Goal: Task Accomplishment & Management: Use online tool/utility

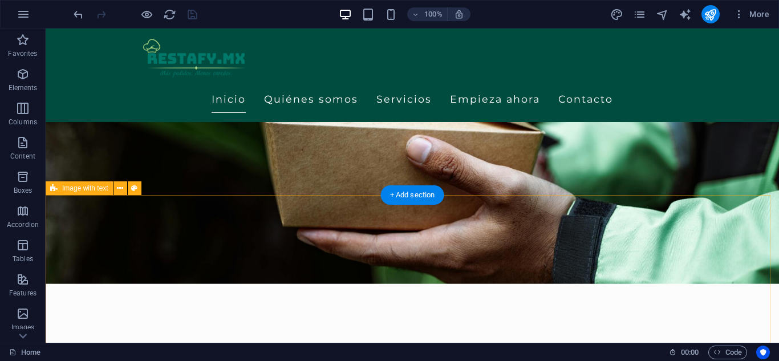
scroll to position [399, 0]
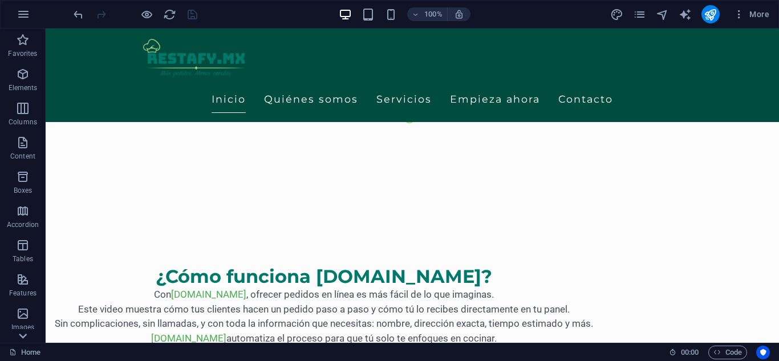
click at [21, 338] on icon at bounding box center [23, 336] width 16 height 16
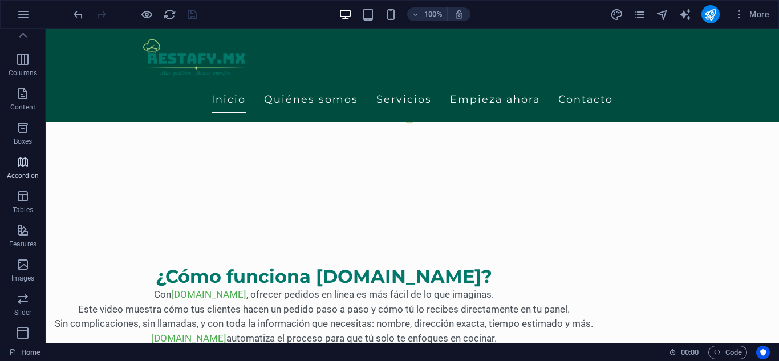
scroll to position [0, 0]
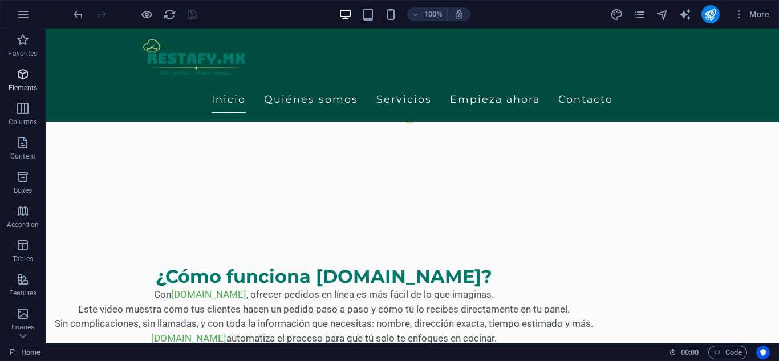
click at [27, 77] on icon "button" at bounding box center [23, 74] width 14 height 14
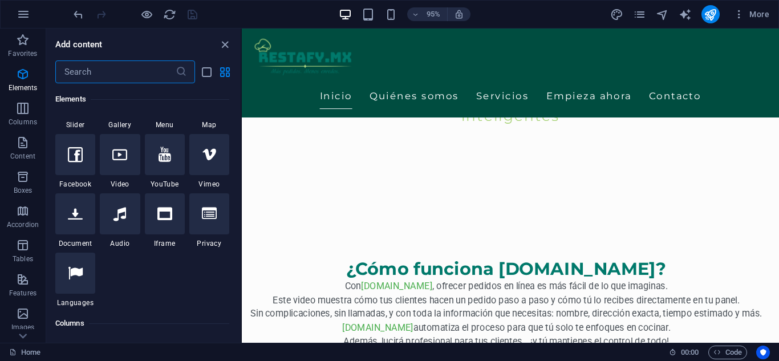
scroll to position [350, 0]
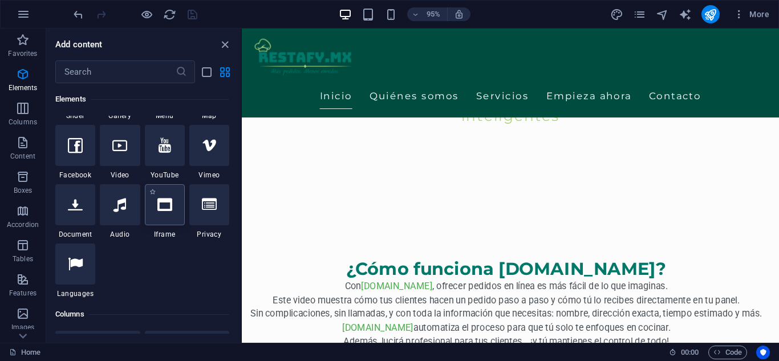
click at [159, 202] on icon at bounding box center [164, 204] width 15 height 15
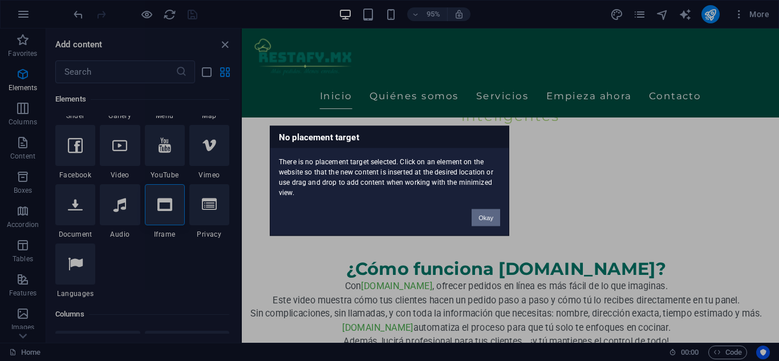
drag, startPoint x: 496, startPoint y: 212, endPoint x: 264, endPoint y: 193, distance: 233.0
click at [496, 212] on button "Okay" at bounding box center [486, 217] width 29 height 17
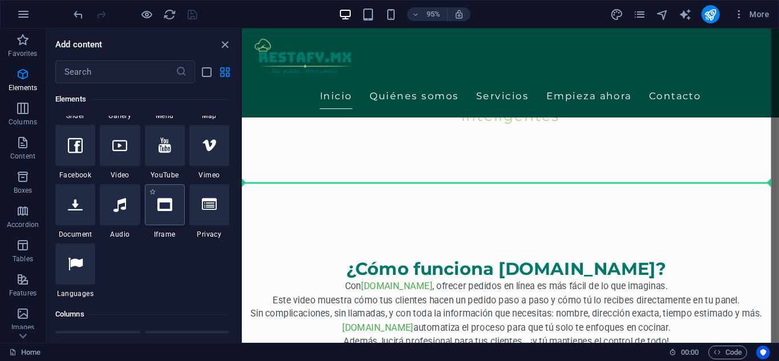
select select "%"
select select "px"
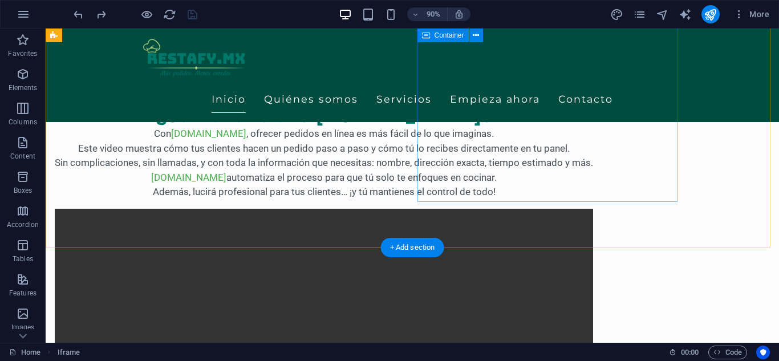
scroll to position [342, 0]
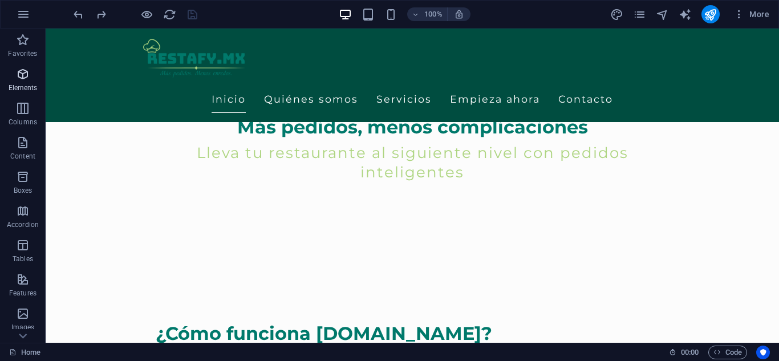
click at [26, 80] on icon "button" at bounding box center [23, 74] width 14 height 14
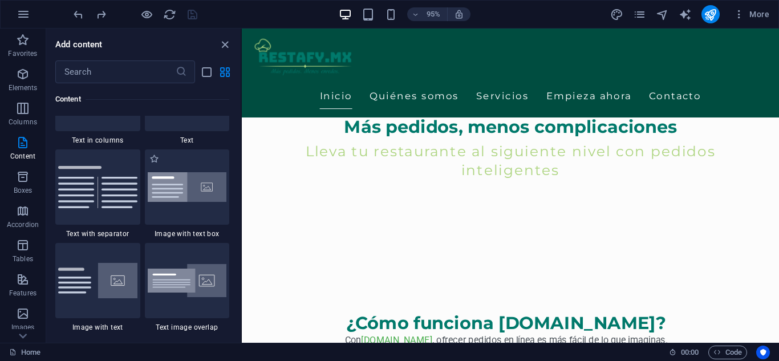
scroll to position [2061, 0]
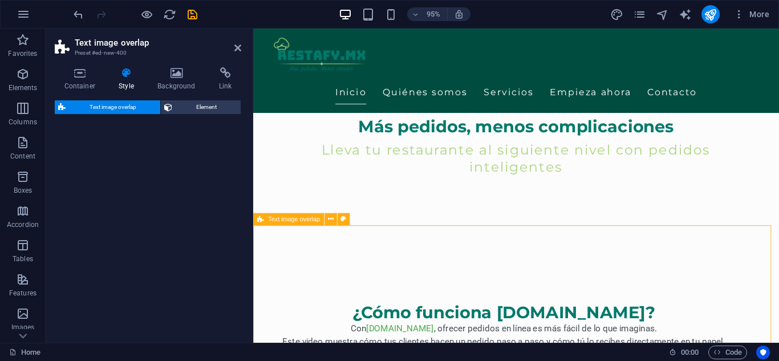
select select "rem"
select select "px"
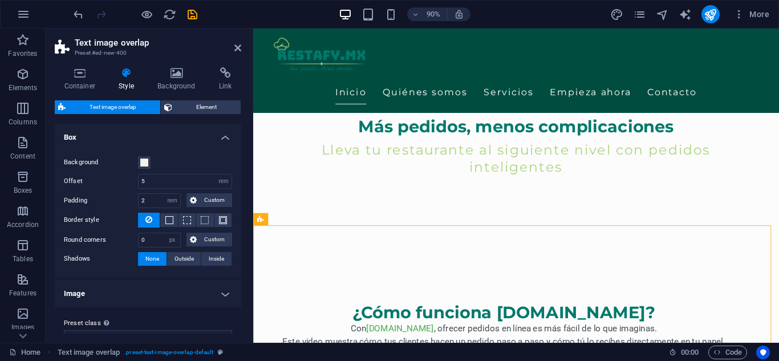
scroll to position [19, 0]
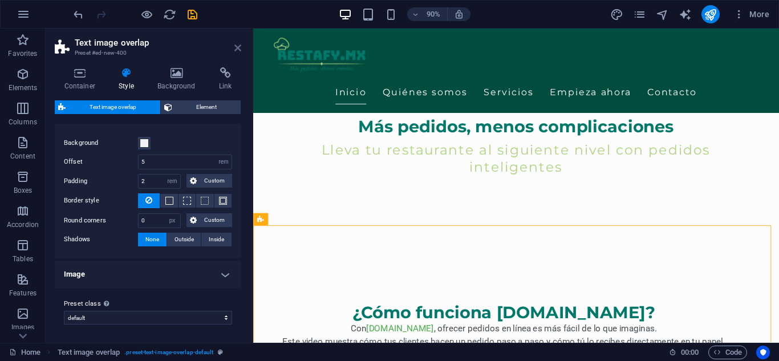
click at [240, 48] on icon at bounding box center [237, 47] width 7 height 9
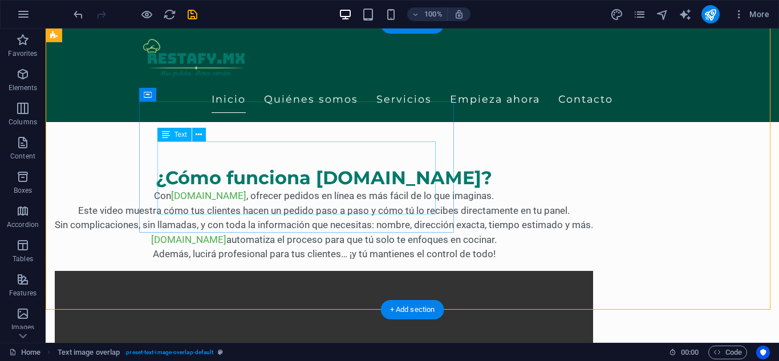
scroll to position [456, 0]
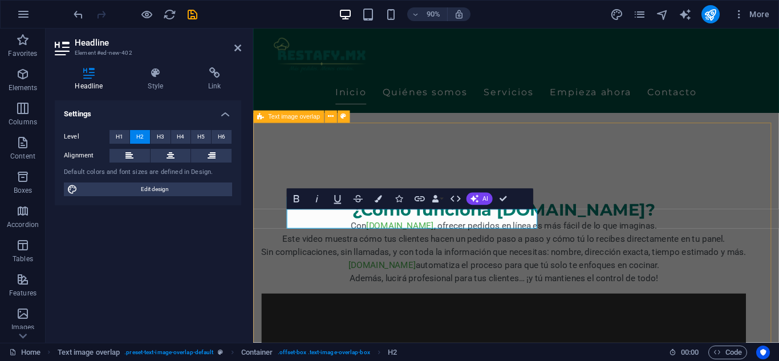
scroll to position [446, 0]
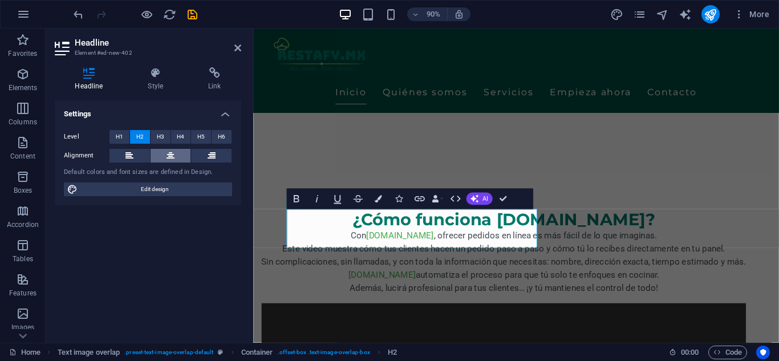
click at [165, 156] on button at bounding box center [171, 156] width 41 height 14
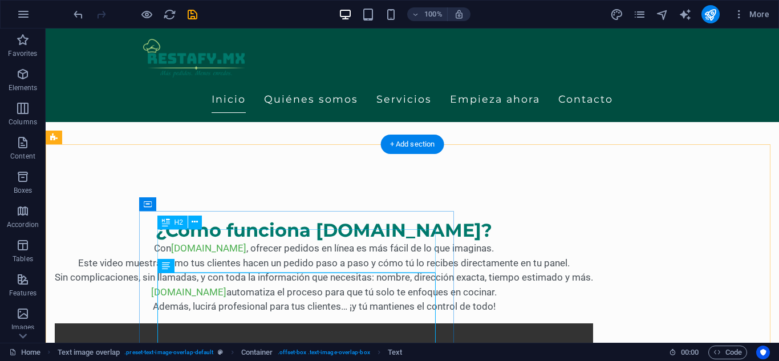
scroll to position [560, 0]
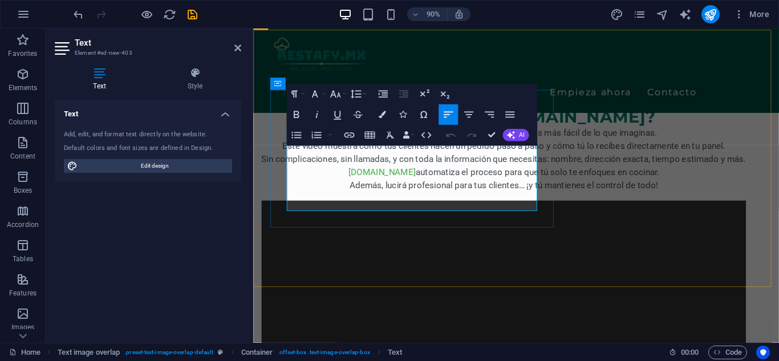
drag, startPoint x: 347, startPoint y: 220, endPoint x: 292, endPoint y: 169, distance: 75.5
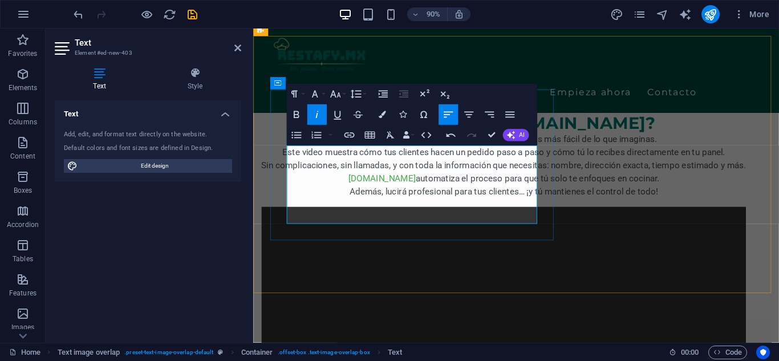
drag, startPoint x: 346, startPoint y: 240, endPoint x: 281, endPoint y: 161, distance: 102.1
click at [475, 115] on button "[GEOGRAPHIC_DATA]" at bounding box center [468, 114] width 19 height 21
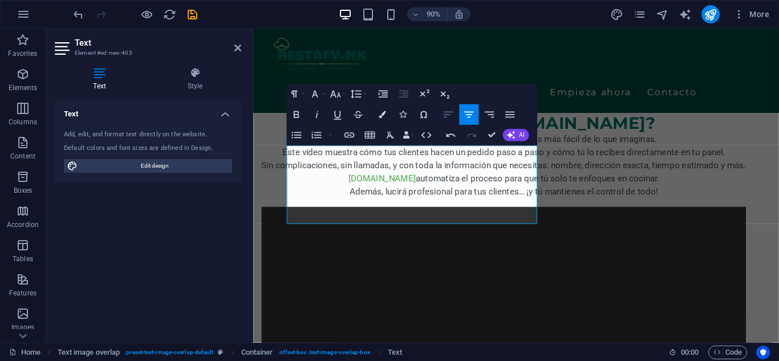
click at [453, 116] on icon "button" at bounding box center [448, 114] width 13 height 13
drag, startPoint x: 357, startPoint y: 234, endPoint x: 358, endPoint y: 248, distance: 13.7
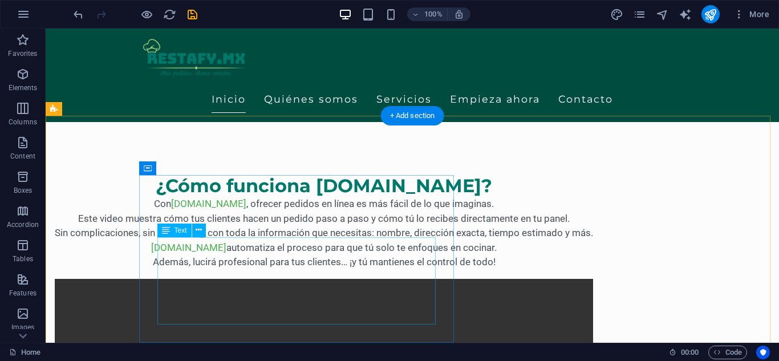
scroll to position [496, 0]
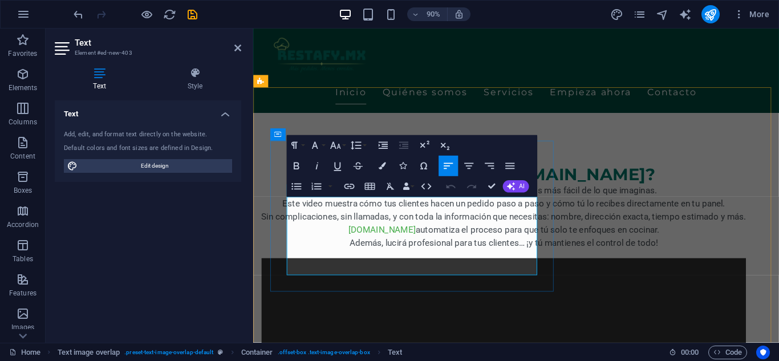
drag, startPoint x: 306, startPoint y: 264, endPoint x: 500, endPoint y: 267, distance: 193.4
click at [387, 163] on button "Colors" at bounding box center [382, 166] width 19 height 21
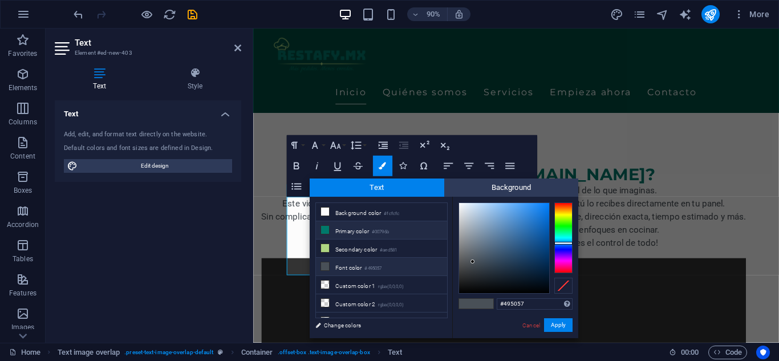
click at [332, 235] on li "Primary color #00796b" at bounding box center [381, 230] width 131 height 18
type input "#00796b"
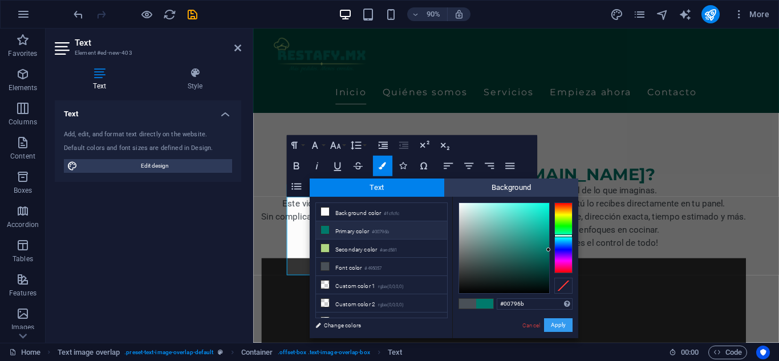
click at [561, 320] on button "Apply" at bounding box center [558, 325] width 29 height 14
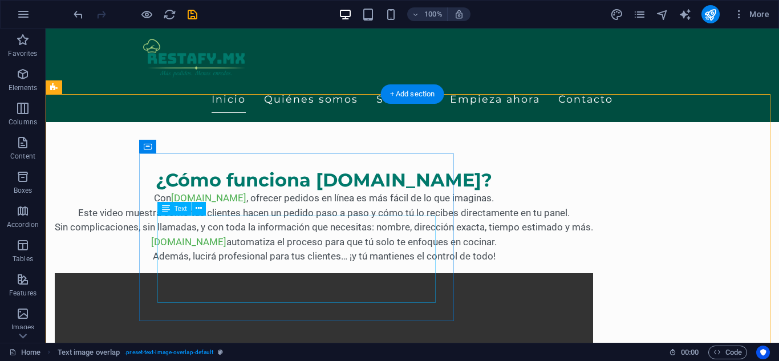
scroll to position [553, 0]
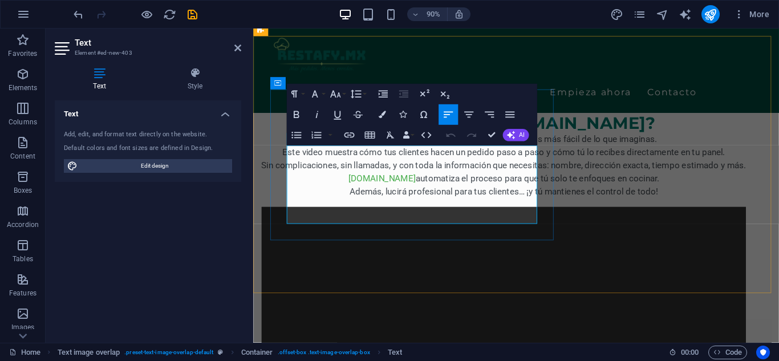
drag, startPoint x: 497, startPoint y: 208, endPoint x: 306, endPoint y: 208, distance: 191.7
click at [300, 115] on icon "button" at bounding box center [296, 114] width 13 height 13
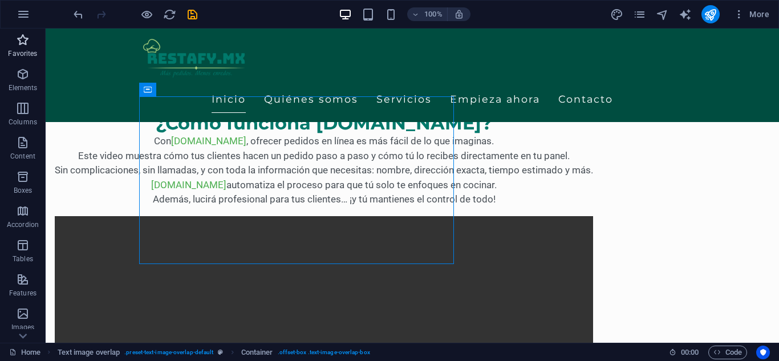
click at [18, 39] on icon "button" at bounding box center [23, 40] width 14 height 14
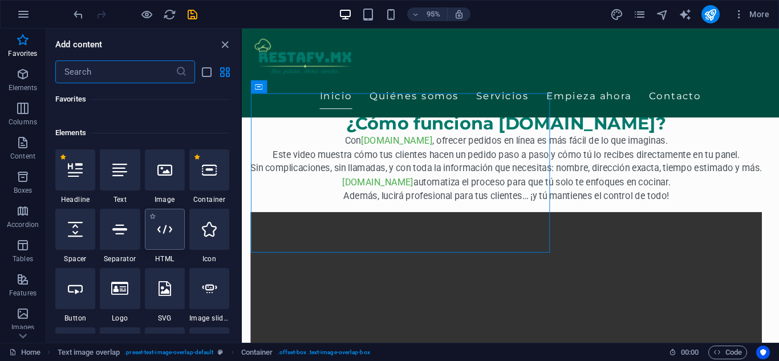
scroll to position [114, 0]
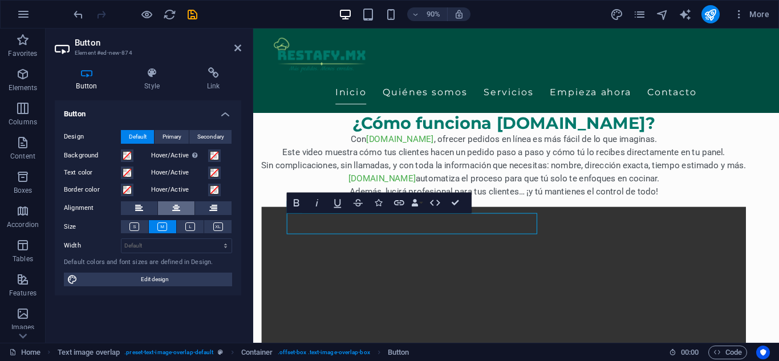
click at [180, 209] on icon at bounding box center [176, 208] width 8 height 14
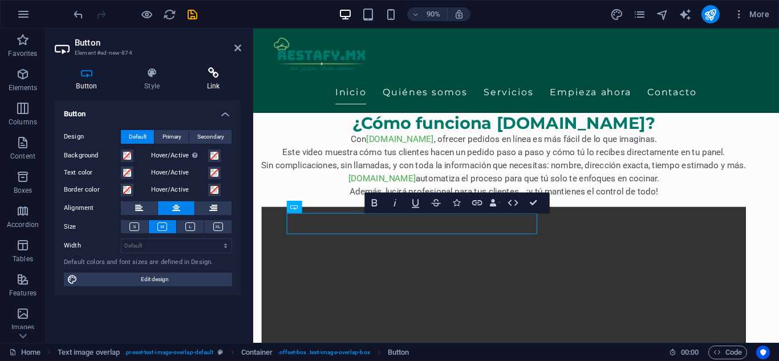
click at [210, 80] on h4 "Link" at bounding box center [213, 79] width 56 height 24
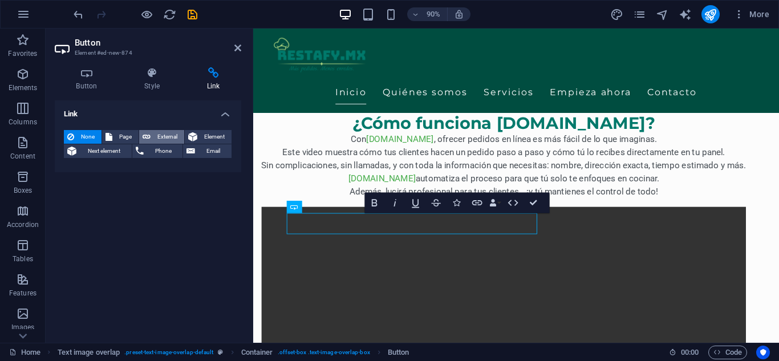
click at [167, 138] on span "External" at bounding box center [167, 137] width 27 height 14
select select "blank"
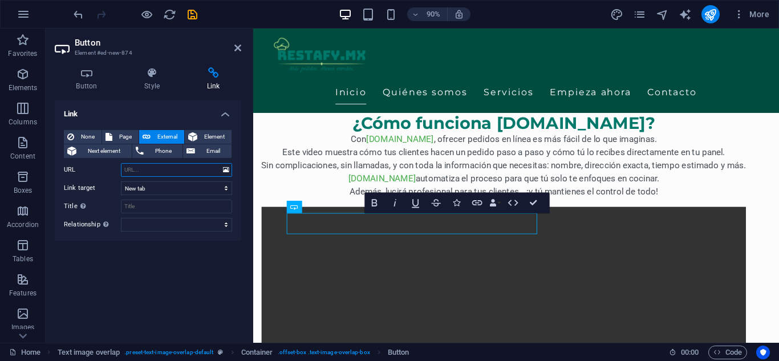
paste input "[URL][DOMAIN_NAME]"
type input "[URL][DOMAIN_NAME]"
click at [207, 188] on select "New tab Same tab Overlay" at bounding box center [176, 188] width 111 height 14
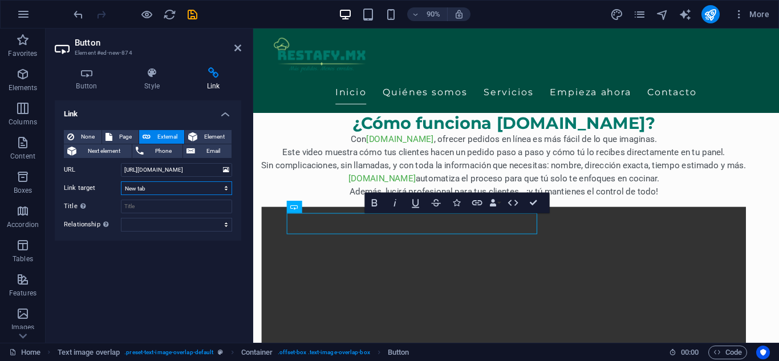
select select "overlay"
click at [121, 181] on select "New tab Same tab Overlay" at bounding box center [176, 188] width 111 height 14
click at [94, 78] on icon at bounding box center [87, 72] width 64 height 11
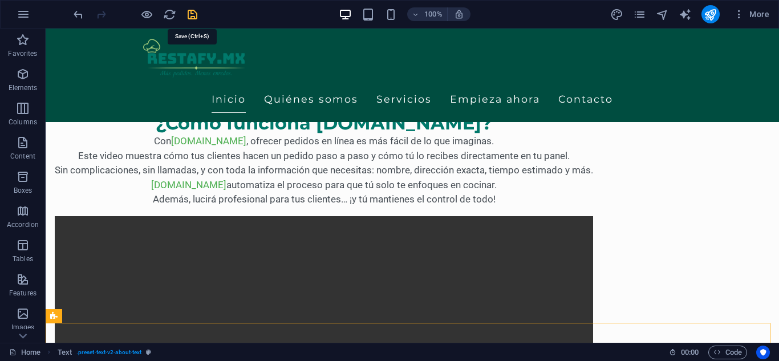
click at [196, 17] on icon "save" at bounding box center [192, 14] width 13 height 13
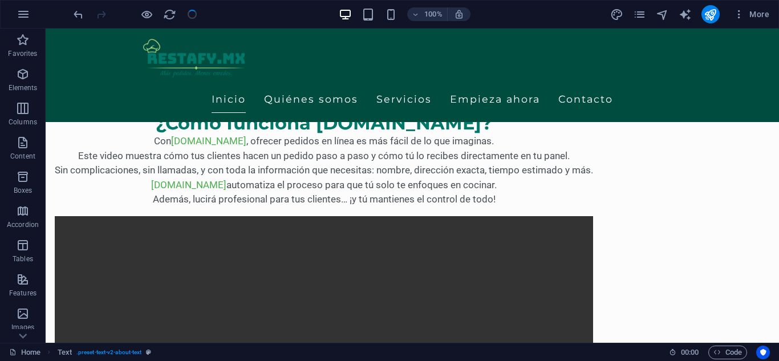
checkbox input "false"
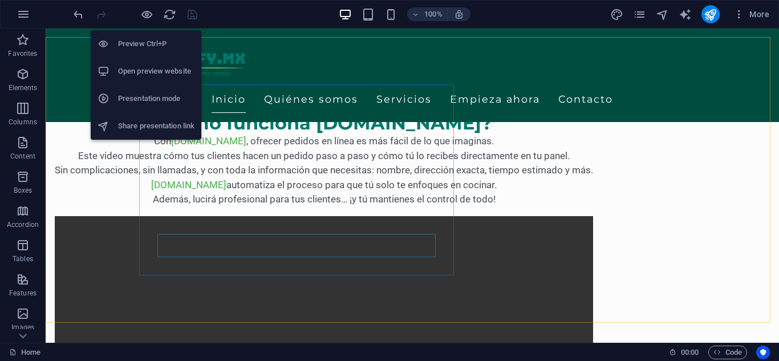
click at [138, 64] on h6 "Open preview website" at bounding box center [156, 71] width 76 height 14
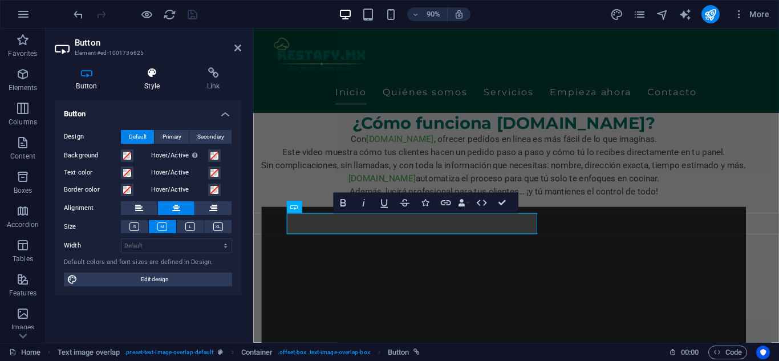
click at [155, 72] on icon at bounding box center [152, 72] width 58 height 11
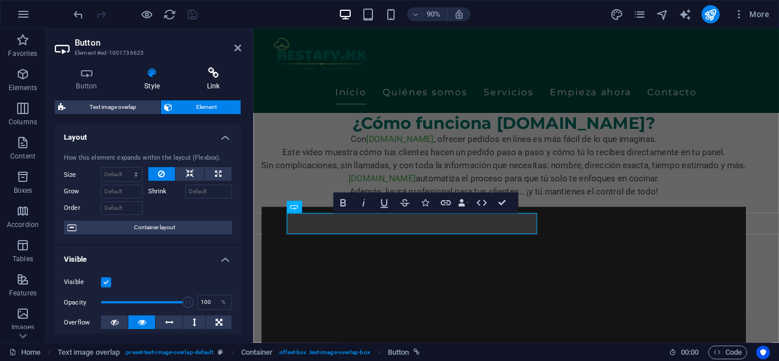
click at [218, 75] on icon at bounding box center [213, 72] width 56 height 11
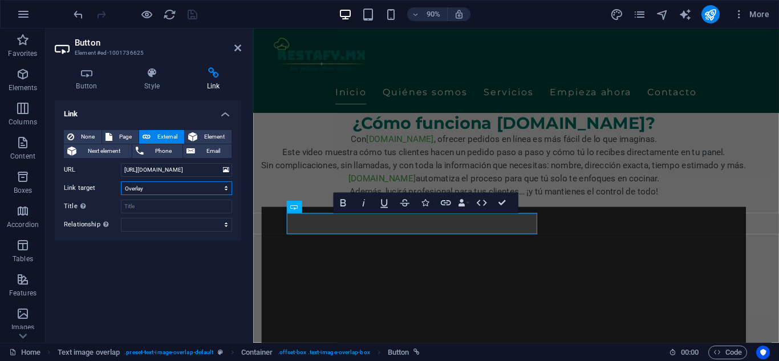
click at [181, 185] on select "New tab Same tab Overlay" at bounding box center [176, 188] width 111 height 14
select select "blank"
click at [121, 181] on select "New tab Same tab Overlay" at bounding box center [176, 188] width 111 height 14
click at [195, 18] on icon "save" at bounding box center [192, 14] width 13 height 13
checkbox input "false"
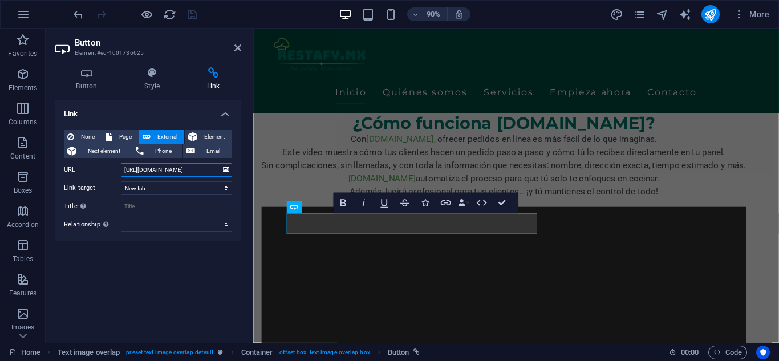
click at [176, 172] on input "[URL][DOMAIN_NAME]" at bounding box center [176, 170] width 111 height 14
drag, startPoint x: 176, startPoint y: 172, endPoint x: 144, endPoint y: 168, distance: 32.3
click at [144, 168] on input "[URL][DOMAIN_NAME]" at bounding box center [176, 170] width 111 height 14
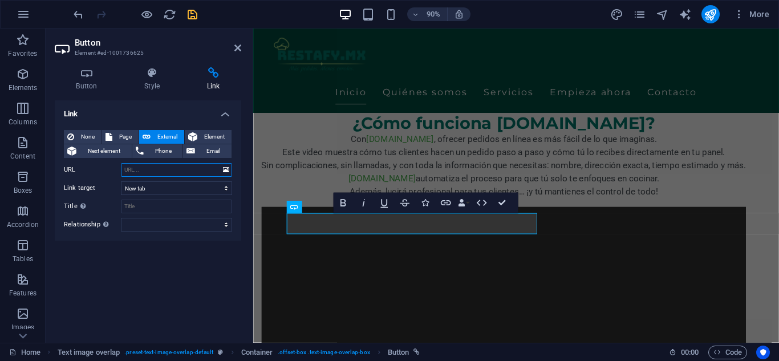
paste input "[URL][DOMAIN_NAME]"
type input "[URL][DOMAIN_NAME]"
click at [197, 13] on icon "save" at bounding box center [192, 14] width 13 height 13
checkbox input "false"
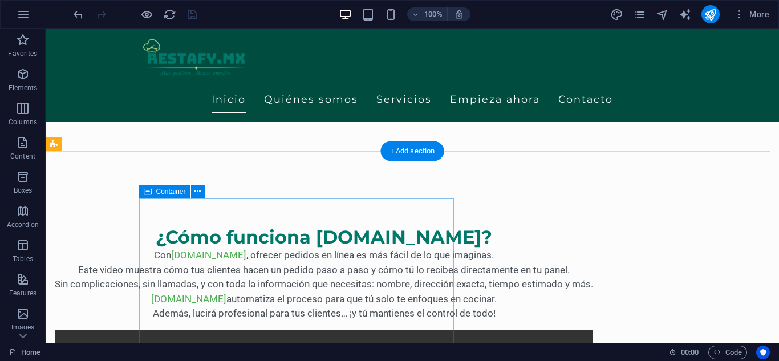
scroll to position [553, 0]
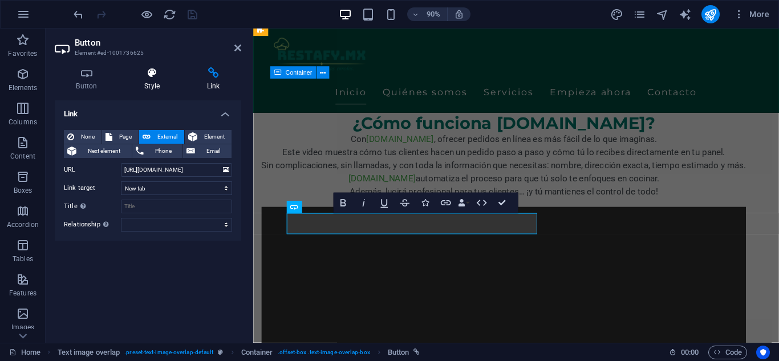
click at [146, 79] on h4 "Style" at bounding box center [154, 79] width 63 height 24
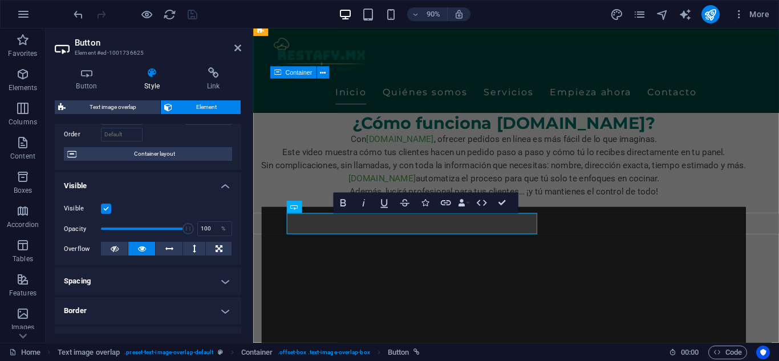
scroll to position [57, 0]
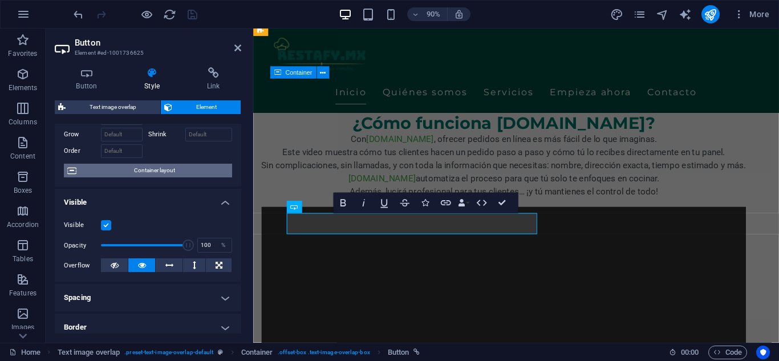
click at [162, 176] on span "Container layout" at bounding box center [154, 171] width 149 height 14
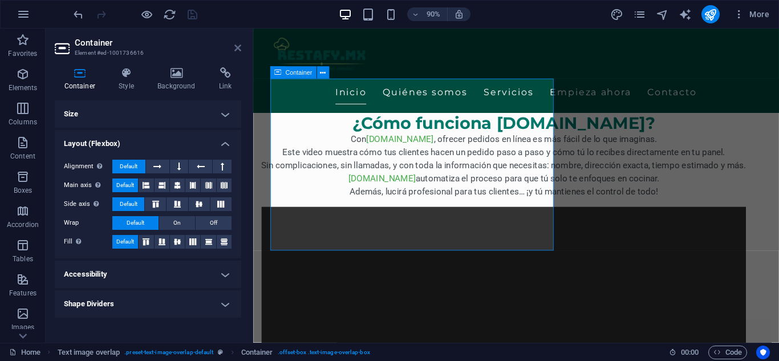
click at [236, 51] on icon at bounding box center [237, 47] width 7 height 9
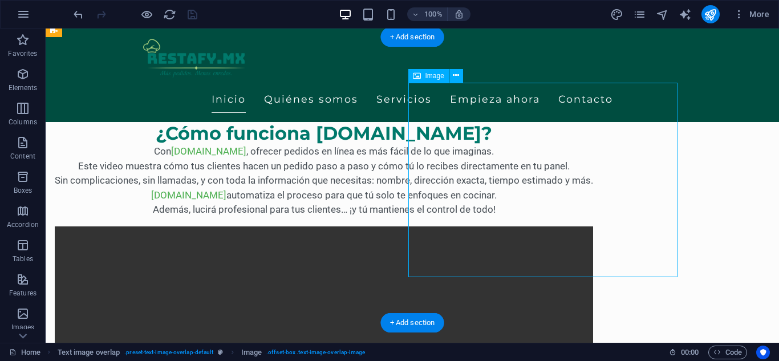
select select "%"
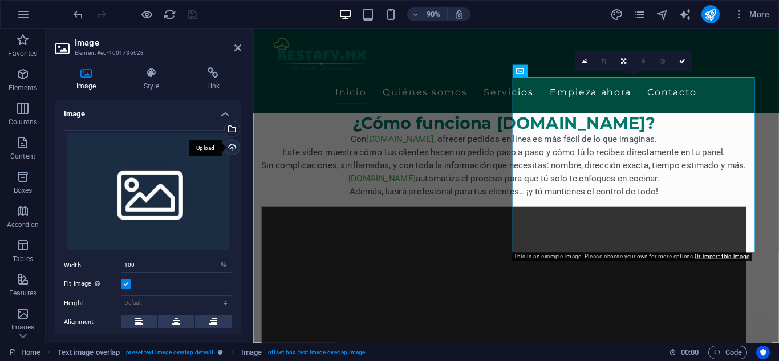
click at [228, 148] on div "Upload" at bounding box center [231, 148] width 17 height 17
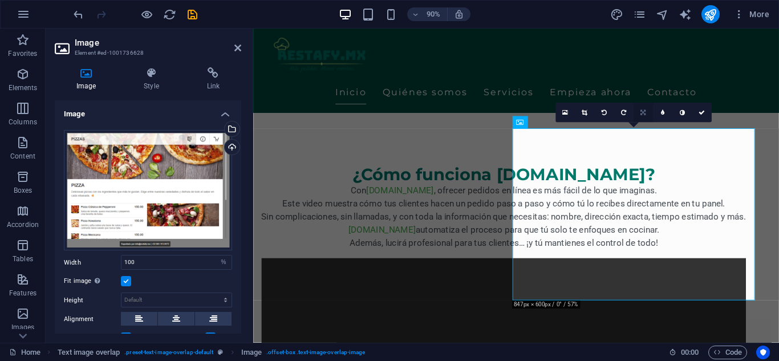
click at [638, 111] on link at bounding box center [642, 112] width 19 height 19
click at [588, 111] on link at bounding box center [584, 112] width 19 height 19
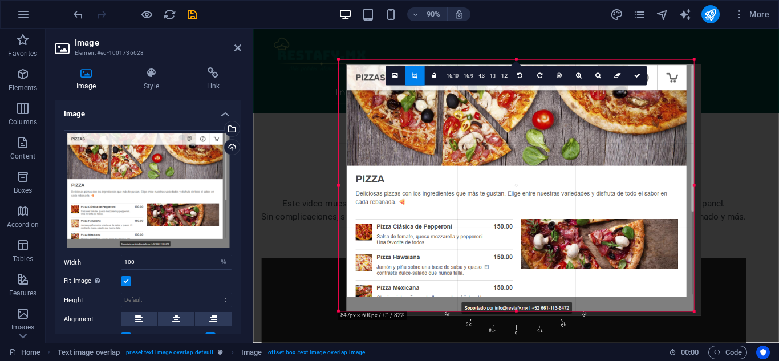
drag, startPoint x: 437, startPoint y: 259, endPoint x: 444, endPoint y: 260, distance: 7.5
click at [444, 260] on div at bounding box center [523, 190] width 355 height 252
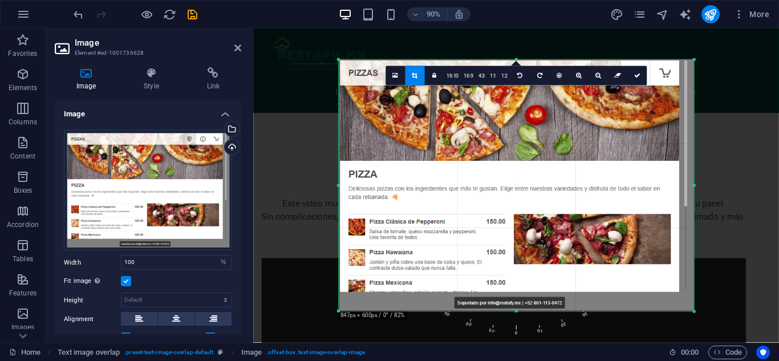
click at [443, 260] on div at bounding box center [516, 186] width 355 height 252
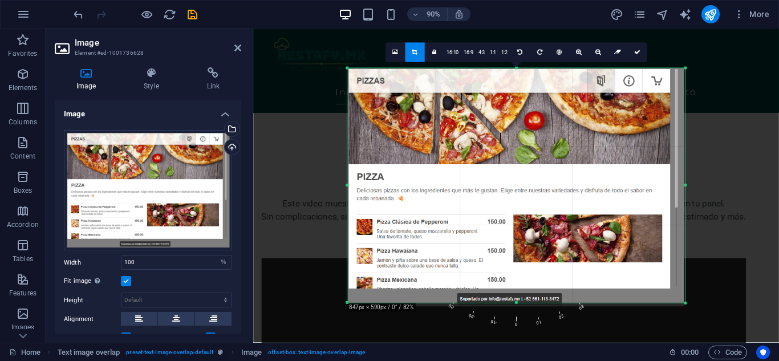
drag, startPoint x: 695, startPoint y: 314, endPoint x: 673, endPoint y: 294, distance: 30.3
click at [673, 294] on div "180 170 160 150 140 130 120 110 100 90 80 70 60 50 40 30 20 10 0 -10 -20 -30 -4…" at bounding box center [516, 185] width 338 height 234
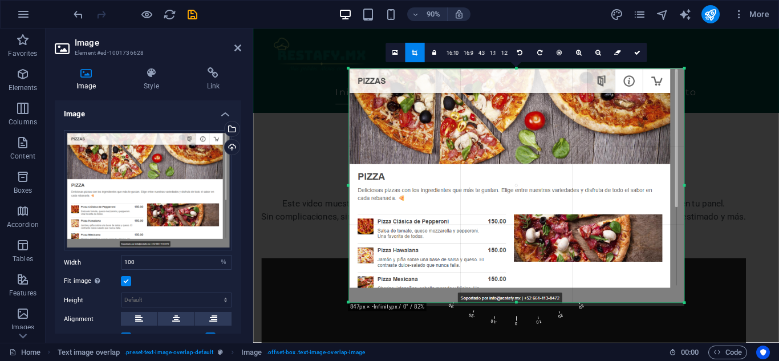
click at [672, 294] on div at bounding box center [516, 186] width 335 height 237
click at [517, 297] on div "180 170 160 150 140 130 120 110 100 90 80 70 60 50 40 30 20 10 0 -10 -20 -30 -4…" at bounding box center [516, 185] width 335 height 234
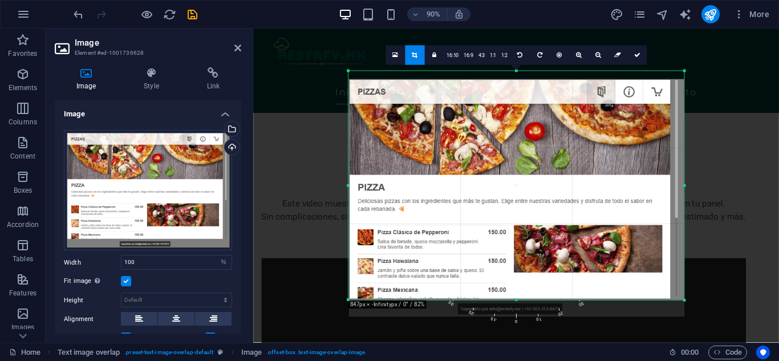
drag, startPoint x: 516, startPoint y: 292, endPoint x: 517, endPoint y: 301, distance: 9.2
click at [517, 300] on div "180 170 160 150 140 130 120 110 100 90 80 70 60 50 40 30 20 10 0 -10 -20 -30 -4…" at bounding box center [516, 185] width 335 height 229
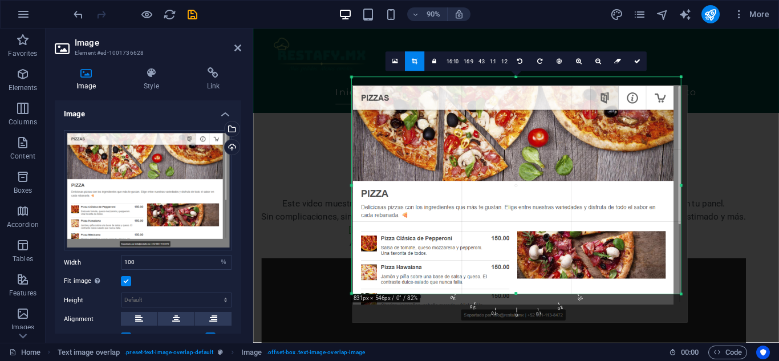
drag, startPoint x: 348, startPoint y: 71, endPoint x: 355, endPoint y: 84, distance: 15.6
click at [355, 84] on div "180 170 160 150 140 130 120 110 100 90 80 70 60 50 40 30 20 10 0 -10 -20 -30 -4…" at bounding box center [516, 186] width 329 height 217
click at [398, 63] on icon at bounding box center [396, 61] width 6 height 7
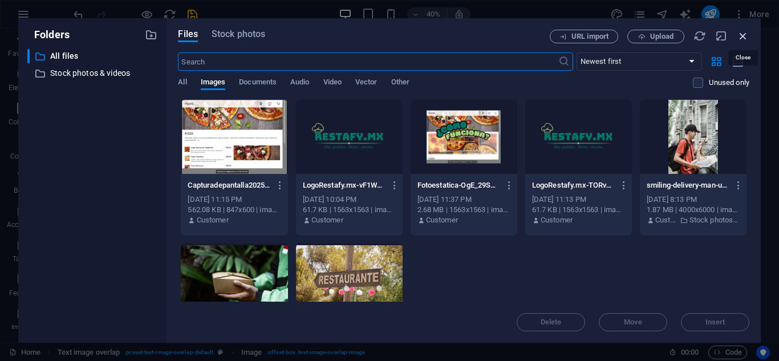
click at [743, 33] on icon "button" at bounding box center [743, 36] width 13 height 13
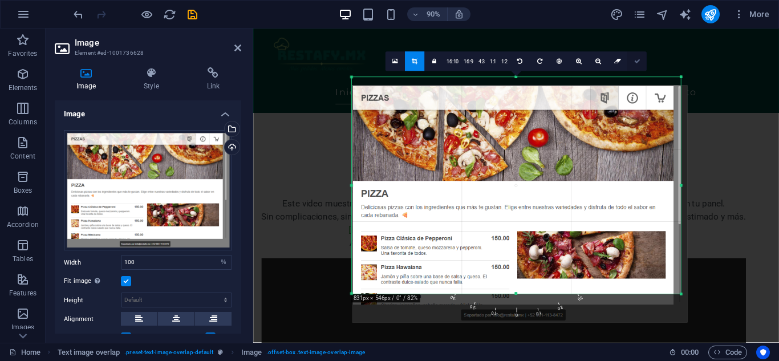
click at [638, 62] on icon at bounding box center [637, 61] width 6 height 6
type input "640"
select select "px"
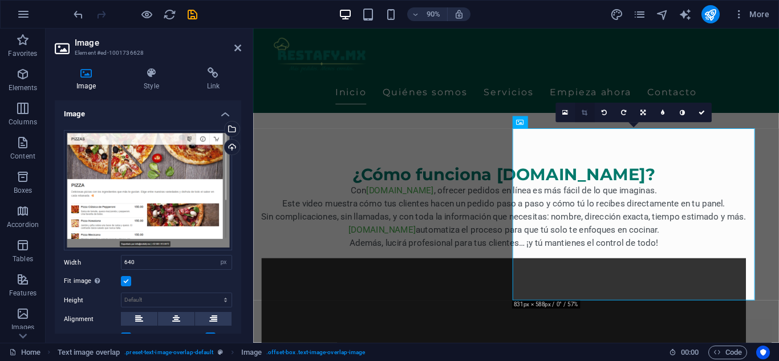
click at [584, 113] on icon at bounding box center [585, 113] width 6 height 6
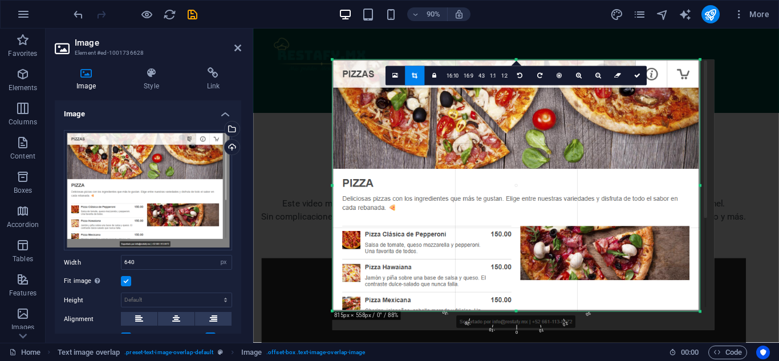
drag, startPoint x: 702, startPoint y: 312, endPoint x: 695, endPoint y: 315, distance: 7.1
click at [695, 312] on div "180 170 160 150 140 130 120 110 100 90 80 70 60 50 40 30 20 10 0 -10 -20 -30 -4…" at bounding box center [516, 186] width 367 height 252
click at [688, 310] on div at bounding box center [516, 311] width 367 height 3
click at [640, 76] on link at bounding box center [637, 75] width 19 height 19
type input "715"
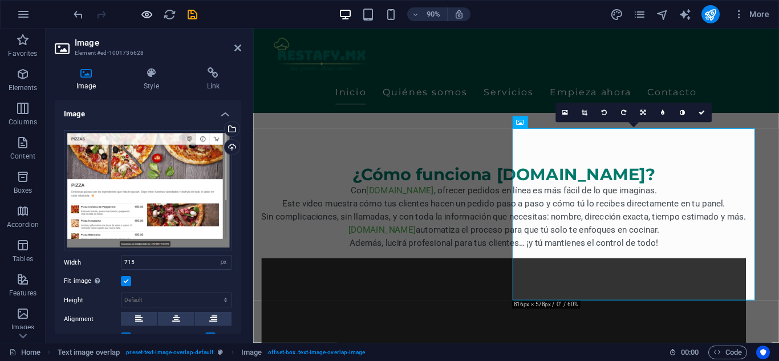
click at [145, 15] on icon "button" at bounding box center [146, 14] width 13 height 13
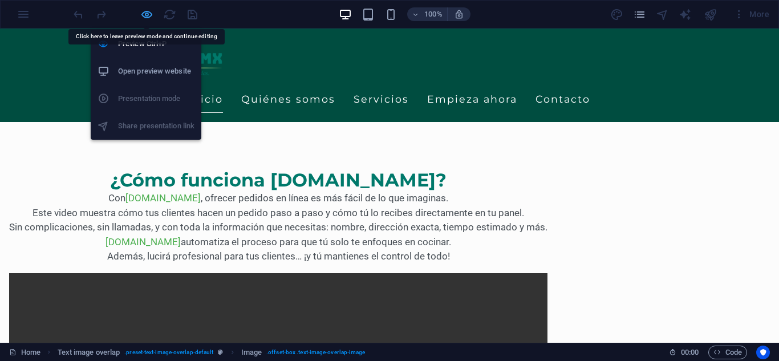
click at [147, 13] on icon "button" at bounding box center [146, 14] width 13 height 13
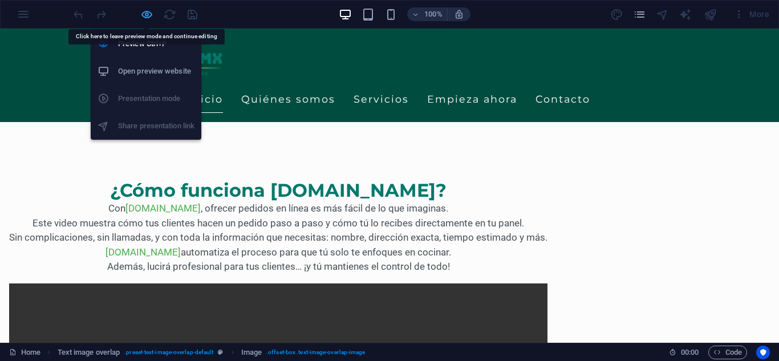
select select "px"
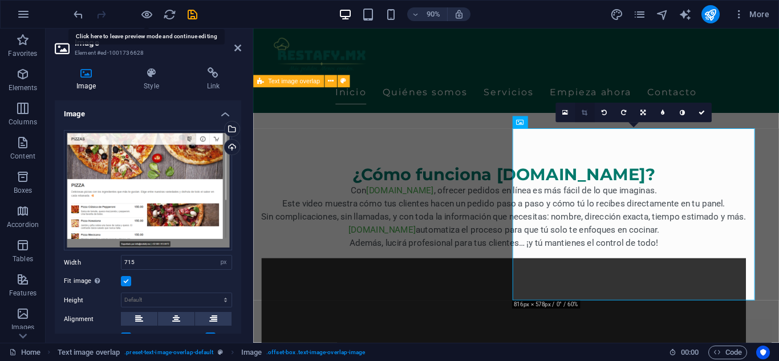
click at [586, 110] on icon at bounding box center [585, 113] width 6 height 6
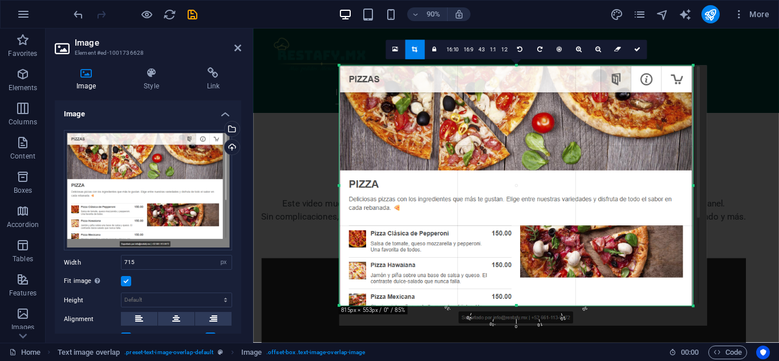
click at [516, 305] on div at bounding box center [516, 305] width 354 height 3
click at [635, 51] on icon at bounding box center [637, 50] width 6 height 6
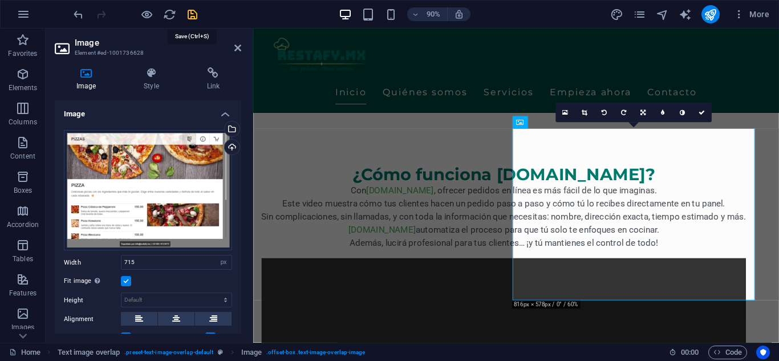
click at [188, 12] on icon "save" at bounding box center [192, 14] width 13 height 13
select select "px"
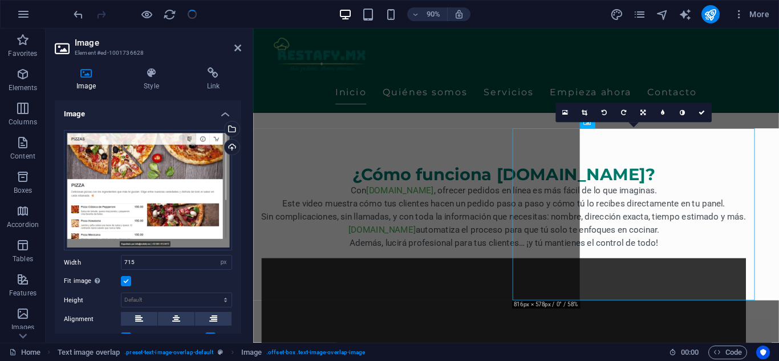
checkbox input "false"
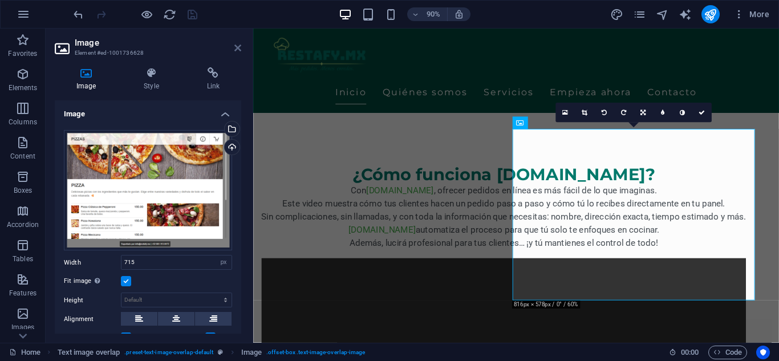
click at [240, 48] on icon at bounding box center [237, 47] width 7 height 9
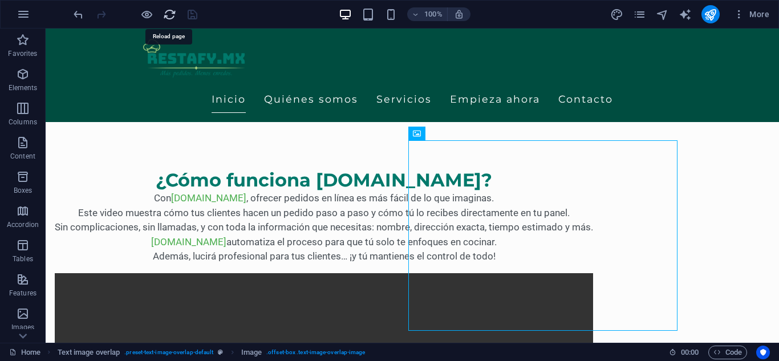
click at [171, 13] on icon "reload" at bounding box center [169, 14] width 13 height 13
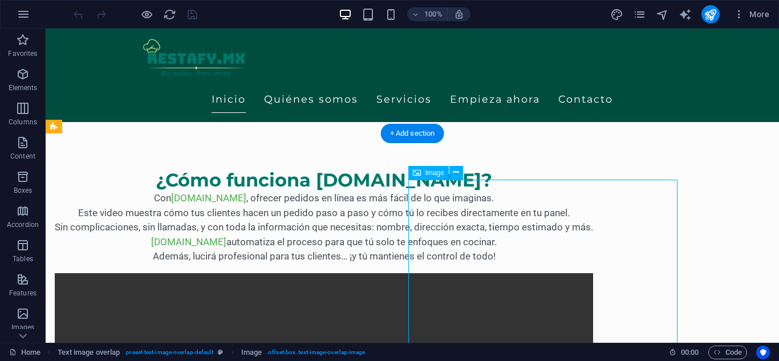
select select "px"
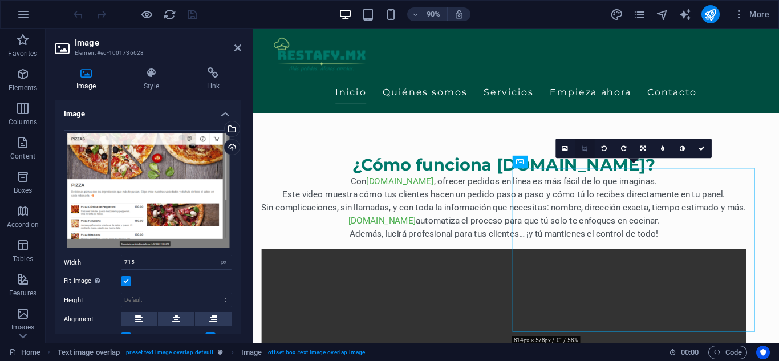
click at [583, 151] on icon at bounding box center [585, 148] width 6 height 6
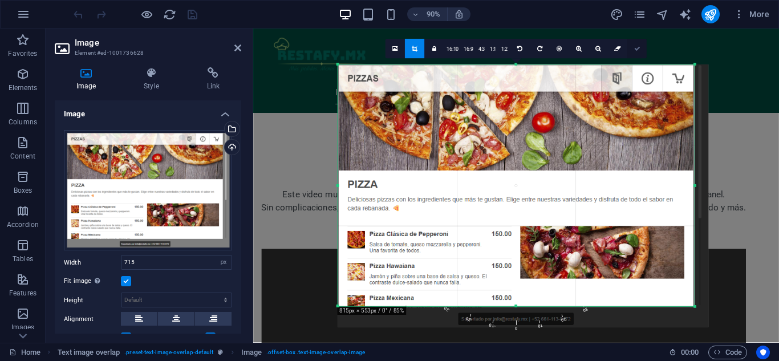
click at [640, 47] on icon at bounding box center [637, 49] width 6 height 6
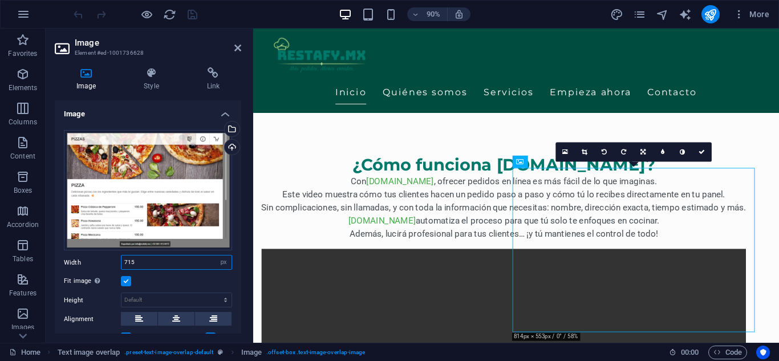
click at [165, 256] on input "715" at bounding box center [177, 263] width 110 height 14
type input "7"
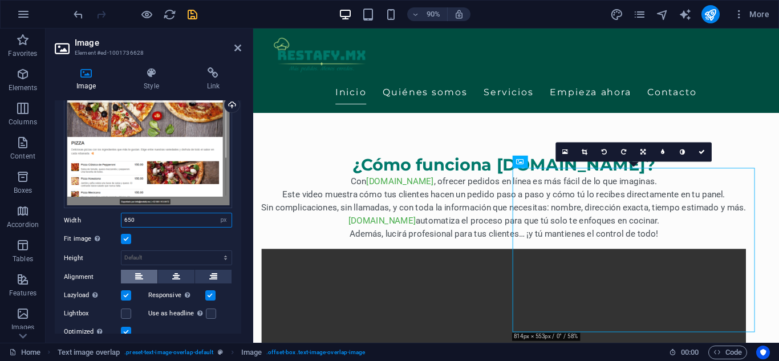
scroll to position [57, 0]
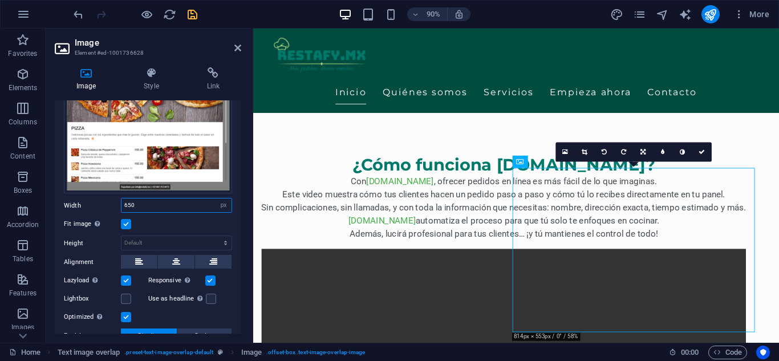
type input "650"
click at [127, 221] on label at bounding box center [126, 224] width 10 height 10
click at [0, 0] on input "Fit image Automatically fit image to a fixed width and height" at bounding box center [0, 0] width 0 height 0
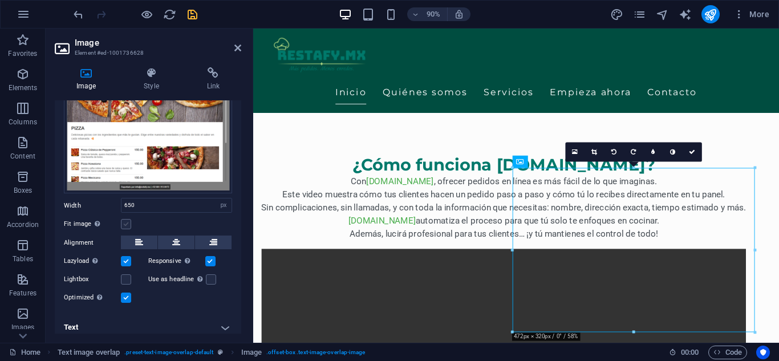
click at [129, 226] on label at bounding box center [126, 224] width 10 height 10
click at [0, 0] on input "Fit image Automatically fit image to a fixed width and height" at bounding box center [0, 0] width 0 height 0
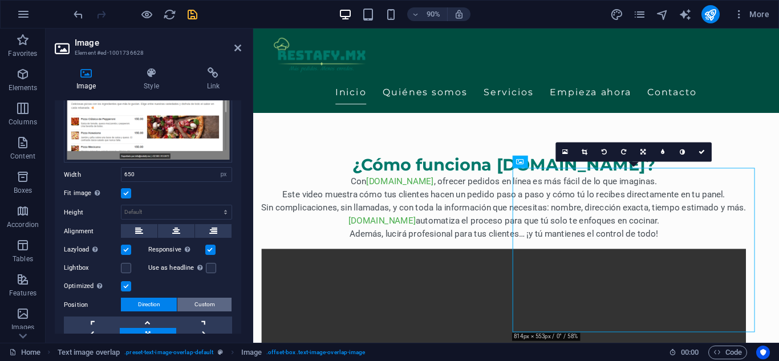
scroll to position [114, 0]
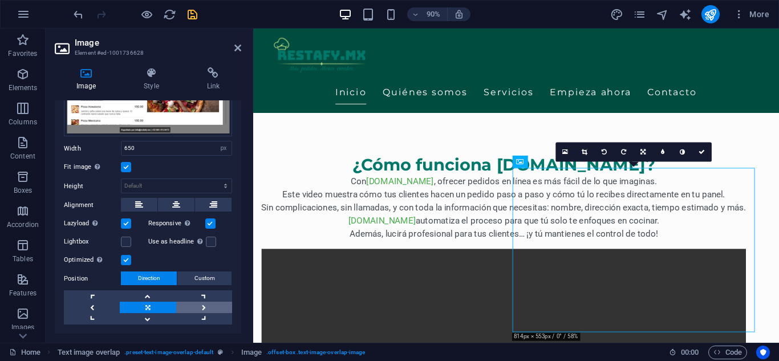
click at [212, 302] on link at bounding box center [204, 307] width 56 height 11
click at [146, 15] on icon "button" at bounding box center [146, 14] width 13 height 13
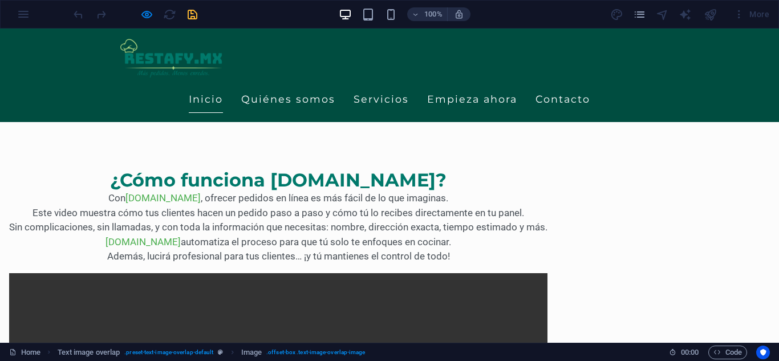
click at [171, 12] on div at bounding box center [135, 14] width 128 height 18
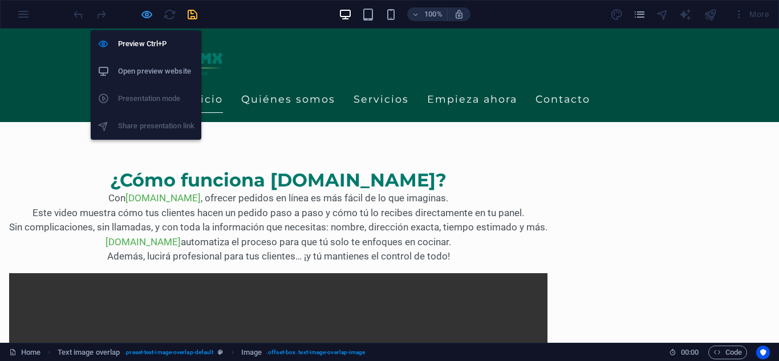
click at [144, 11] on icon "button" at bounding box center [146, 14] width 13 height 13
select select "px"
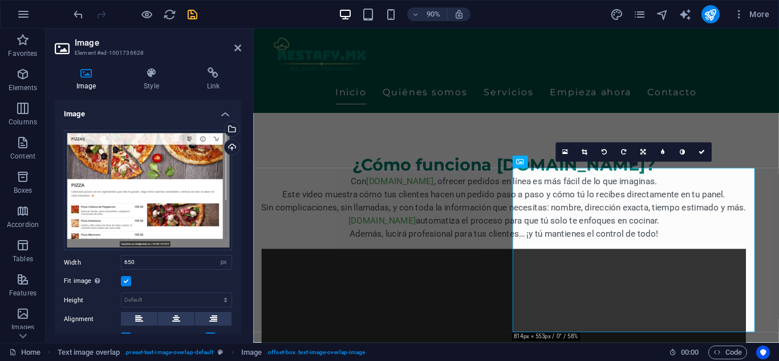
click at [192, 17] on icon "save" at bounding box center [192, 14] width 13 height 13
select select "px"
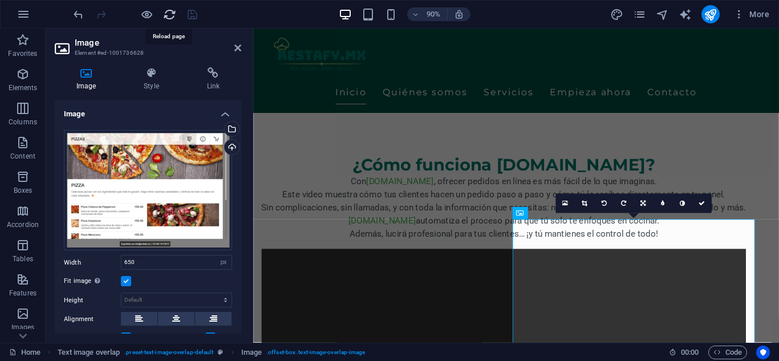
click at [164, 14] on icon "reload" at bounding box center [169, 14] width 13 height 13
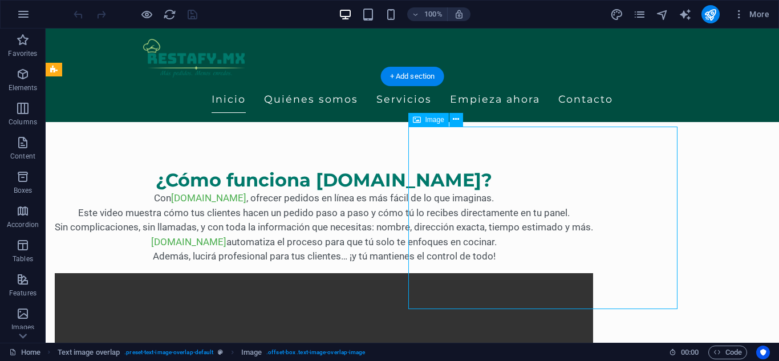
select select "px"
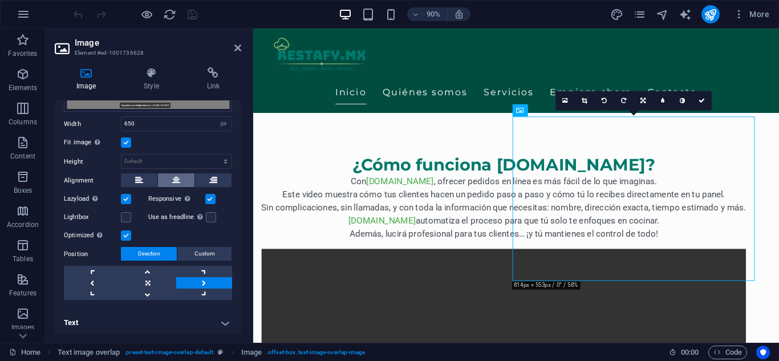
scroll to position [140, 0]
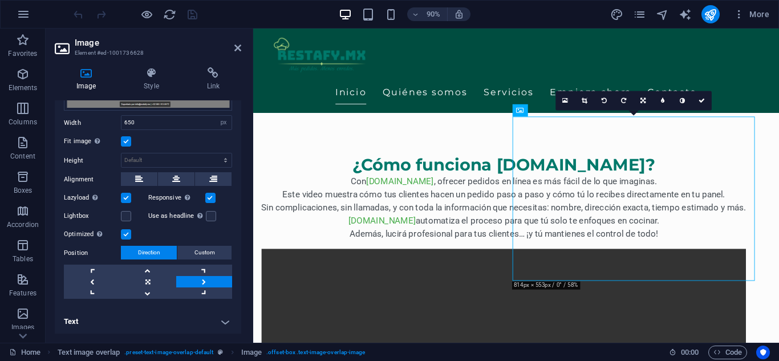
click at [212, 278] on link at bounding box center [204, 281] width 56 height 11
click at [88, 279] on link at bounding box center [92, 281] width 56 height 11
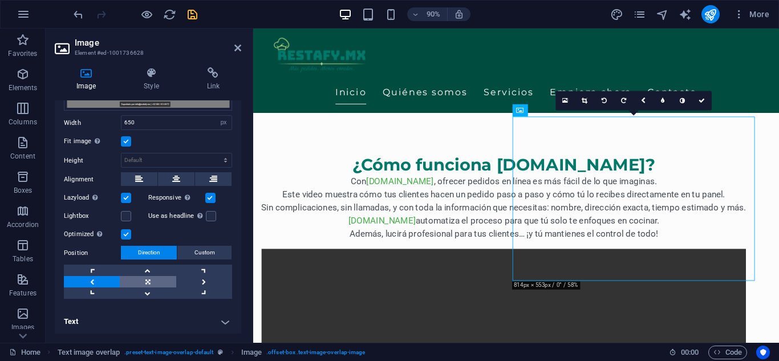
click at [146, 282] on link at bounding box center [148, 281] width 56 height 11
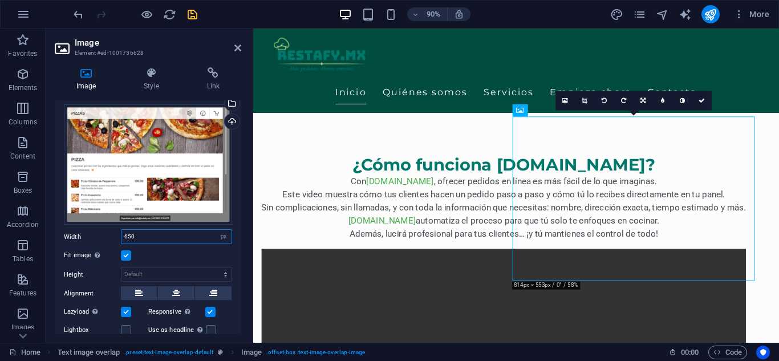
click at [167, 238] on input "650" at bounding box center [177, 237] width 110 height 14
type input "600"
click at [192, 259] on div "Fit image Automatically fit image to a fixed width and height" at bounding box center [148, 256] width 168 height 14
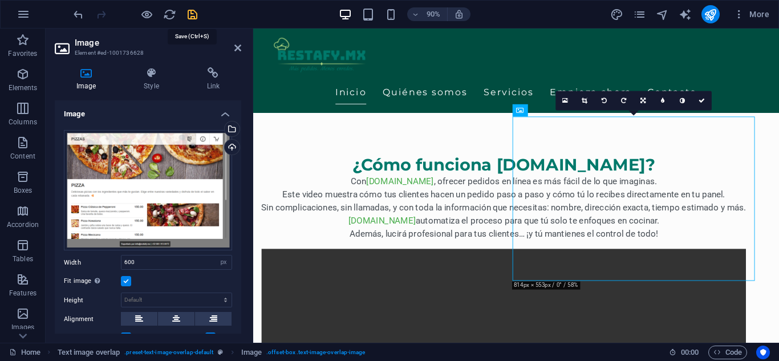
click at [192, 13] on icon "save" at bounding box center [192, 14] width 13 height 13
select select "px"
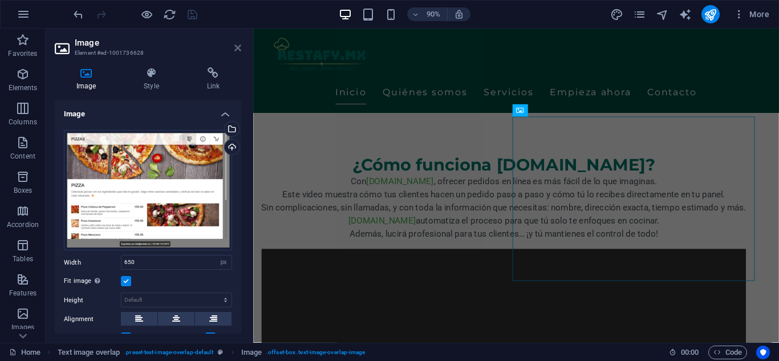
click at [234, 50] on icon at bounding box center [237, 47] width 7 height 9
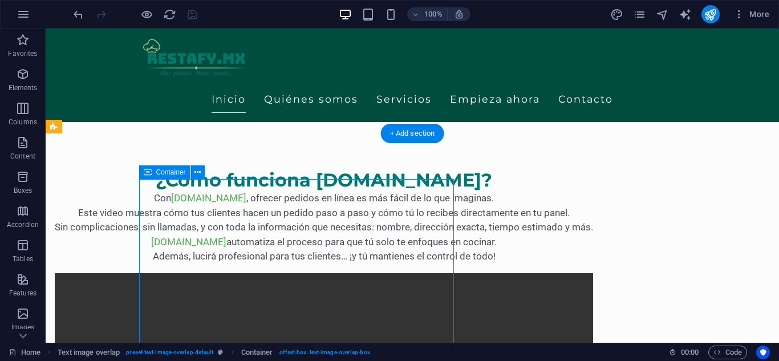
select select "px"
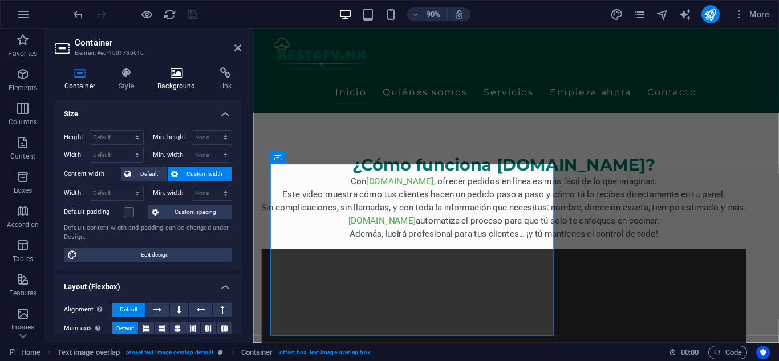
click at [171, 70] on icon at bounding box center [176, 72] width 57 height 11
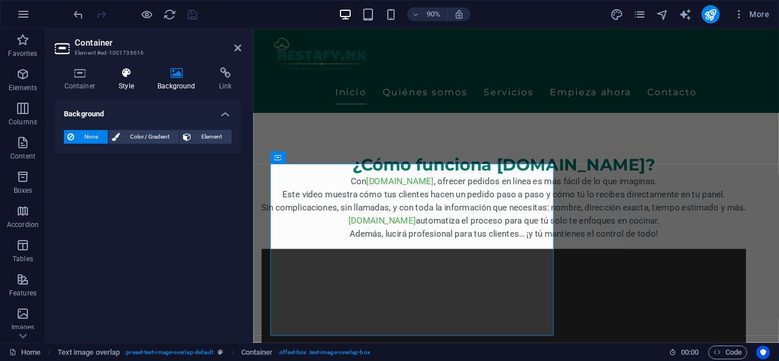
click at [132, 72] on icon at bounding box center [127, 72] width 34 height 11
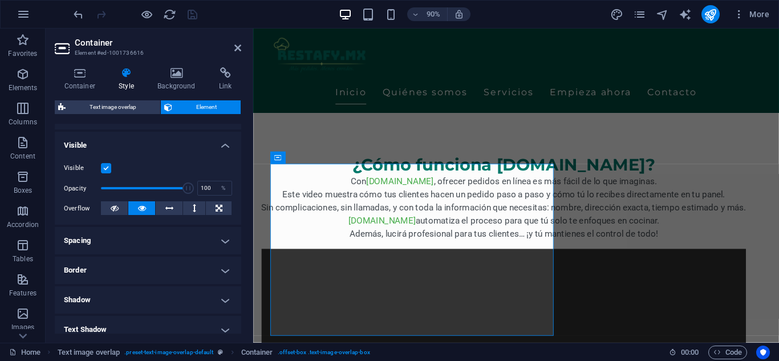
scroll to position [272, 0]
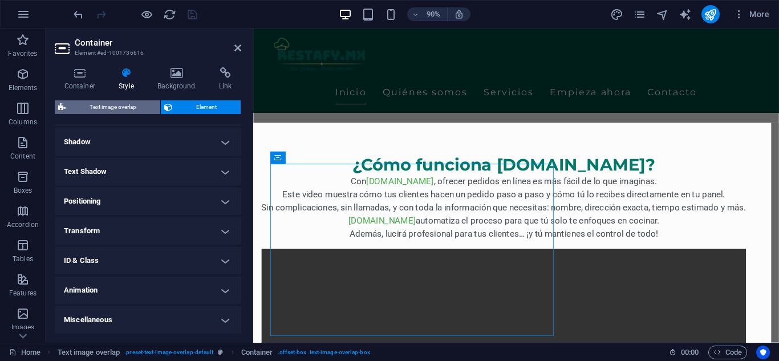
click at [124, 107] on span "Text image overlap" at bounding box center [113, 107] width 88 height 14
select select "rem"
select select "px"
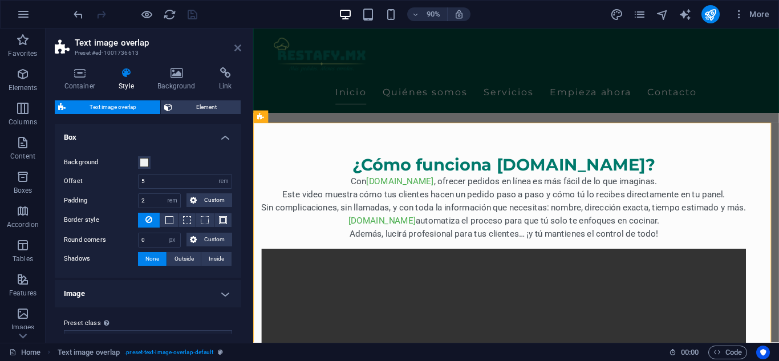
click at [234, 45] on icon at bounding box center [237, 47] width 7 height 9
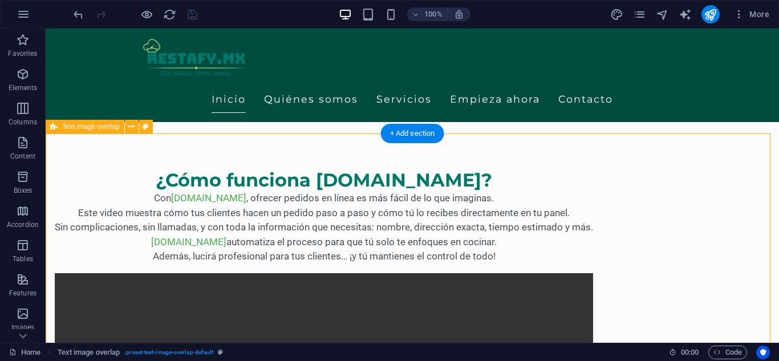
select select "rem"
select select "px"
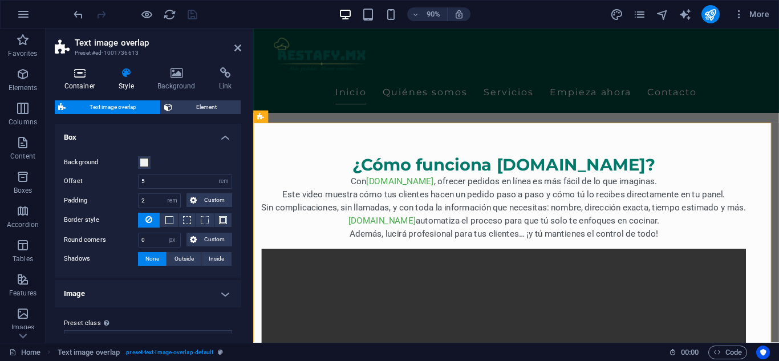
click at [72, 74] on icon at bounding box center [80, 72] width 50 height 11
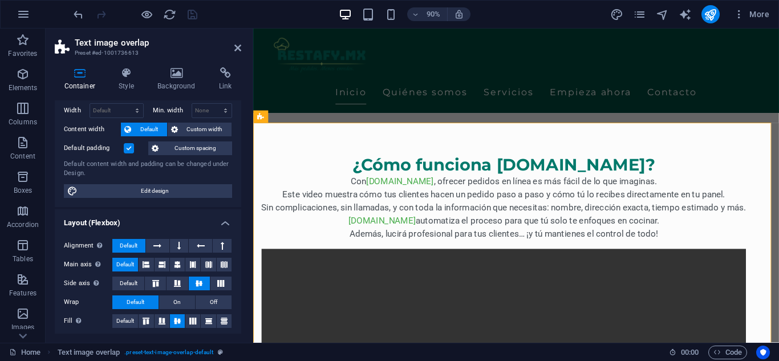
scroll to position [0, 0]
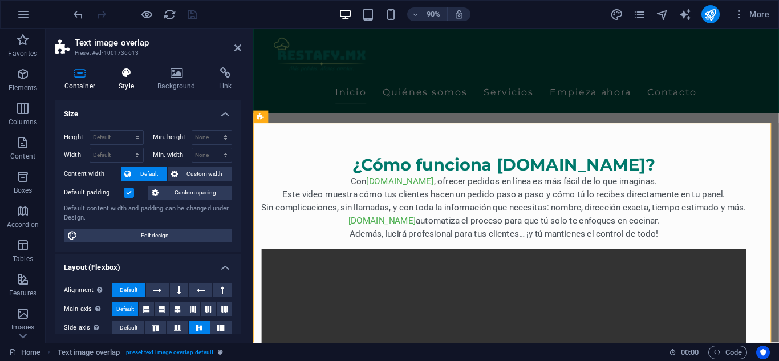
click at [132, 80] on h4 "Style" at bounding box center [129, 79] width 39 height 24
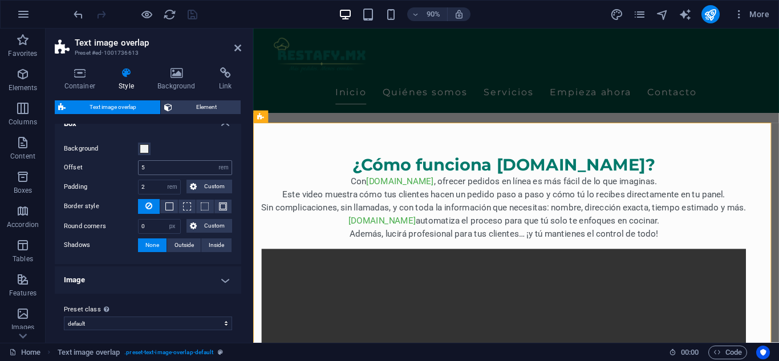
scroll to position [19, 0]
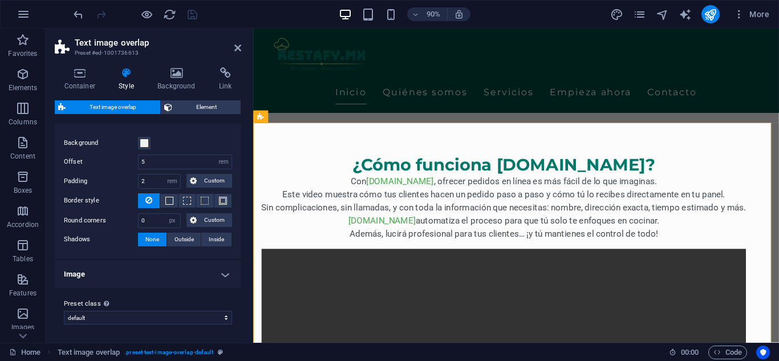
click at [200, 269] on h4 "Image" at bounding box center [148, 274] width 187 height 27
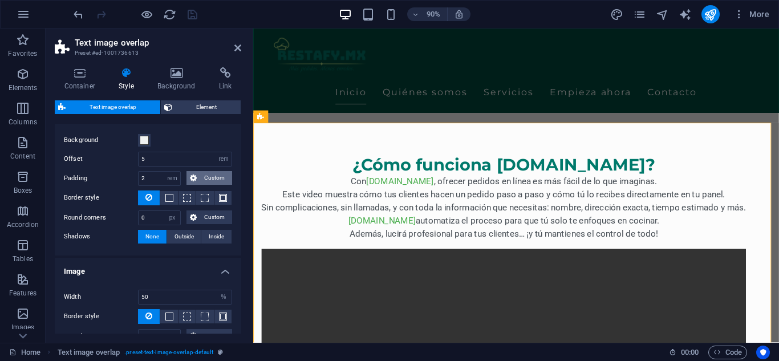
scroll to position [0, 0]
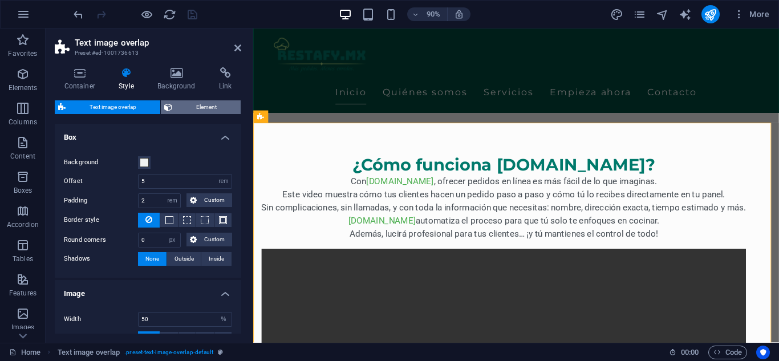
click at [201, 107] on span "Element" at bounding box center [207, 107] width 62 height 14
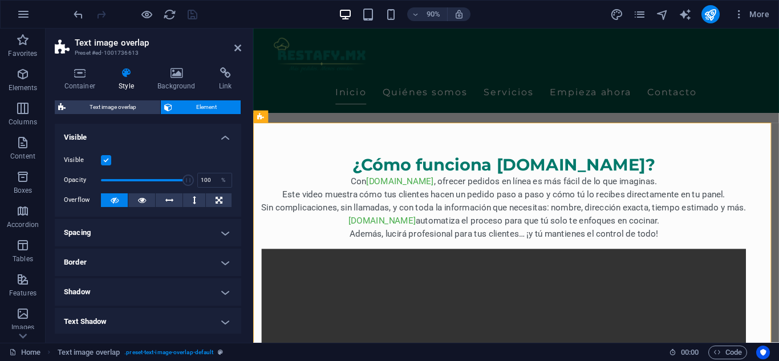
click at [170, 65] on div "Container Style Background Link Size Height Default px rem % vh vw Min. height …" at bounding box center [148, 200] width 205 height 285
click at [179, 83] on h4 "Background" at bounding box center [179, 79] width 62 height 24
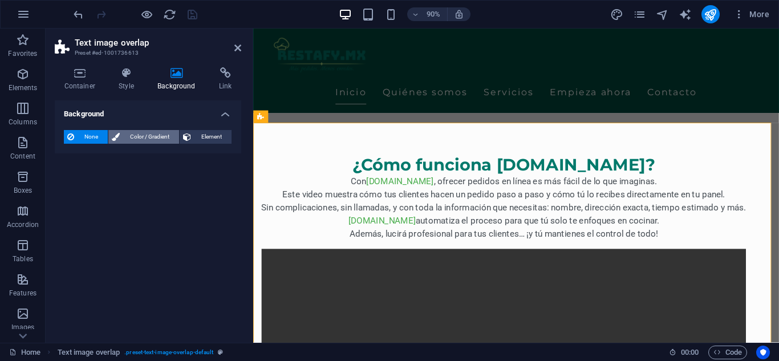
click at [138, 135] on span "Color / Gradient" at bounding box center [149, 137] width 52 height 14
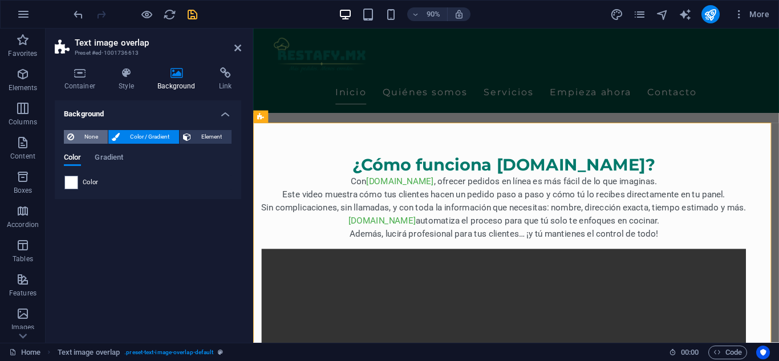
click at [88, 136] on span "None" at bounding box center [91, 137] width 27 height 14
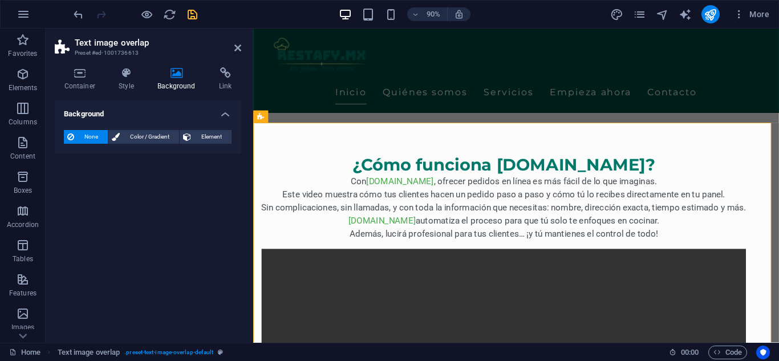
click at [224, 64] on div "Container Style Background Link Size Height Default px rem % vh vw Min. height …" at bounding box center [148, 200] width 205 height 285
click at [224, 71] on icon at bounding box center [225, 72] width 32 height 11
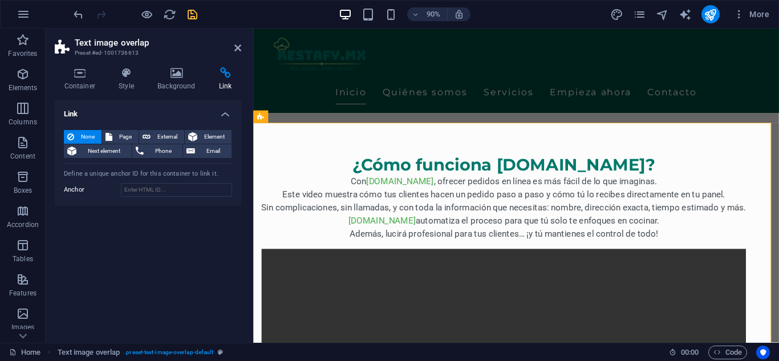
click at [151, 111] on h4 "Link" at bounding box center [148, 110] width 187 height 21
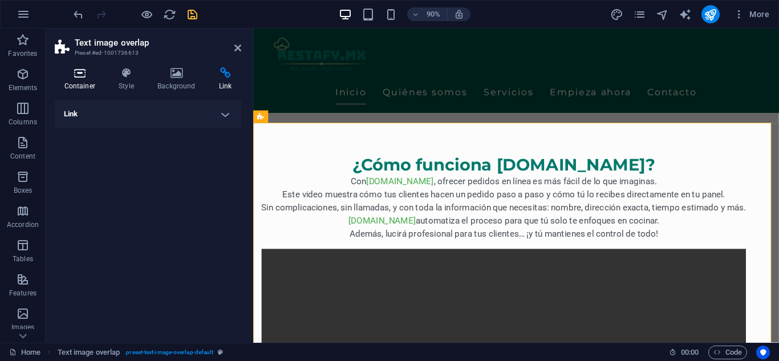
click at [92, 75] on icon at bounding box center [80, 72] width 50 height 11
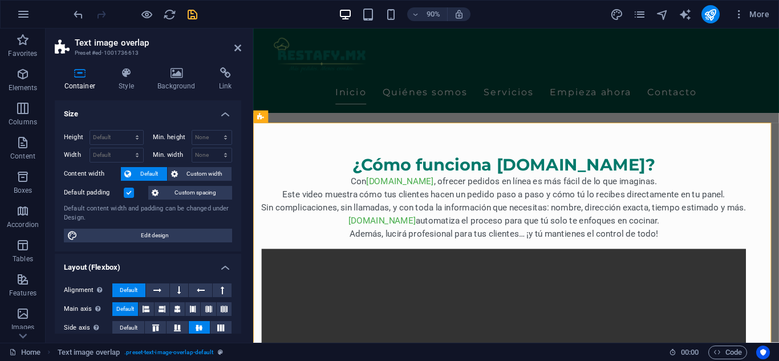
scroll to position [171, 0]
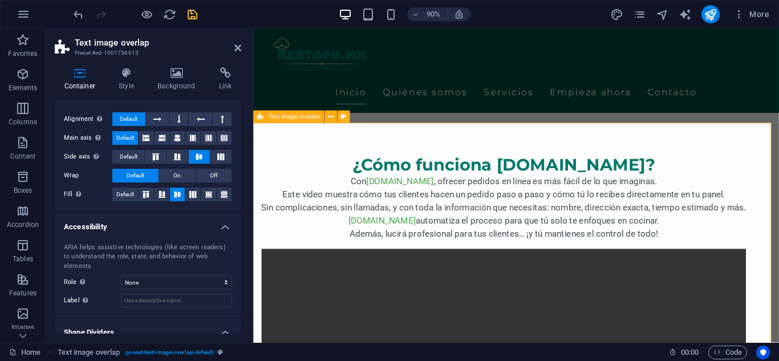
click at [291, 116] on span "Text image overlap" at bounding box center [294, 117] width 52 height 6
click at [335, 116] on button at bounding box center [331, 117] width 13 height 13
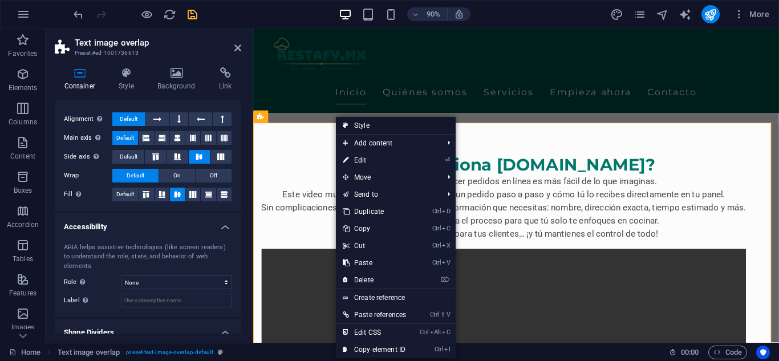
click at [379, 127] on link "Style" at bounding box center [396, 125] width 120 height 17
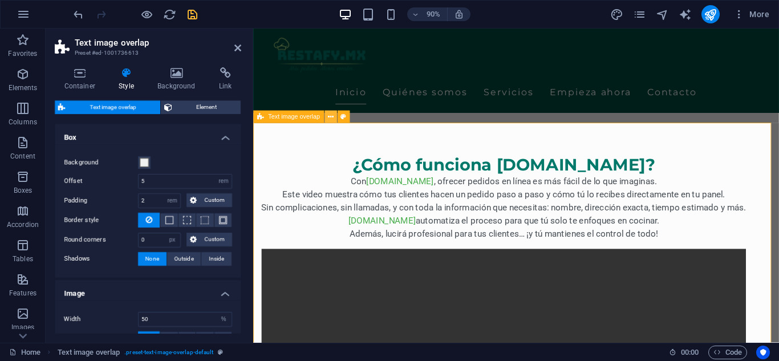
click at [334, 115] on button at bounding box center [331, 117] width 13 height 13
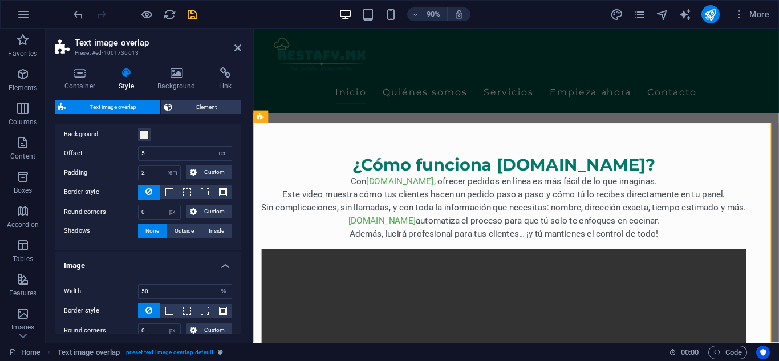
scroll to position [0, 0]
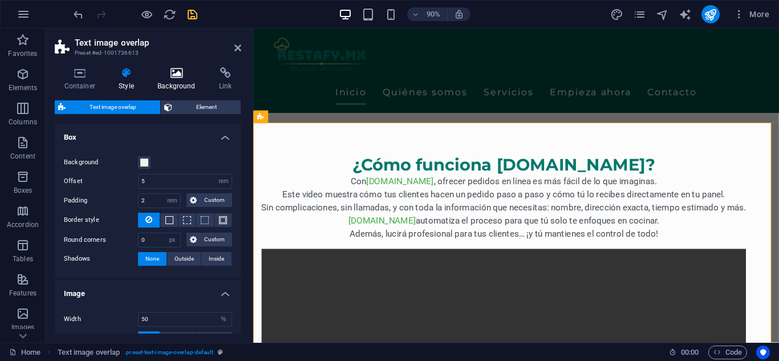
click at [199, 84] on h4 "Background" at bounding box center [179, 79] width 62 height 24
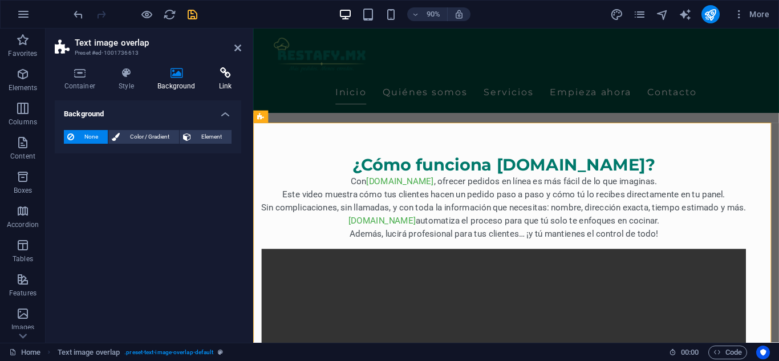
click at [216, 80] on h4 "Link" at bounding box center [225, 79] width 32 height 24
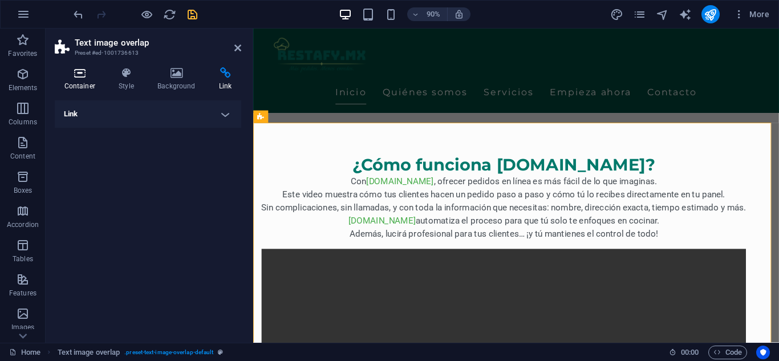
click at [79, 71] on icon at bounding box center [80, 72] width 50 height 11
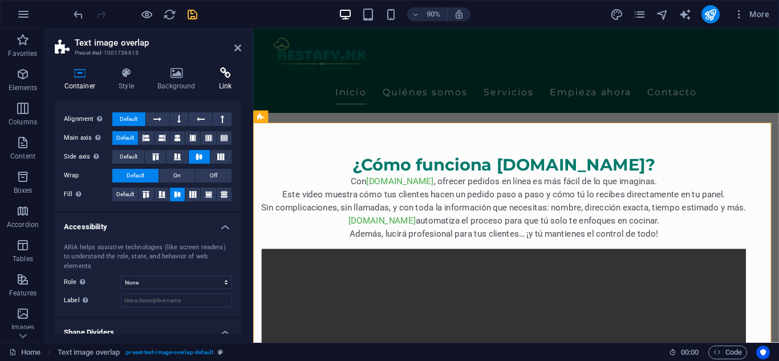
click at [224, 74] on icon at bounding box center [225, 72] width 32 height 11
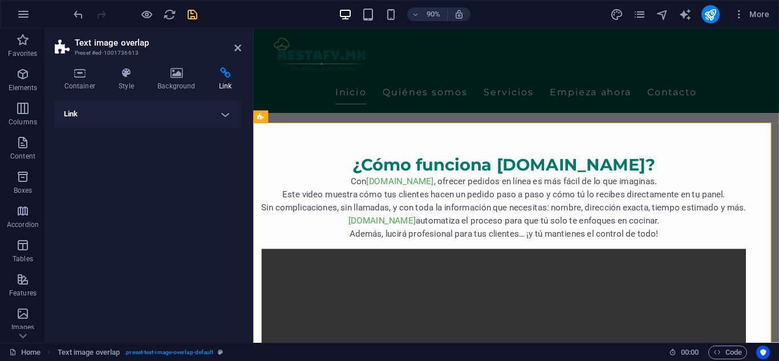
click at [222, 110] on h4 "Link" at bounding box center [148, 113] width 187 height 27
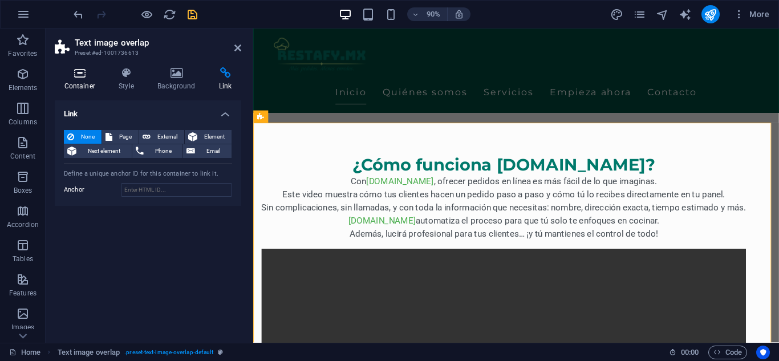
click at [67, 71] on icon at bounding box center [80, 72] width 50 height 11
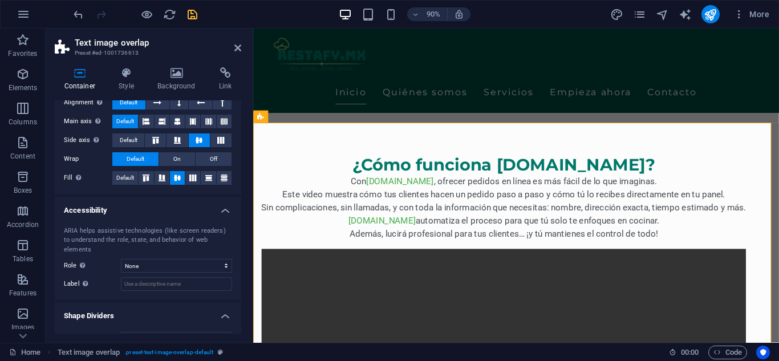
scroll to position [200, 0]
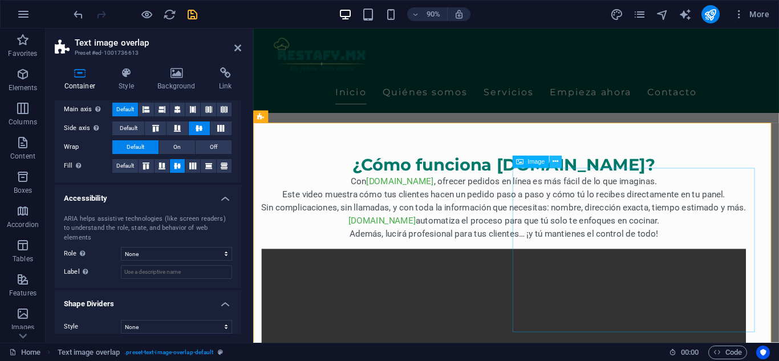
click at [553, 161] on icon at bounding box center [556, 161] width 6 height 11
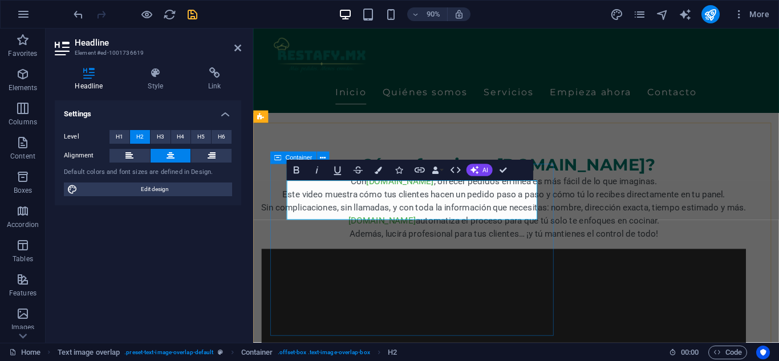
click at [280, 161] on icon at bounding box center [277, 158] width 7 height 13
select select "px"
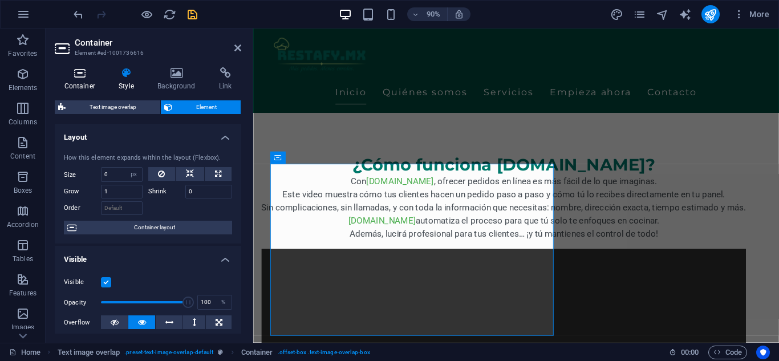
click at [74, 79] on h4 "Container" at bounding box center [82, 79] width 55 height 24
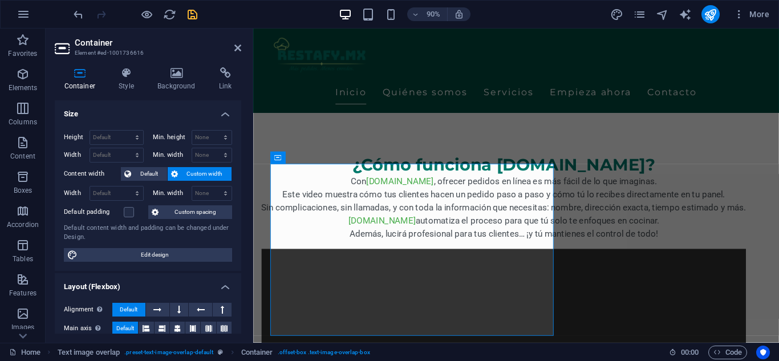
click at [220, 120] on h4 "Size" at bounding box center [148, 110] width 187 height 21
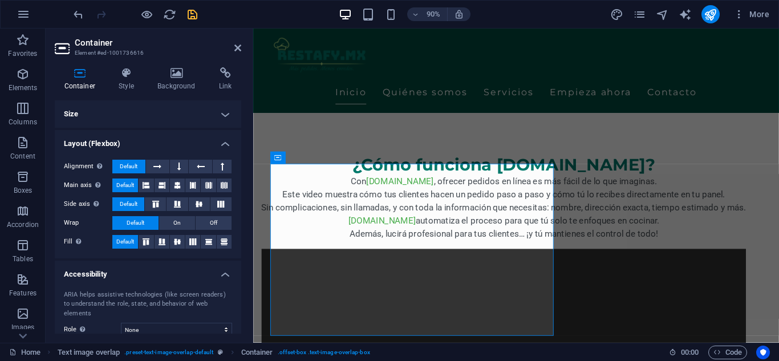
click at [225, 143] on h4 "Layout (Flexbox)" at bounding box center [148, 140] width 187 height 21
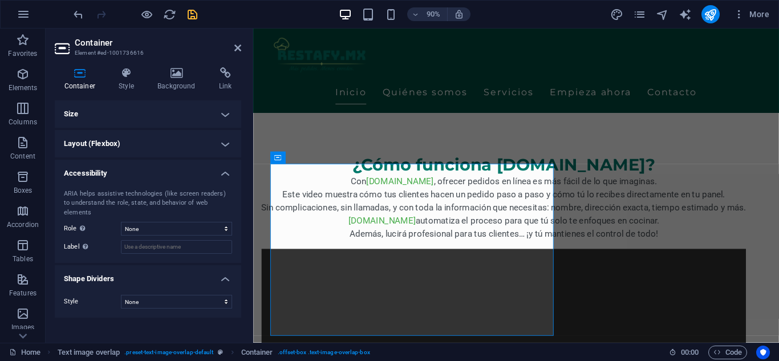
click at [224, 271] on h4 "Shape Dividers" at bounding box center [148, 275] width 187 height 21
click at [224, 271] on h4 "Shape Dividers" at bounding box center [148, 278] width 187 height 27
click at [221, 115] on h4 "Size" at bounding box center [148, 113] width 187 height 27
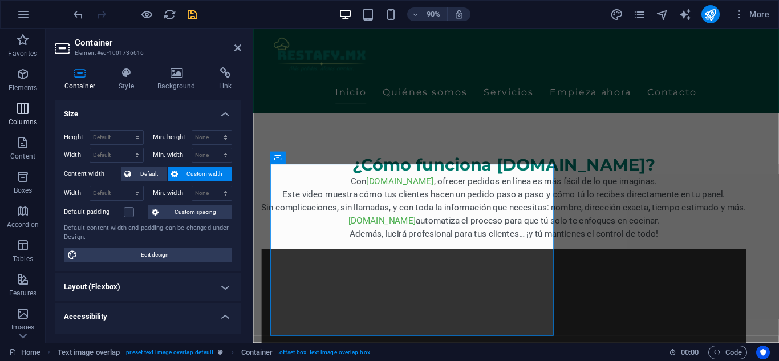
click at [25, 103] on icon "button" at bounding box center [23, 109] width 14 height 14
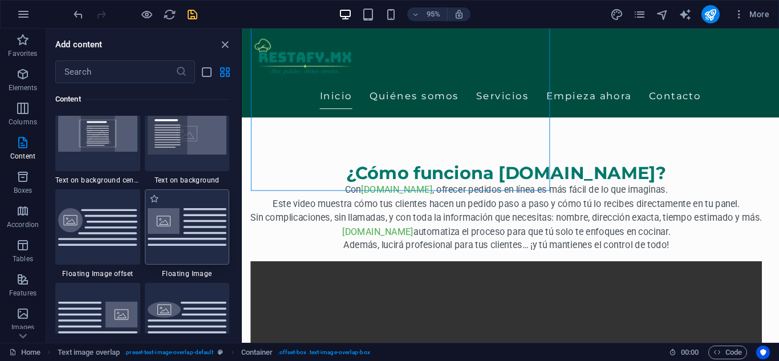
scroll to position [2162, 0]
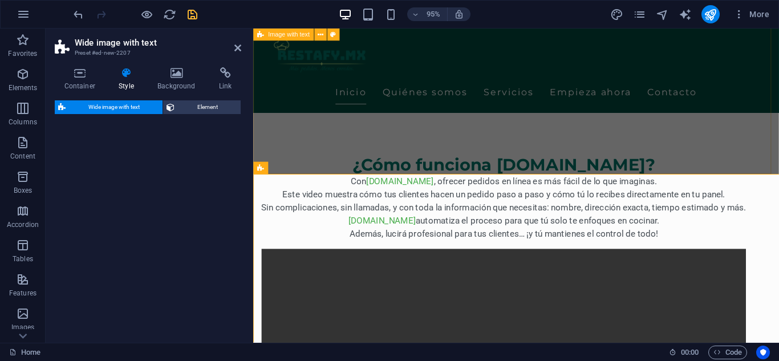
select select "%"
select select "rem"
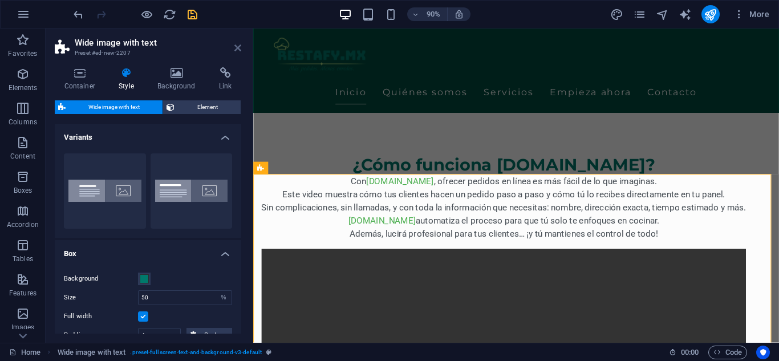
click at [238, 44] on icon at bounding box center [237, 47] width 7 height 9
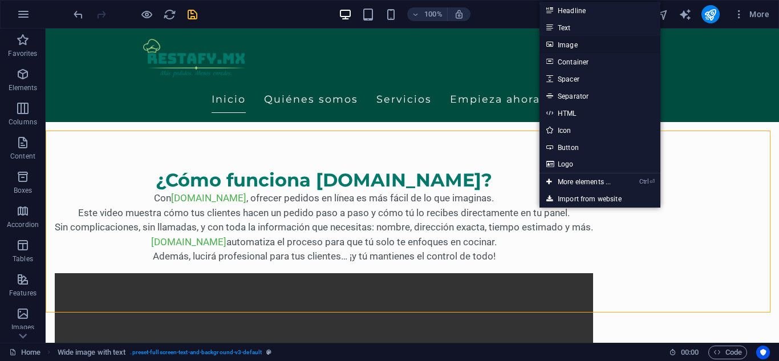
click at [556, 46] on link "Image" at bounding box center [600, 44] width 121 height 17
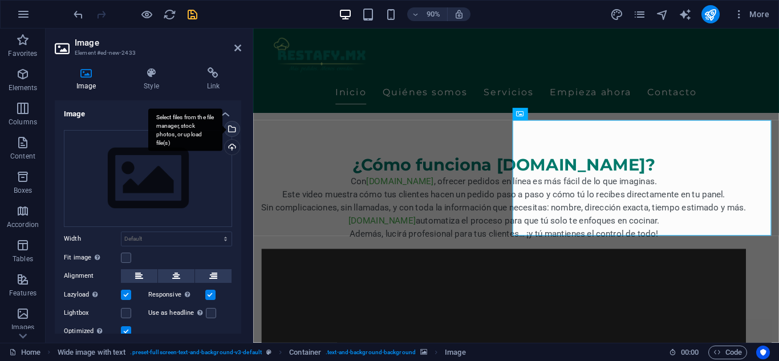
click at [230, 127] on div "Select files from the file manager, stock photos, or upload file(s)" at bounding box center [231, 130] width 17 height 17
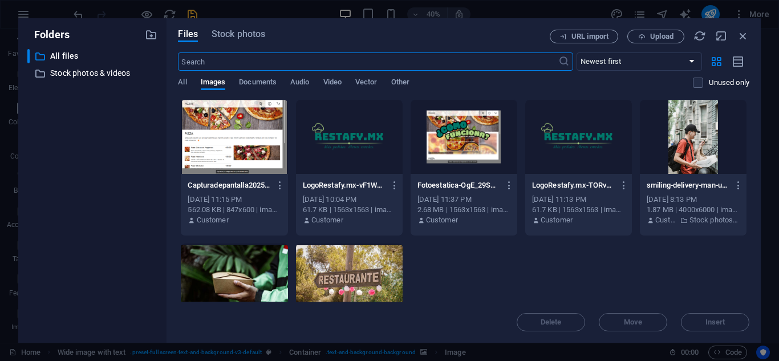
click at [244, 136] on div at bounding box center [234, 137] width 107 height 74
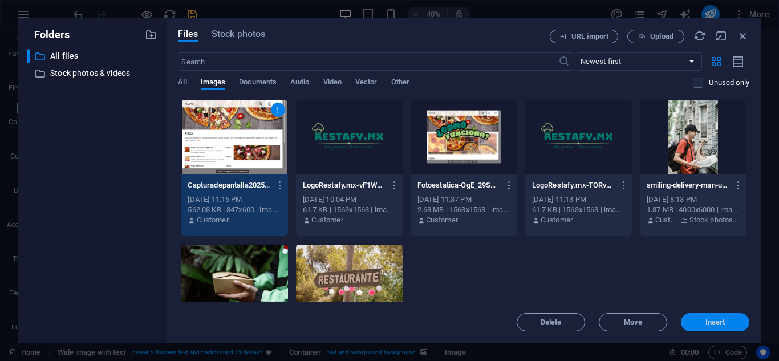
click at [731, 322] on span "Insert" at bounding box center [715, 322] width 59 height 7
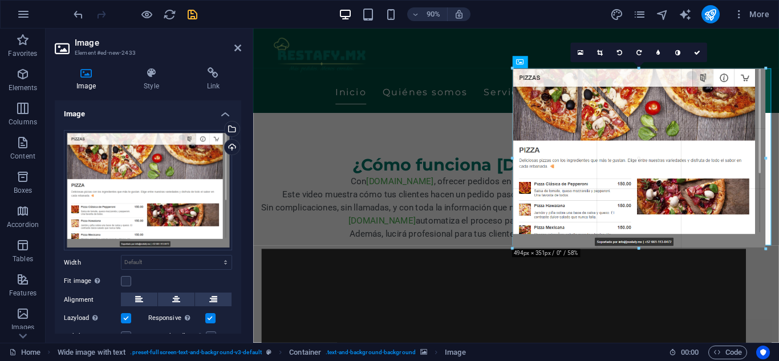
type input "488"
select select "px"
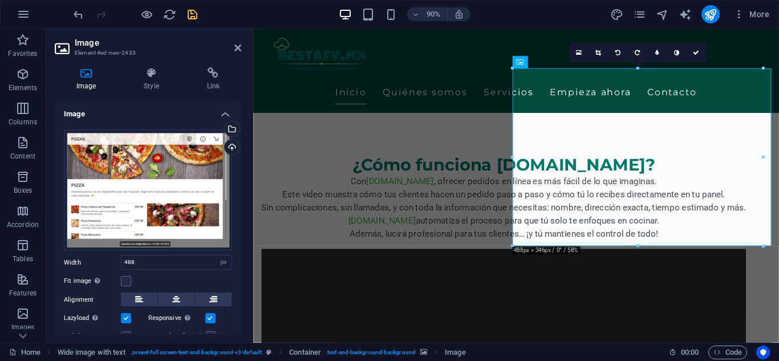
click at [70, 17] on div "90% More" at bounding box center [390, 14] width 778 height 27
click at [76, 16] on icon "undo" at bounding box center [78, 14] width 13 height 13
select select "DISABLED_OPTION_VALUE"
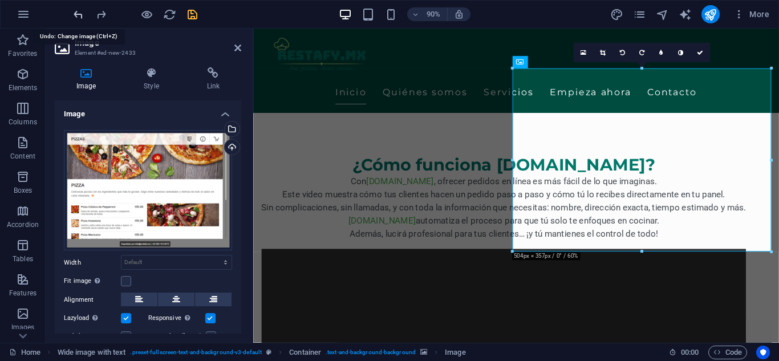
click at [76, 16] on icon "undo" at bounding box center [78, 14] width 13 height 13
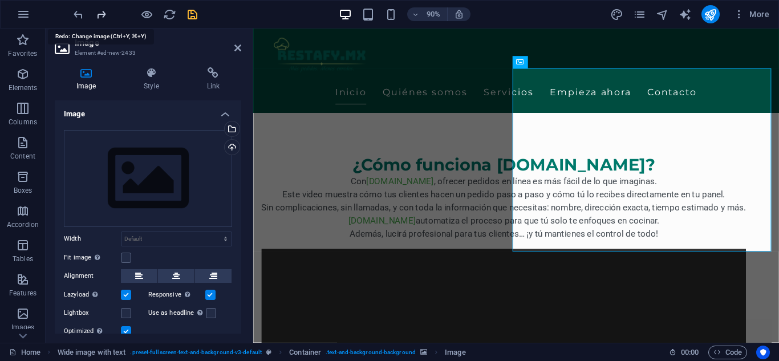
click at [99, 13] on icon "redo" at bounding box center [101, 14] width 13 height 13
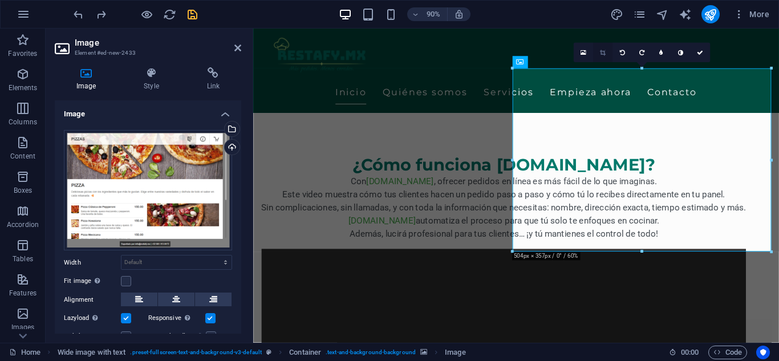
click at [604, 47] on link at bounding box center [602, 52] width 19 height 19
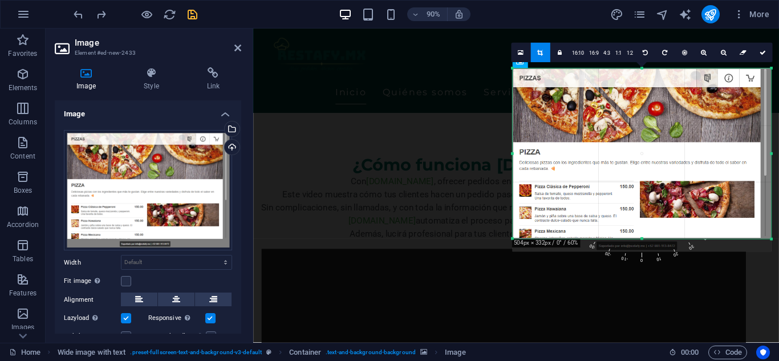
drag, startPoint x: 644, startPoint y: 252, endPoint x: 641, endPoint y: 237, distance: 15.1
click at [641, 237] on div at bounding box center [641, 238] width 259 height 3
click at [759, 54] on icon at bounding box center [762, 53] width 6 height 6
type input "504"
select select "px"
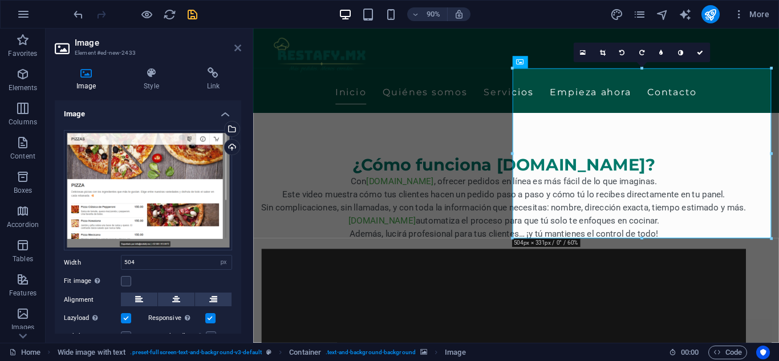
click at [237, 46] on icon at bounding box center [237, 47] width 7 height 9
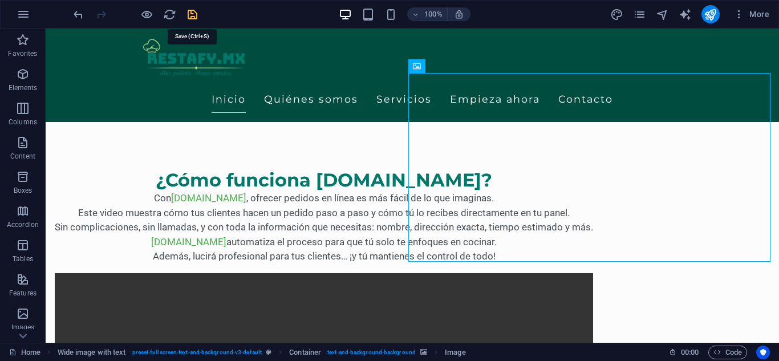
click at [191, 15] on icon "save" at bounding box center [192, 14] width 13 height 13
select select "px"
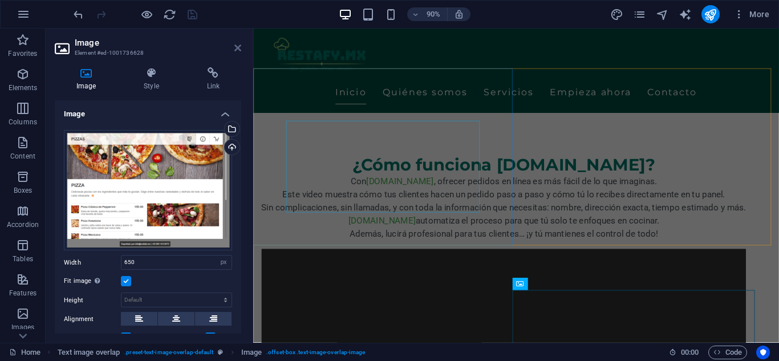
click at [237, 50] on icon at bounding box center [237, 47] width 7 height 9
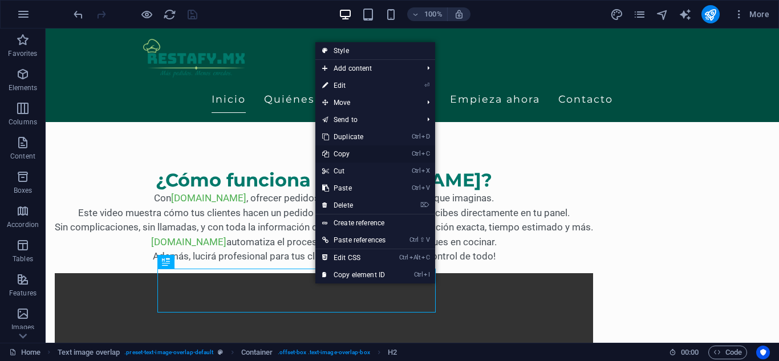
click at [354, 156] on link "Ctrl C Copy" at bounding box center [353, 153] width 77 height 17
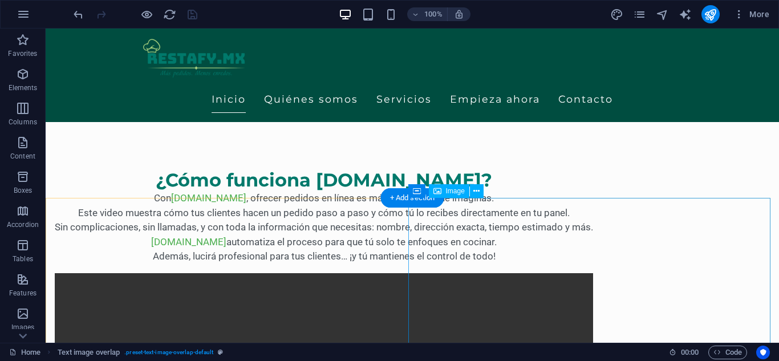
select select "px"
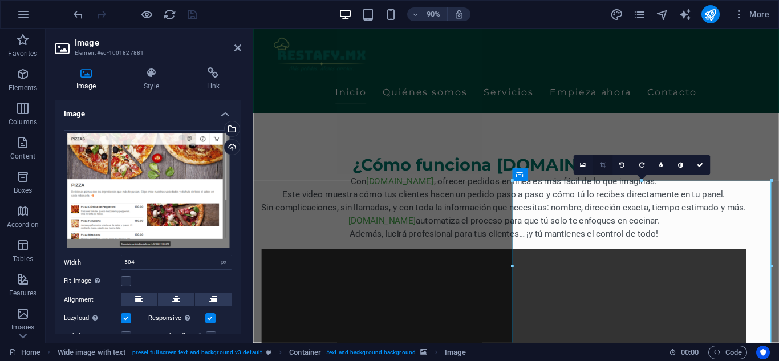
click at [602, 161] on link at bounding box center [602, 164] width 19 height 19
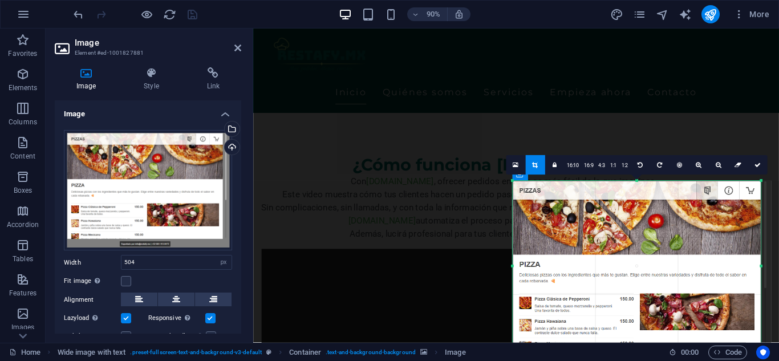
drag, startPoint x: 773, startPoint y: 266, endPoint x: 762, endPoint y: 267, distance: 11.4
click at [762, 267] on div at bounding box center [760, 266] width 3 height 170
click at [758, 168] on icon at bounding box center [757, 165] width 6 height 6
type input "484"
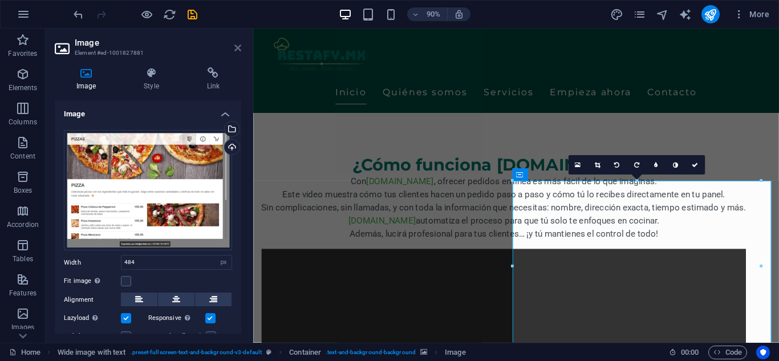
click at [239, 45] on icon at bounding box center [237, 47] width 7 height 9
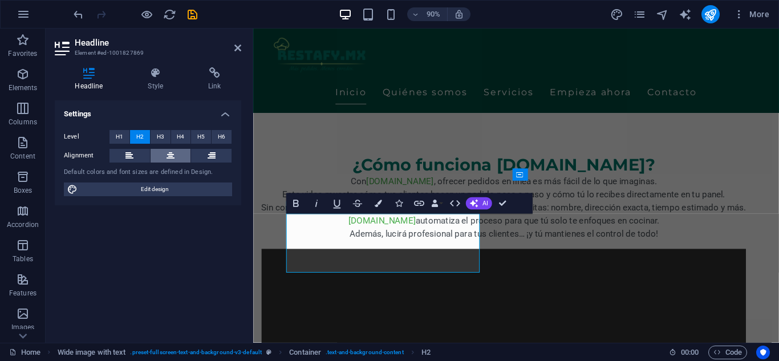
click at [173, 153] on icon at bounding box center [171, 156] width 8 height 14
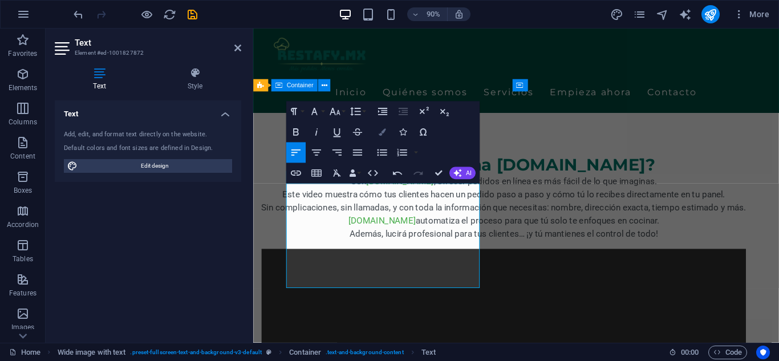
click at [384, 135] on icon "button" at bounding box center [382, 132] width 7 height 7
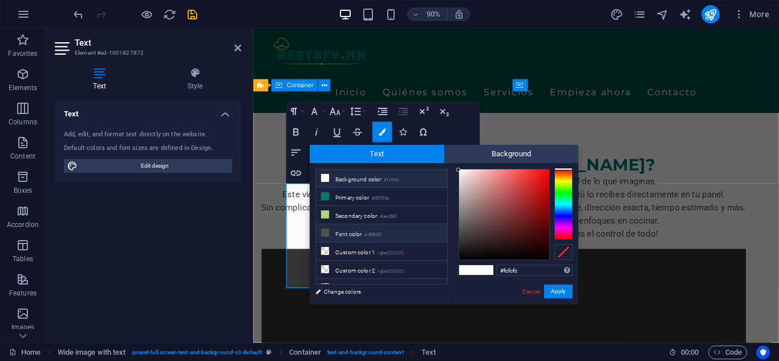
click at [358, 234] on li "Font color #495057" at bounding box center [381, 233] width 131 height 18
type input "#495057"
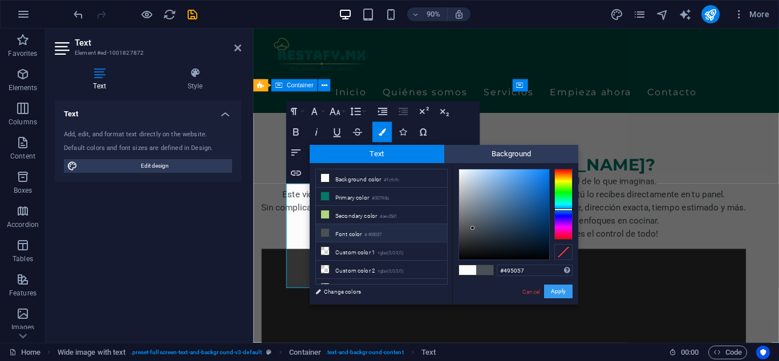
click at [562, 290] on button "Apply" at bounding box center [558, 292] width 29 height 14
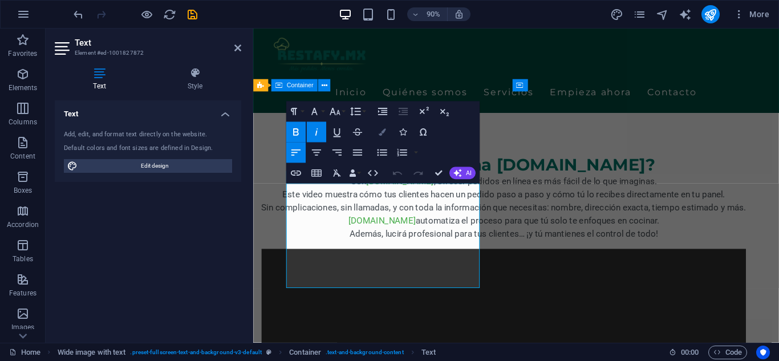
click at [381, 132] on icon "button" at bounding box center [382, 132] width 7 height 7
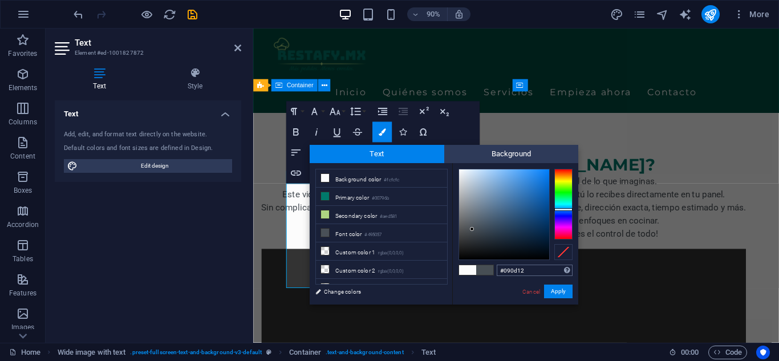
type input "#000000"
drag, startPoint x: 472, startPoint y: 229, endPoint x: 548, endPoint y: 269, distance: 85.7
click at [548, 269] on div "#000000 Supported formats #0852ed rgb(8, 82, 237) rgba(8, 82, 237, 90%) hsv(221…" at bounding box center [515, 316] width 126 height 307
click at [567, 294] on button "Apply" at bounding box center [558, 292] width 29 height 14
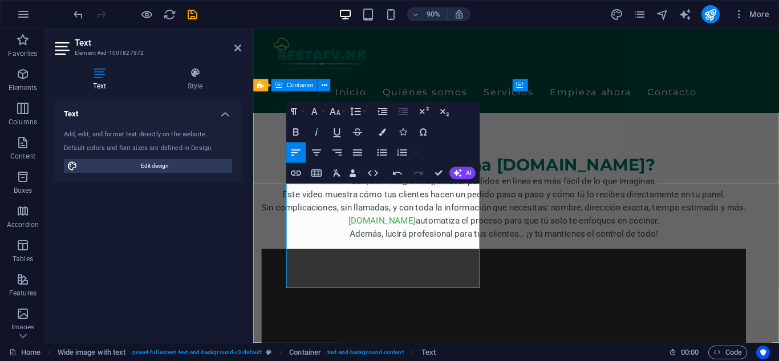
click at [451, 296] on div "H3 Banner Container Spacer Image with text Video Container Text image overlap I…" at bounding box center [516, 186] width 526 height 314
click at [381, 134] on icon "button" at bounding box center [382, 132] width 7 height 7
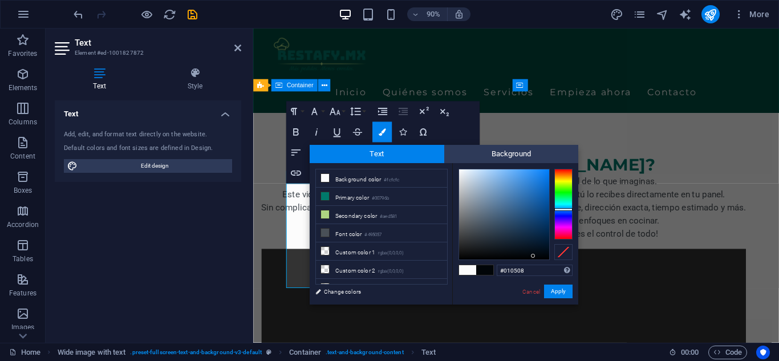
type input "#010305"
drag, startPoint x: 527, startPoint y: 253, endPoint x: 537, endPoint y: 257, distance: 11.8
click at [537, 257] on div at bounding box center [504, 214] width 90 height 90
click at [557, 293] on button "Apply" at bounding box center [558, 292] width 29 height 14
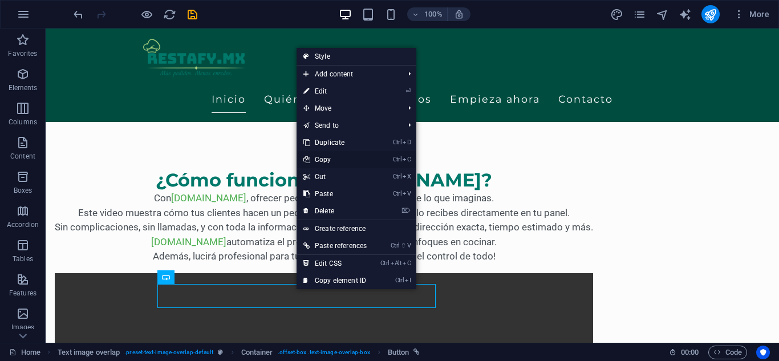
click at [342, 163] on link "Ctrl C Copy" at bounding box center [335, 159] width 77 height 17
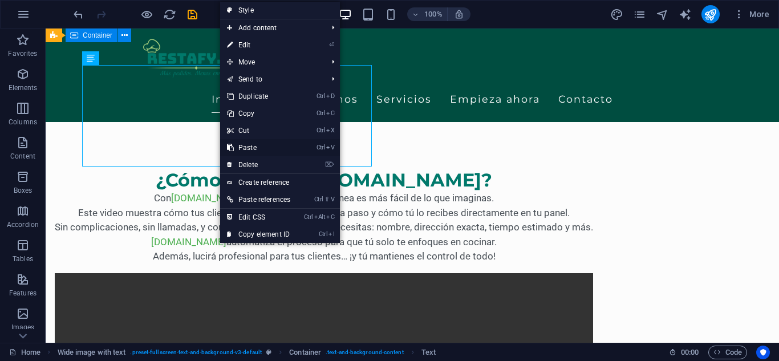
click at [261, 147] on link "Ctrl V Paste" at bounding box center [258, 147] width 77 height 17
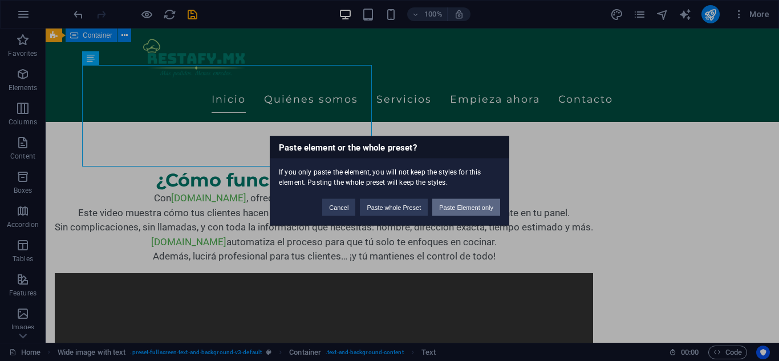
click at [452, 208] on button "Paste Element only" at bounding box center [466, 207] width 68 height 17
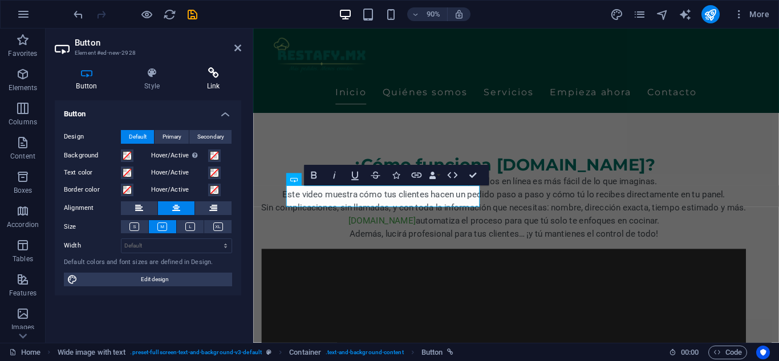
click at [215, 74] on icon at bounding box center [213, 72] width 56 height 11
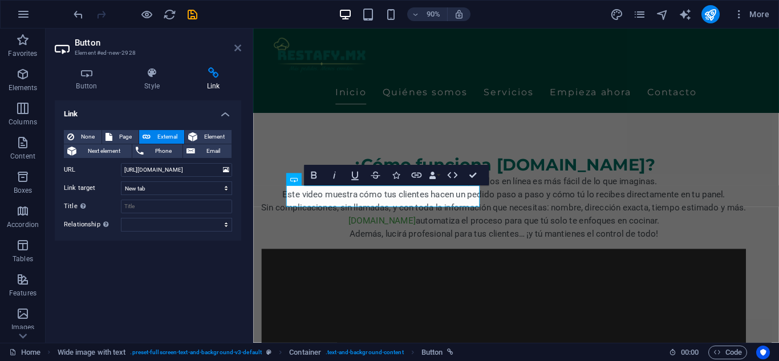
click at [240, 48] on icon at bounding box center [237, 47] width 7 height 9
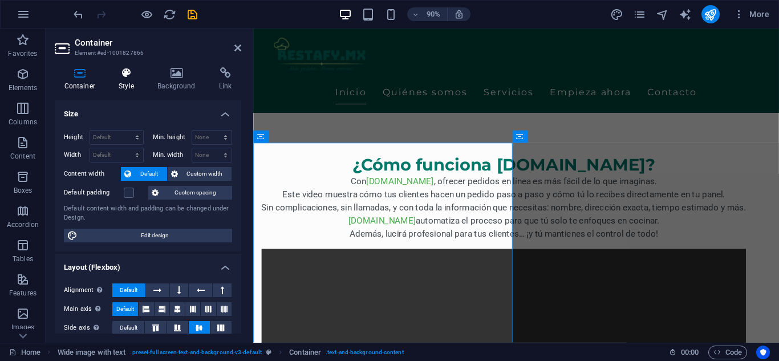
click at [132, 72] on icon at bounding box center [127, 72] width 34 height 11
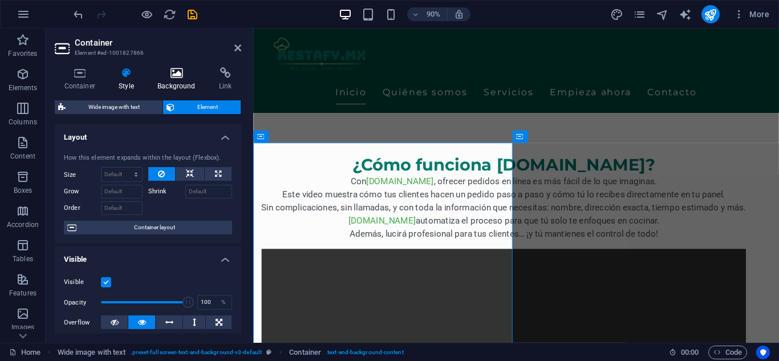
click at [165, 73] on icon at bounding box center [176, 72] width 57 height 11
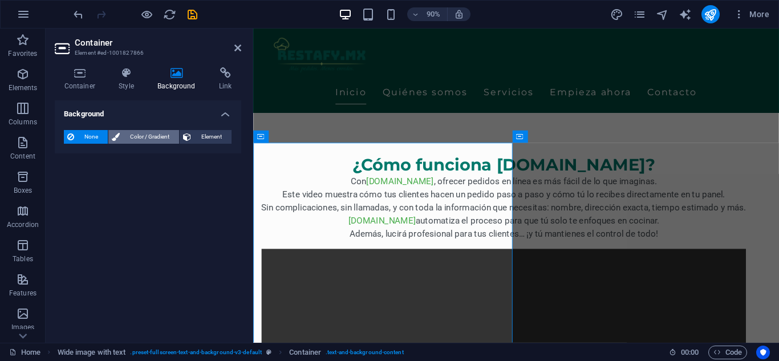
click at [142, 138] on span "Color / Gradient" at bounding box center [149, 137] width 52 height 14
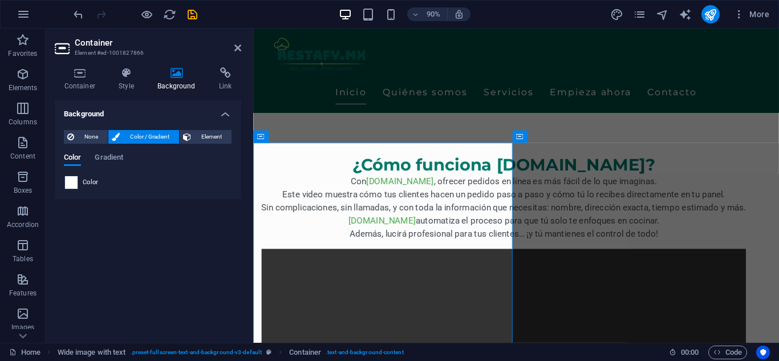
click at [65, 188] on span at bounding box center [71, 182] width 13 height 13
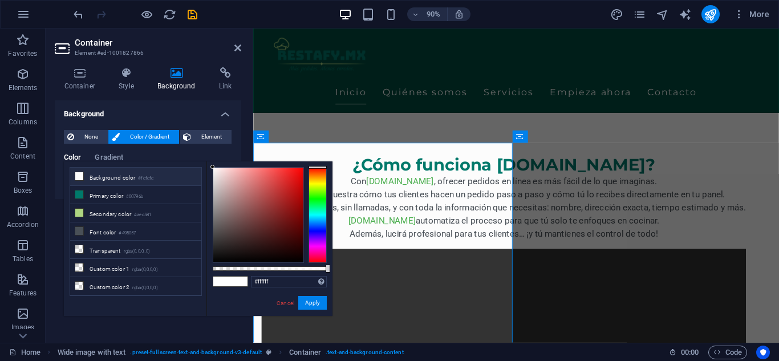
click at [118, 182] on li "Background color #fcfcfc" at bounding box center [135, 177] width 131 height 18
type input "#fcfcfc"
click at [284, 301] on link "Cancel" at bounding box center [286, 303] width 20 height 9
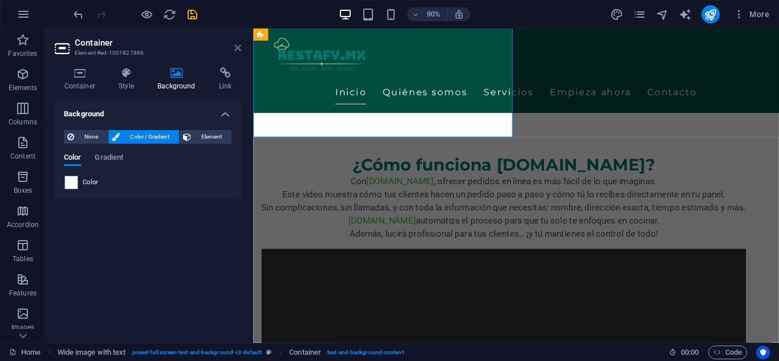
click at [240, 48] on icon at bounding box center [237, 47] width 7 height 9
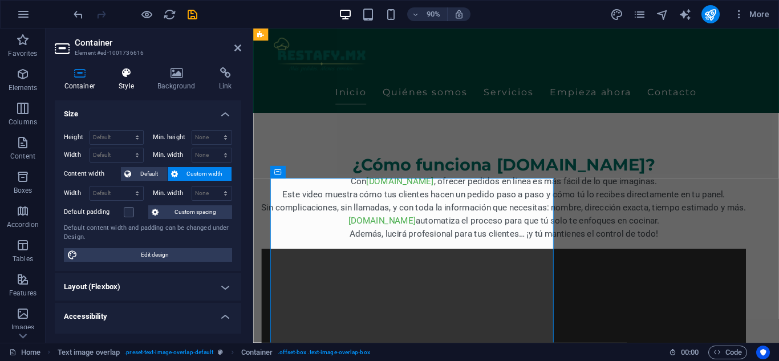
click at [122, 71] on icon at bounding box center [127, 72] width 34 height 11
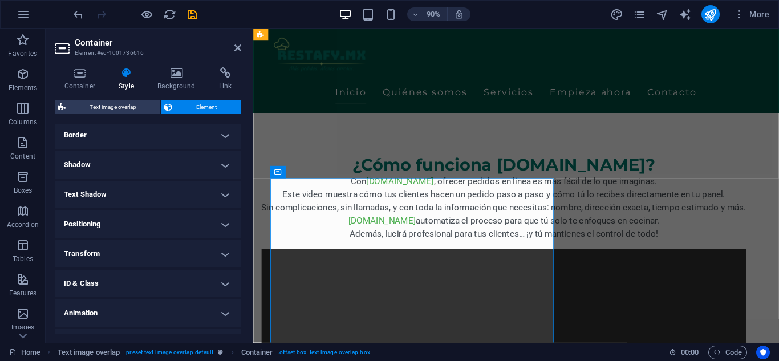
scroll to position [272, 0]
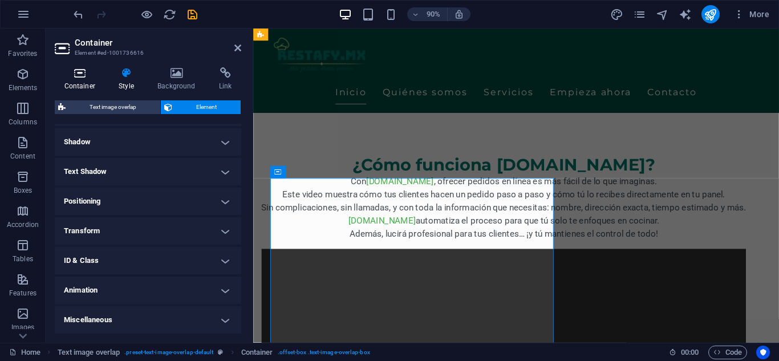
click at [71, 70] on icon at bounding box center [80, 72] width 50 height 11
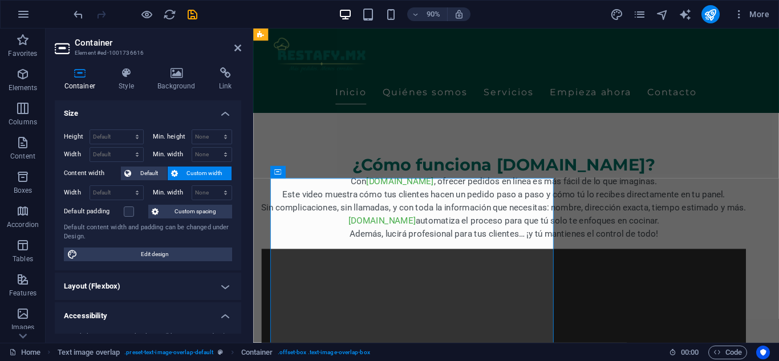
scroll to position [0, 0]
click at [191, 80] on h4 "Background" at bounding box center [179, 79] width 62 height 24
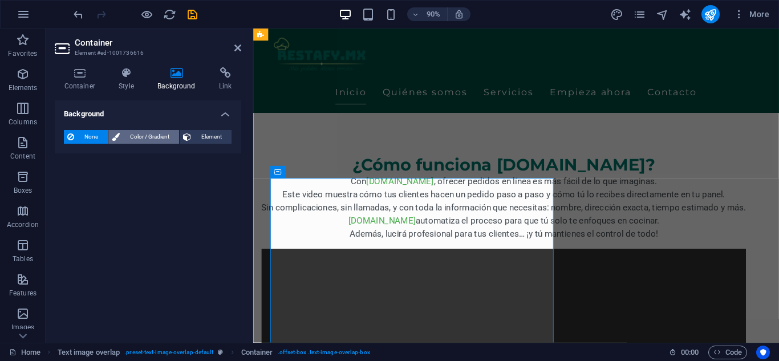
click at [145, 142] on span "Color / Gradient" at bounding box center [149, 137] width 52 height 14
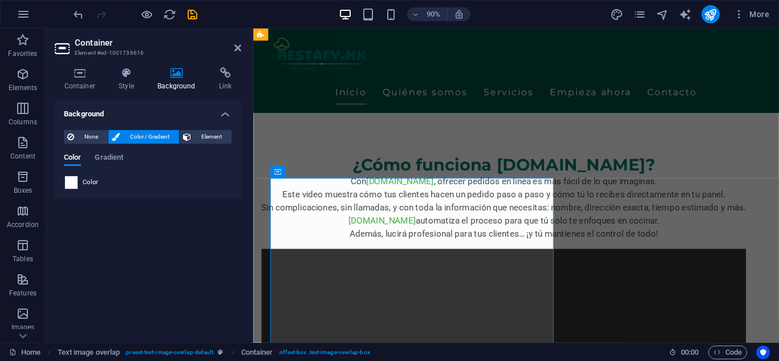
click at [75, 179] on span at bounding box center [71, 182] width 13 height 13
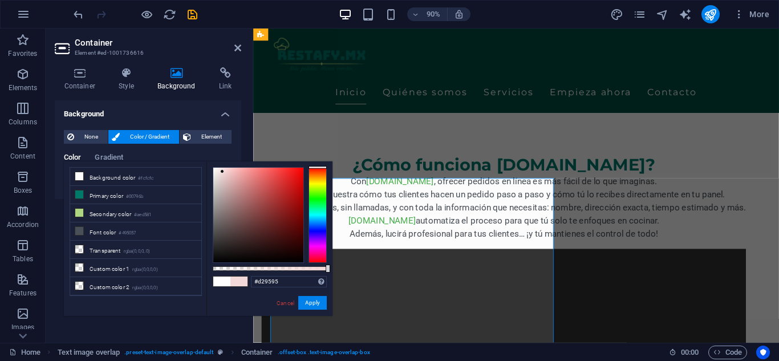
drag, startPoint x: 220, startPoint y: 169, endPoint x: 240, endPoint y: 184, distance: 24.9
click at [240, 184] on div at bounding box center [258, 215] width 90 height 95
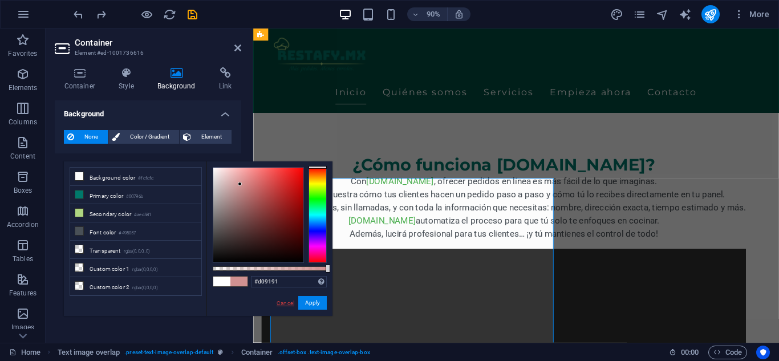
click at [293, 304] on link "Cancel" at bounding box center [286, 303] width 20 height 9
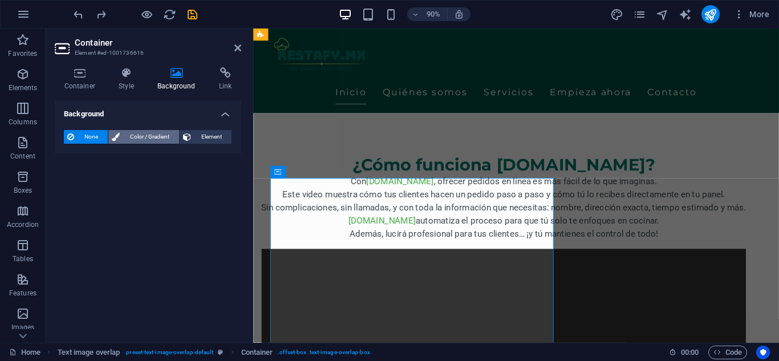
click at [119, 137] on icon at bounding box center [116, 137] width 8 height 14
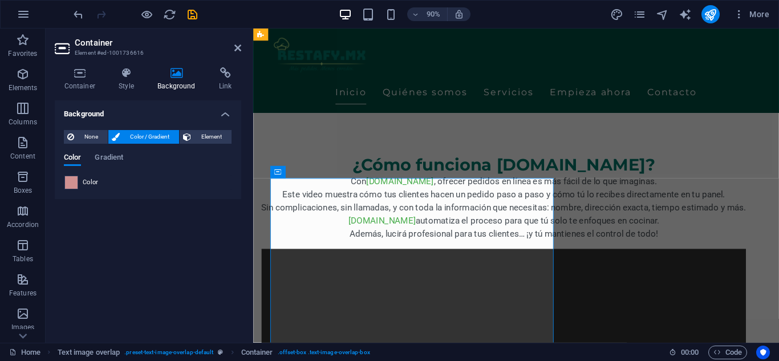
click at [75, 185] on span at bounding box center [71, 182] width 13 height 13
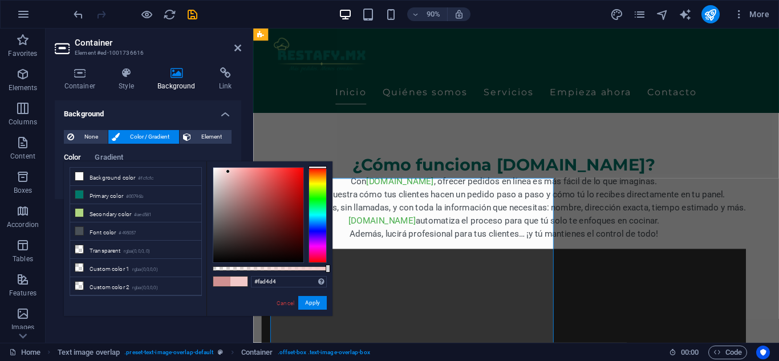
type input "#fed8d8"
drag, startPoint x: 233, startPoint y: 183, endPoint x: 226, endPoint y: 167, distance: 16.6
click at [226, 168] on div at bounding box center [258, 215] width 90 height 95
click at [294, 300] on link "Cancel" at bounding box center [286, 303] width 20 height 9
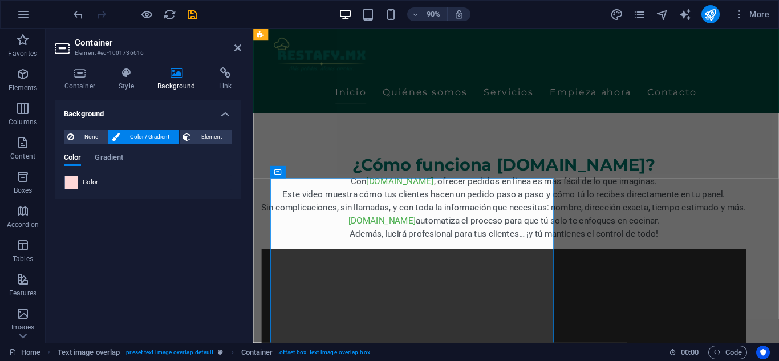
click at [236, 41] on h2 "Container" at bounding box center [158, 43] width 167 height 10
click at [236, 45] on icon at bounding box center [237, 47] width 7 height 9
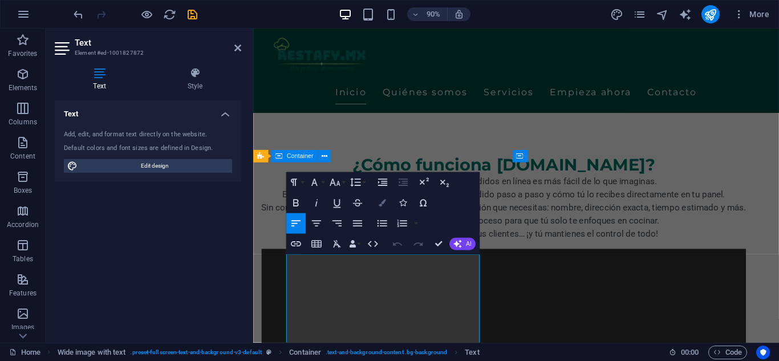
click at [385, 203] on icon "button" at bounding box center [382, 203] width 7 height 7
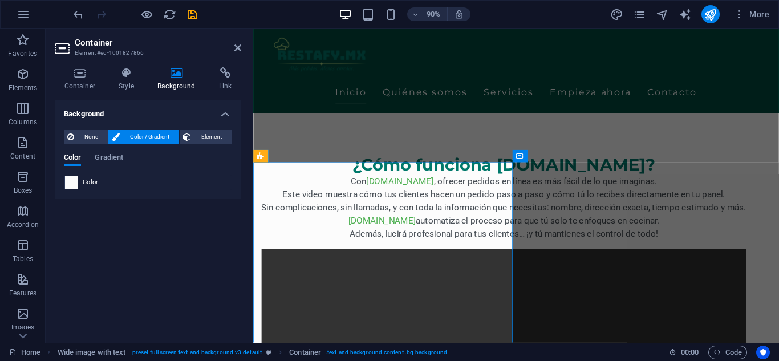
click at [67, 184] on span at bounding box center [71, 182] width 13 height 13
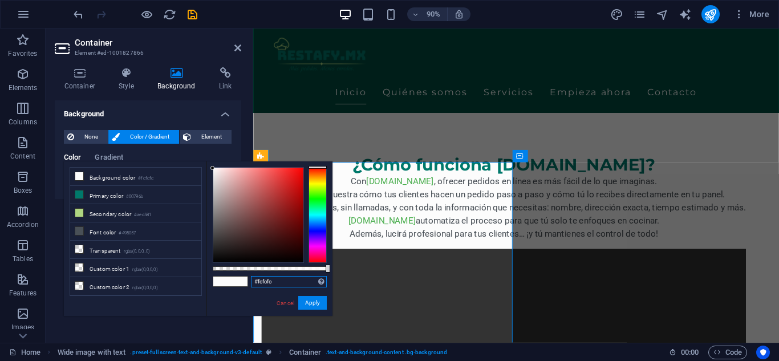
click at [289, 282] on input "#fcfcfc" at bounding box center [289, 281] width 76 height 11
click at [289, 282] on input "#fffff" at bounding box center [289, 281] width 76 height 11
click at [314, 308] on button "Apply" at bounding box center [312, 303] width 29 height 14
click at [317, 302] on button "Apply" at bounding box center [312, 303] width 29 height 14
click at [281, 281] on input "#fffff" at bounding box center [289, 281] width 76 height 11
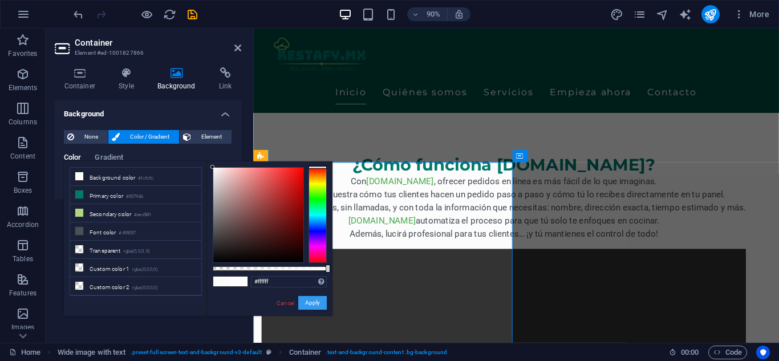
click at [312, 302] on button "Apply" at bounding box center [312, 303] width 29 height 14
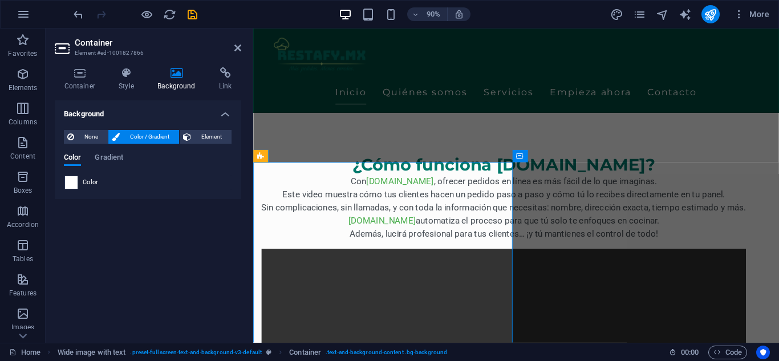
click at [74, 177] on span at bounding box center [71, 182] width 13 height 13
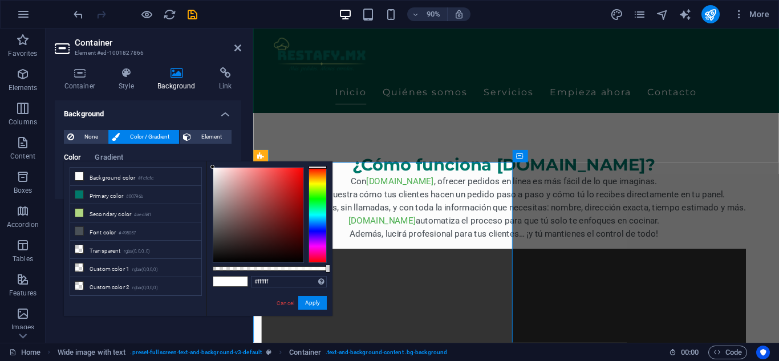
drag, startPoint x: 215, startPoint y: 165, endPoint x: 222, endPoint y: 175, distance: 12.7
click at [222, 175] on div "#ffffff Supported formats #0852ed rgb(8, 82, 237) rgba(8, 82, 237, 90%) hsv(221…" at bounding box center [270, 321] width 126 height 320
drag, startPoint x: 211, startPoint y: 167, endPoint x: 223, endPoint y: 183, distance: 19.2
click at [223, 183] on div at bounding box center [222, 181] width 4 height 4
click at [100, 191] on li "Primary color #00796b" at bounding box center [135, 195] width 131 height 18
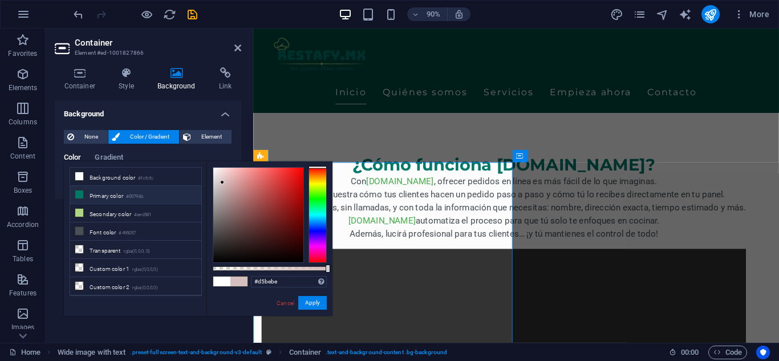
type input "#00796b"
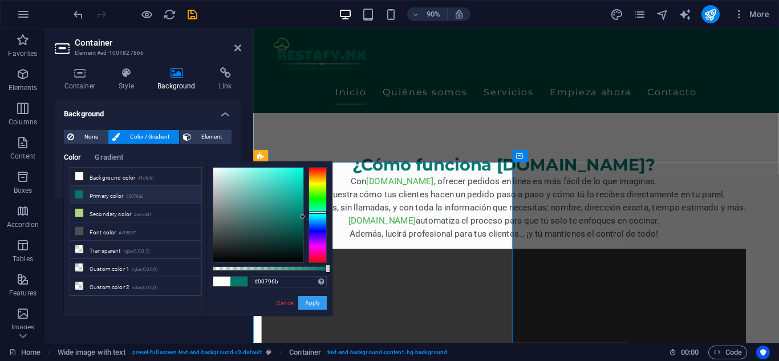
click at [309, 298] on button "Apply" at bounding box center [312, 303] width 29 height 14
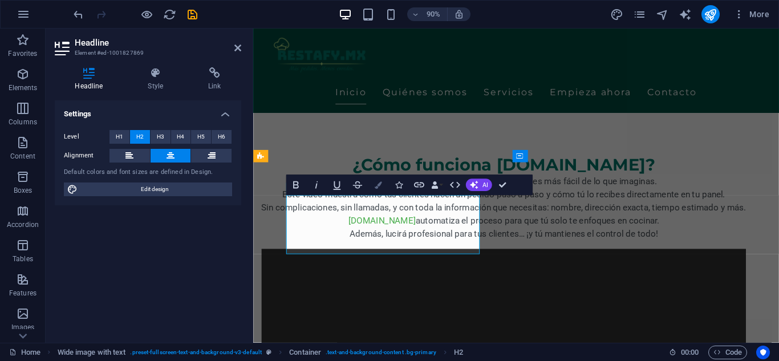
click at [375, 187] on icon "button" at bounding box center [377, 184] width 7 height 7
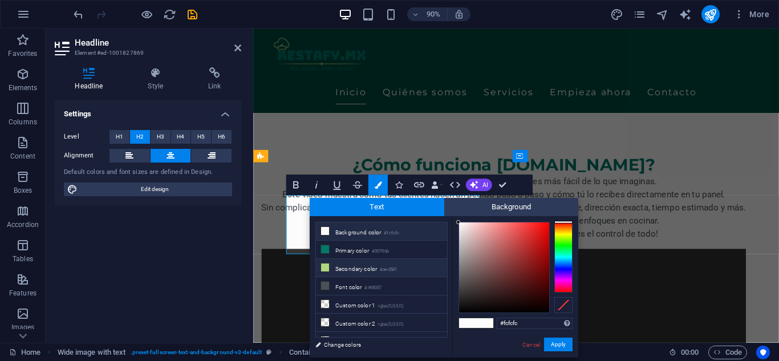
click at [375, 268] on li "Secondary color #aed581" at bounding box center [381, 268] width 131 height 18
type input "#aed581"
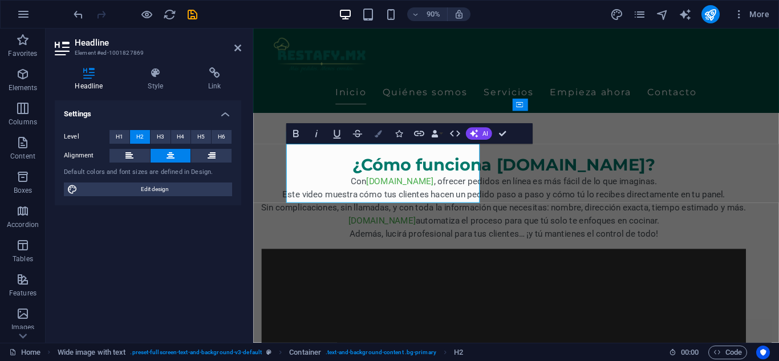
click at [375, 136] on icon "button" at bounding box center [377, 133] width 7 height 7
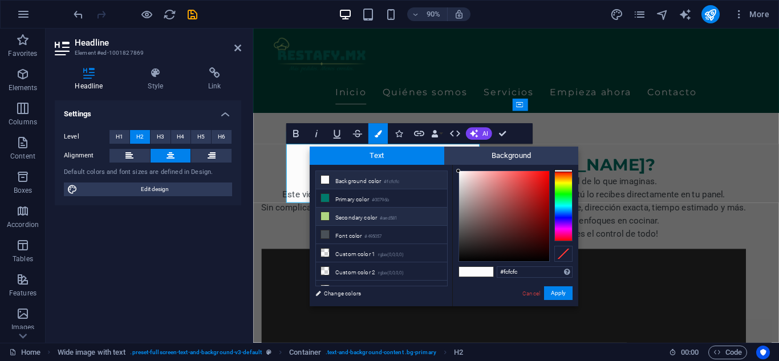
click at [354, 212] on li "Secondary color #aed581" at bounding box center [381, 217] width 131 height 18
type input "#aed581"
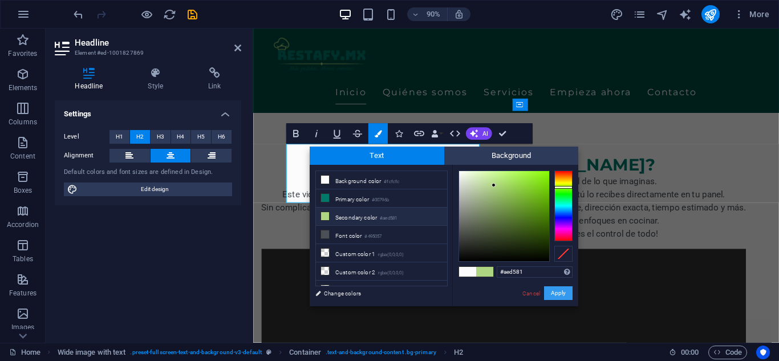
click at [560, 288] on button "Apply" at bounding box center [558, 293] width 29 height 14
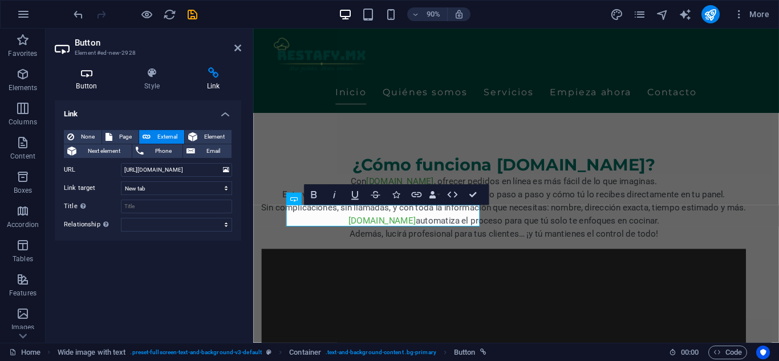
click at [93, 75] on icon at bounding box center [87, 72] width 64 height 11
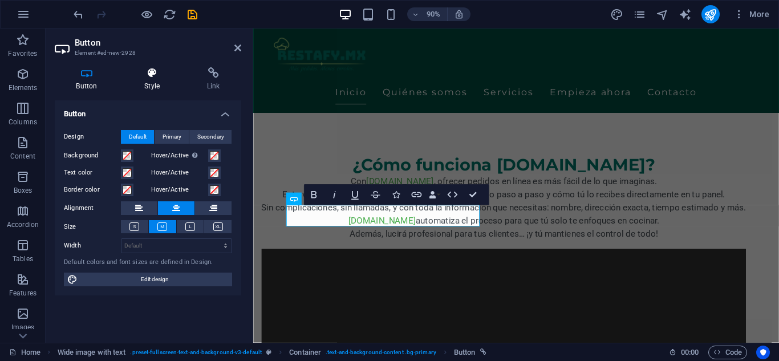
click at [155, 84] on h4 "Style" at bounding box center [154, 79] width 63 height 24
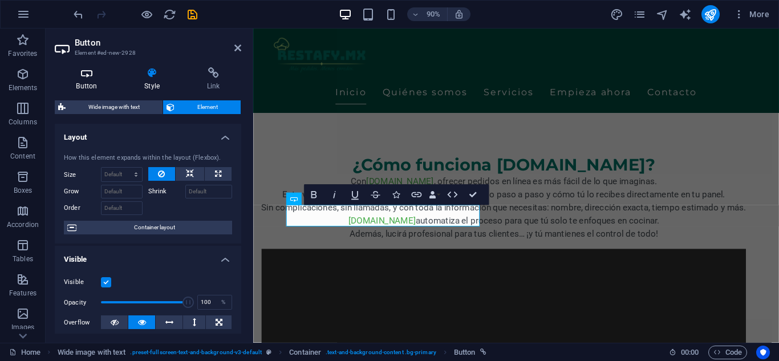
click at [104, 76] on icon at bounding box center [87, 72] width 64 height 11
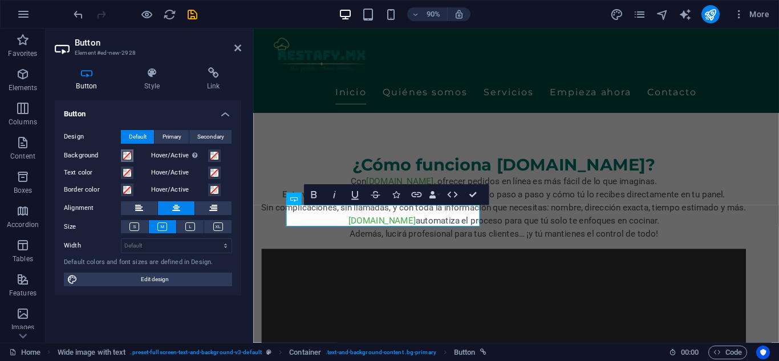
click at [122, 155] on button "Background" at bounding box center [127, 155] width 13 height 13
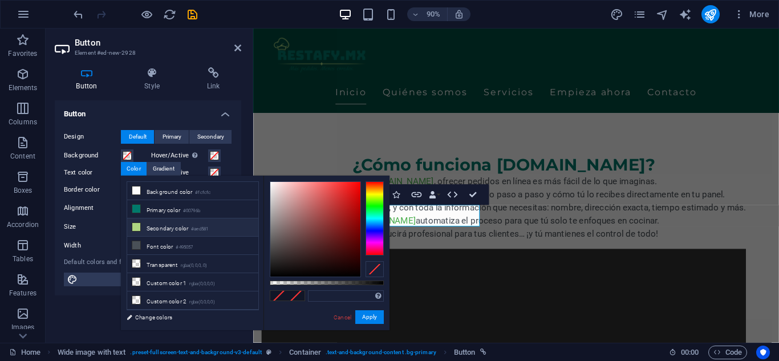
click at [153, 224] on li "Secondary color #aed581" at bounding box center [192, 228] width 131 height 18
type input "#aed581"
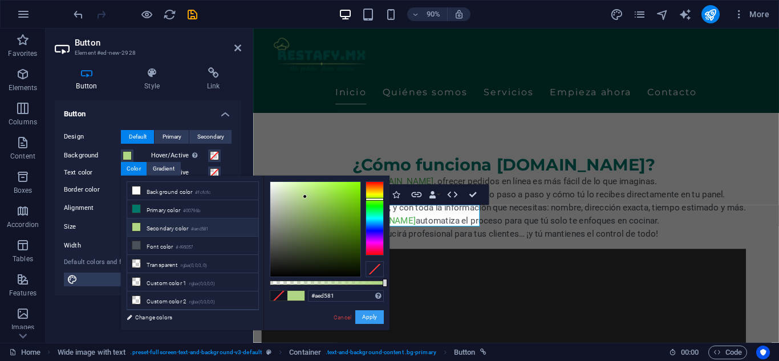
click at [369, 312] on button "Apply" at bounding box center [369, 317] width 29 height 14
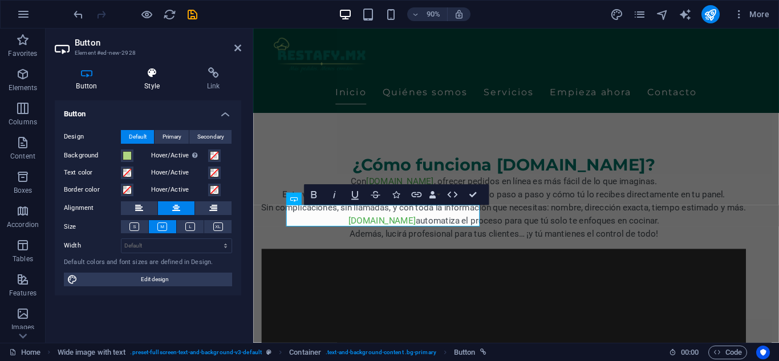
click at [156, 85] on h4 "Style" at bounding box center [154, 79] width 63 height 24
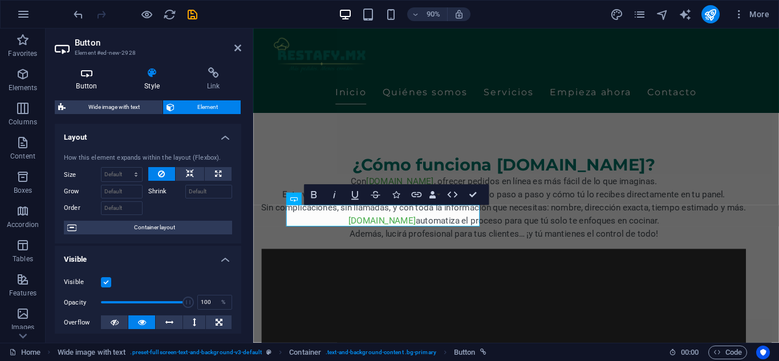
click at [96, 84] on h4 "Button" at bounding box center [89, 79] width 68 height 24
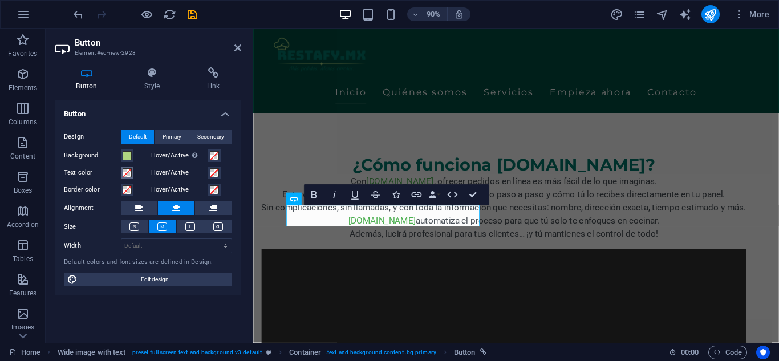
click at [130, 176] on span at bounding box center [127, 172] width 9 height 9
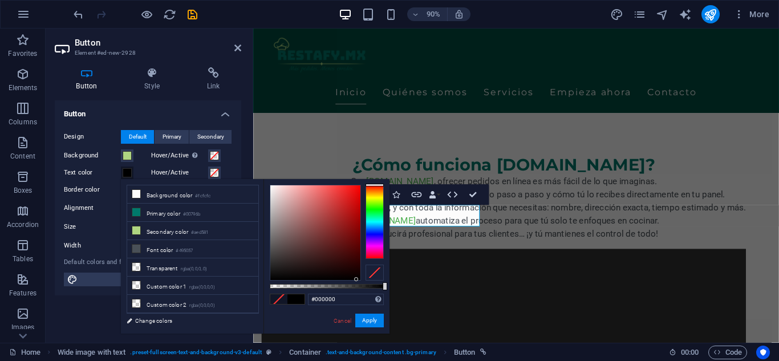
drag, startPoint x: 302, startPoint y: 241, endPoint x: 365, endPoint y: 289, distance: 79.0
click at [365, 289] on div "#000000 Supported formats #0852ed rgb(8, 82, 237) rgba(8, 82, 237, 90%) hsv(221…" at bounding box center [327, 339] width 126 height 320
click at [378, 321] on button "Apply" at bounding box center [369, 321] width 29 height 14
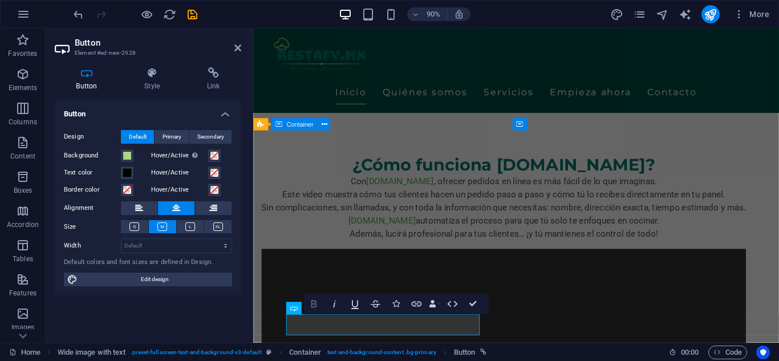
click at [315, 305] on icon "button" at bounding box center [314, 304] width 13 height 13
click at [318, 304] on icon "button" at bounding box center [314, 304] width 13 height 13
click at [316, 304] on icon "button" at bounding box center [315, 304] width 6 height 7
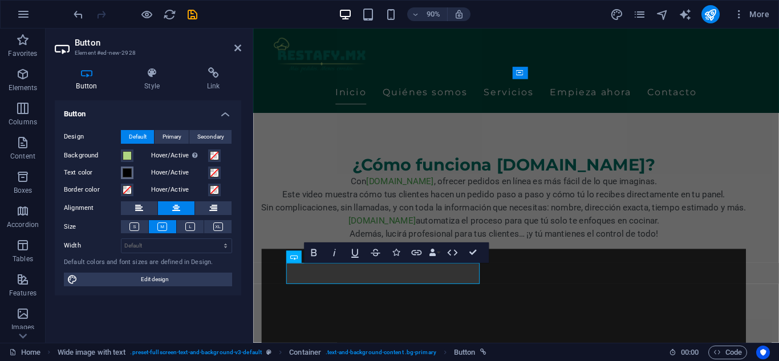
click at [130, 175] on span at bounding box center [127, 172] width 9 height 9
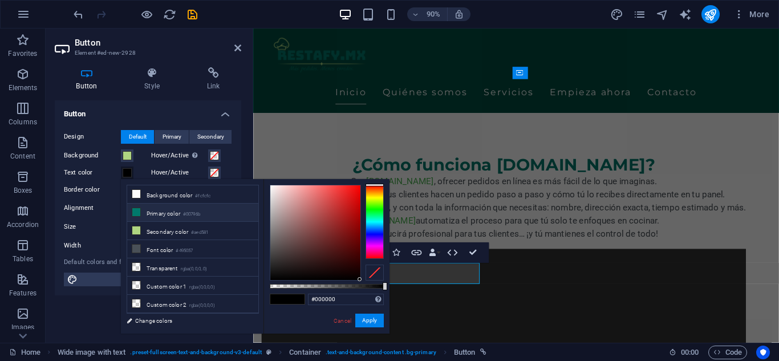
click at [151, 208] on li "Primary color #00796b" at bounding box center [192, 213] width 131 height 18
type input "#00796b"
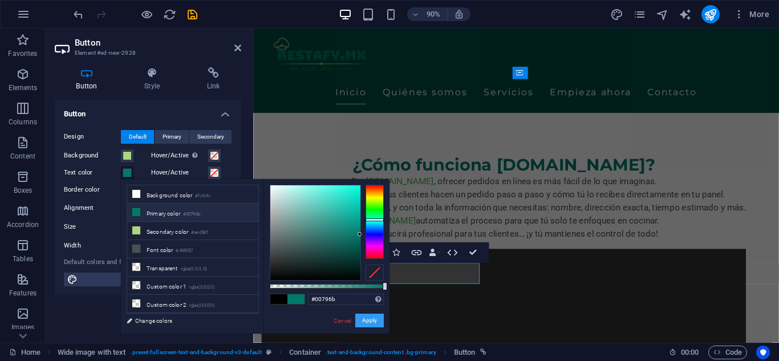
click at [374, 316] on button "Apply" at bounding box center [369, 321] width 29 height 14
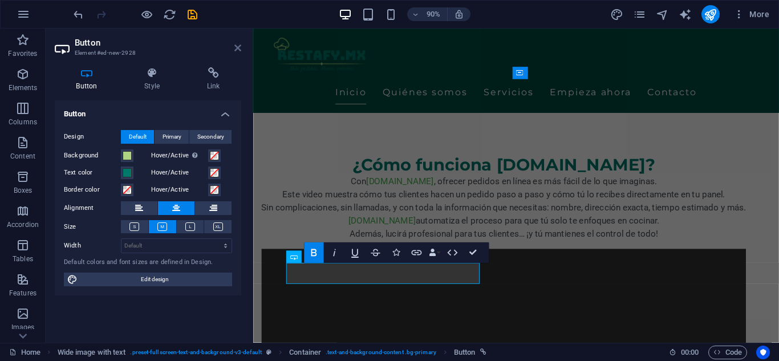
click at [238, 49] on icon at bounding box center [237, 47] width 7 height 9
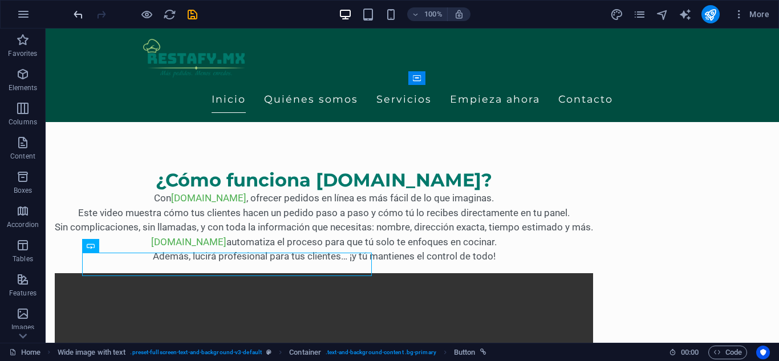
click at [80, 12] on icon "undo" at bounding box center [78, 14] width 13 height 13
click at [189, 17] on icon "save" at bounding box center [192, 14] width 13 height 13
select select "px"
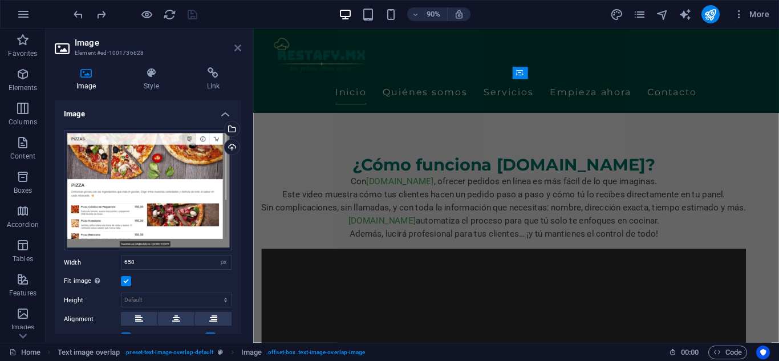
click at [235, 46] on icon at bounding box center [237, 47] width 7 height 9
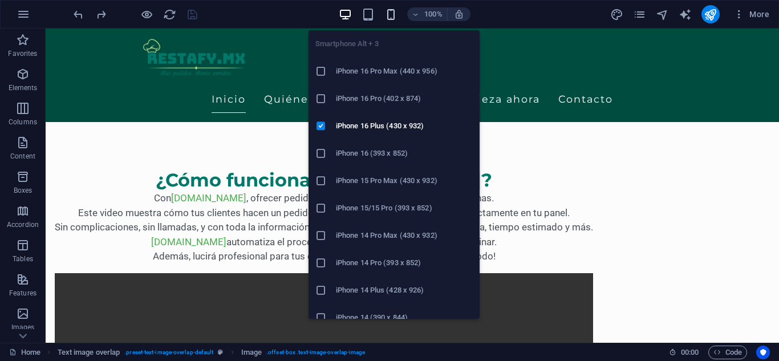
click at [389, 14] on icon "button" at bounding box center [391, 14] width 13 height 13
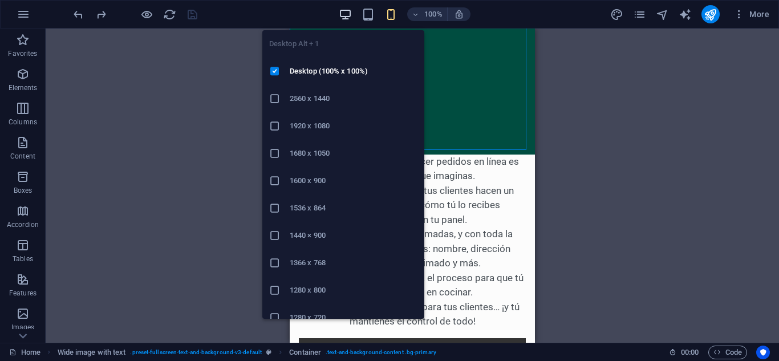
click at [339, 15] on icon "button" at bounding box center [345, 14] width 13 height 13
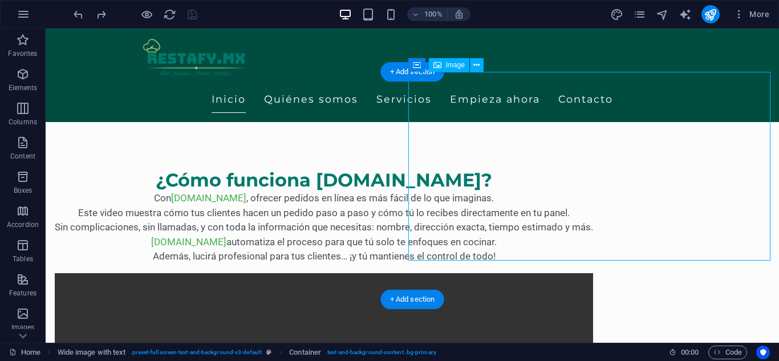
select select "px"
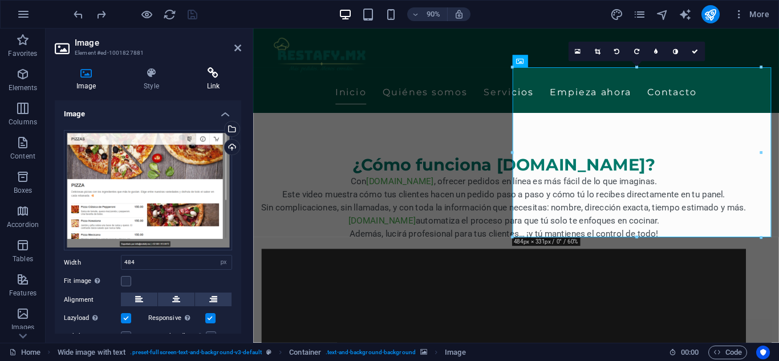
click at [223, 68] on icon at bounding box center [213, 72] width 56 height 11
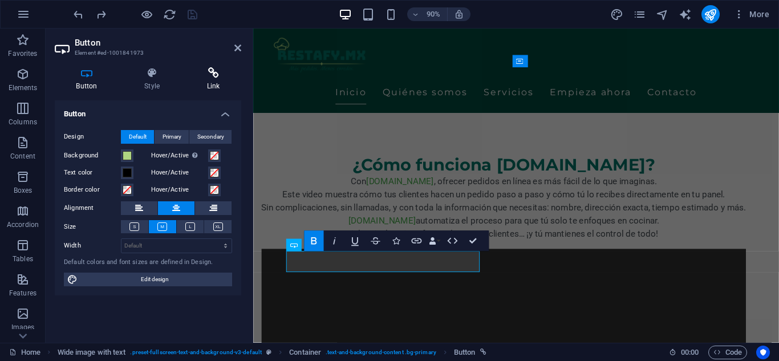
click at [218, 75] on icon at bounding box center [213, 72] width 56 height 11
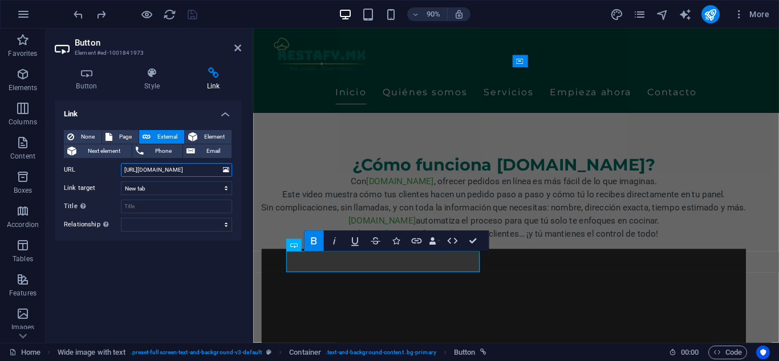
click at [186, 173] on input "[URL][DOMAIN_NAME]" at bounding box center [176, 170] width 111 height 14
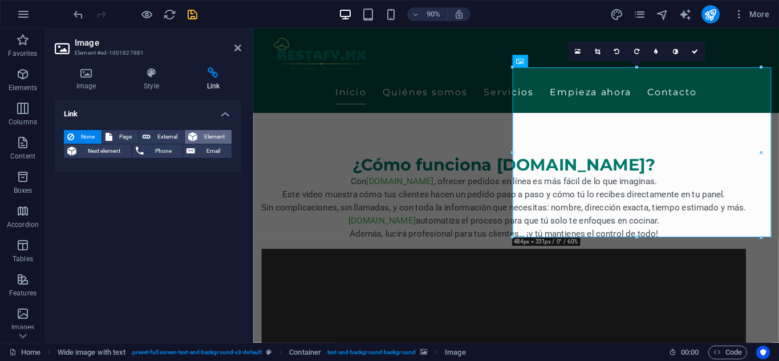
click at [210, 137] on span "Element" at bounding box center [214, 137] width 27 height 14
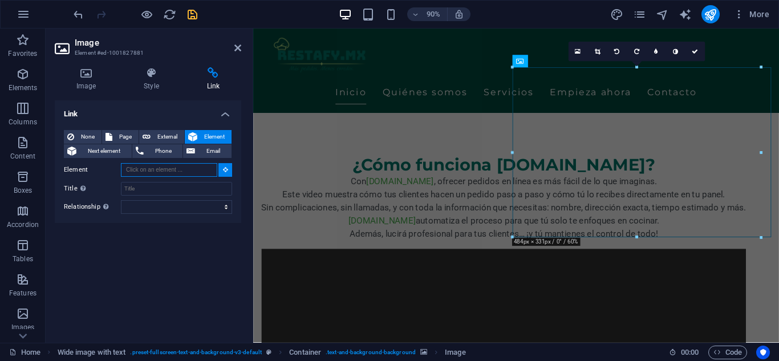
click at [187, 171] on input "Element" at bounding box center [169, 170] width 96 height 14
paste input "[URL][DOMAIN_NAME]"
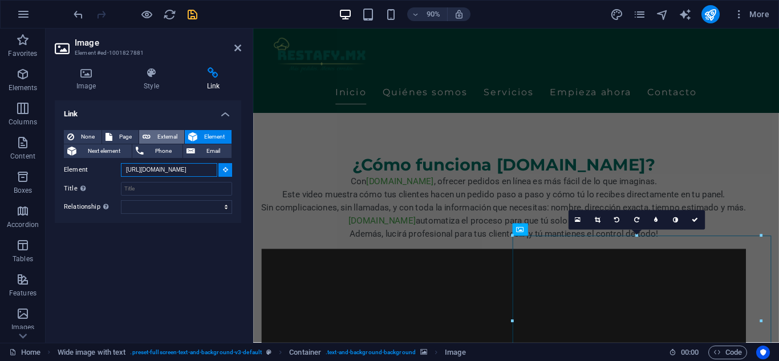
type input "[URL][DOMAIN_NAME]"
click at [168, 138] on span "External" at bounding box center [167, 137] width 27 height 14
select select "blank"
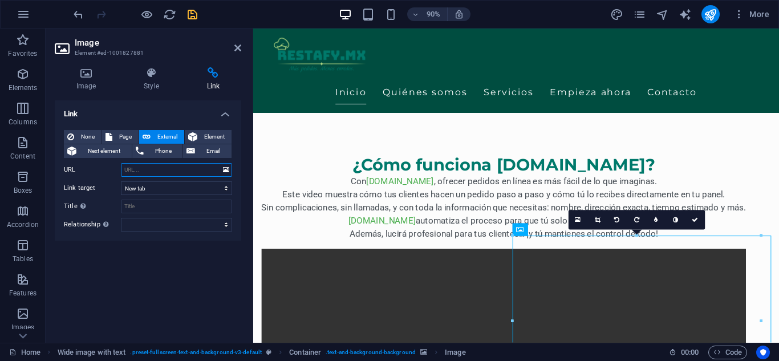
click at [179, 172] on input "URL" at bounding box center [176, 170] width 111 height 14
paste input "[URL][DOMAIN_NAME]"
type input "[URL][DOMAIN_NAME]"
click at [223, 223] on select "alternate author bookmark external help license next nofollow noreferrer noopen…" at bounding box center [176, 225] width 111 height 14
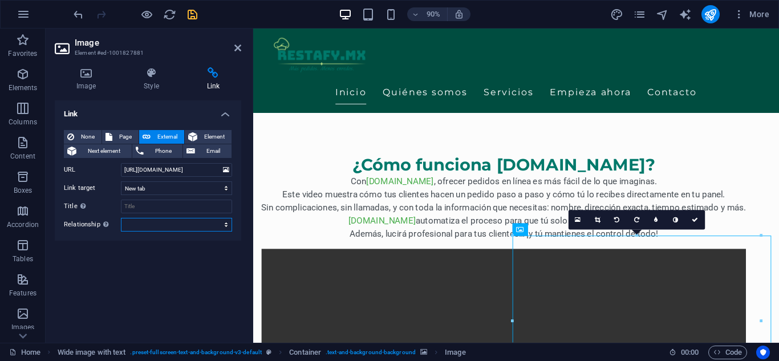
scroll to position [0, 0]
click at [203, 268] on div "Link None Page External Element Next element Phone Email Page Home Subpage Lega…" at bounding box center [148, 216] width 187 height 233
click at [194, 14] on icon "save" at bounding box center [192, 14] width 13 height 13
select select "px"
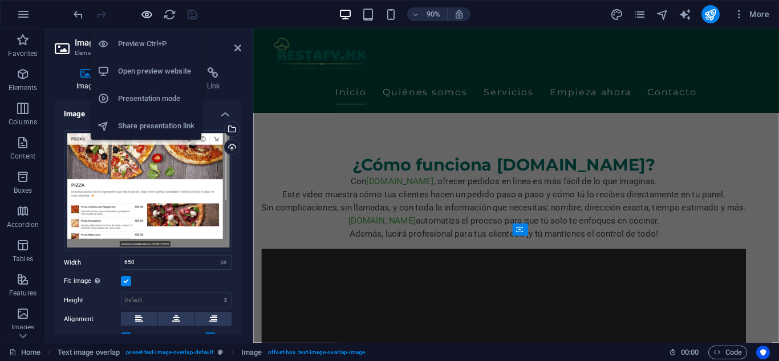
click at [143, 17] on icon "button" at bounding box center [146, 14] width 13 height 13
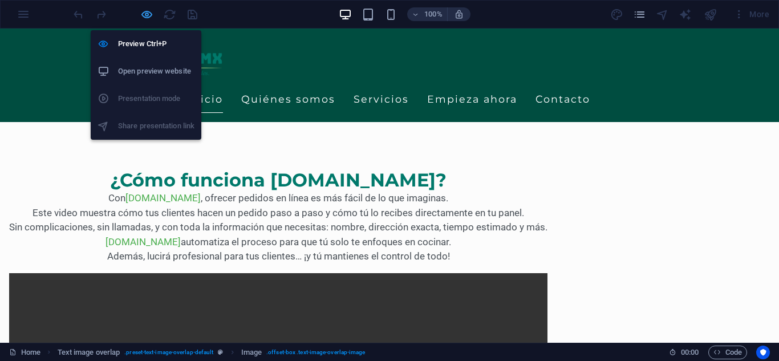
click at [148, 13] on icon "button" at bounding box center [146, 14] width 13 height 13
select select "px"
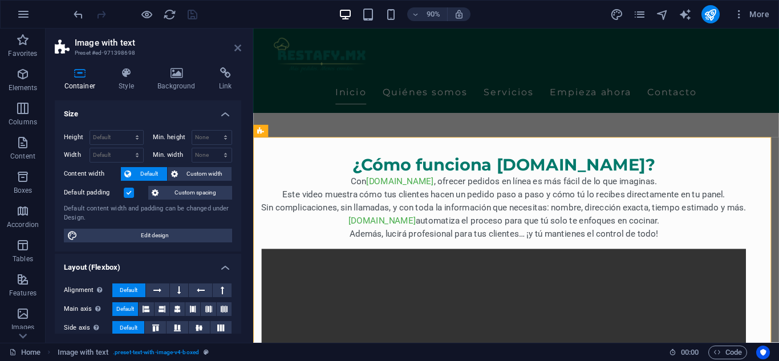
click at [240, 43] on icon at bounding box center [237, 47] width 7 height 9
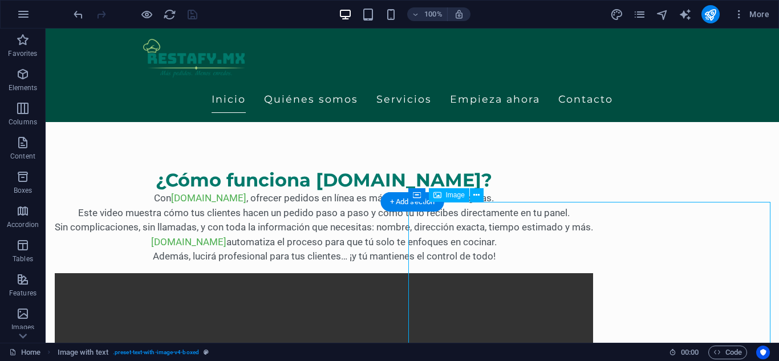
select select "px"
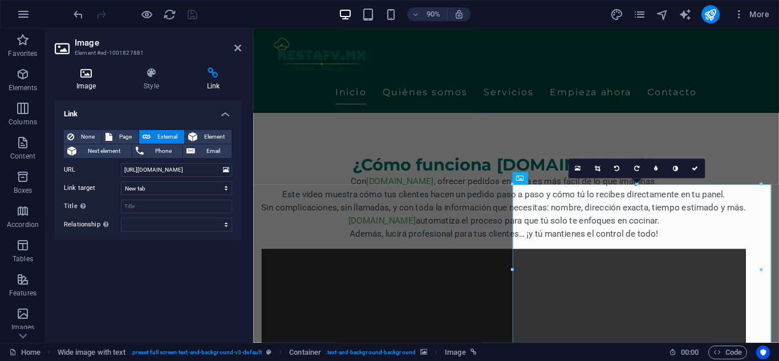
click at [84, 80] on h4 "Image" at bounding box center [88, 79] width 67 height 24
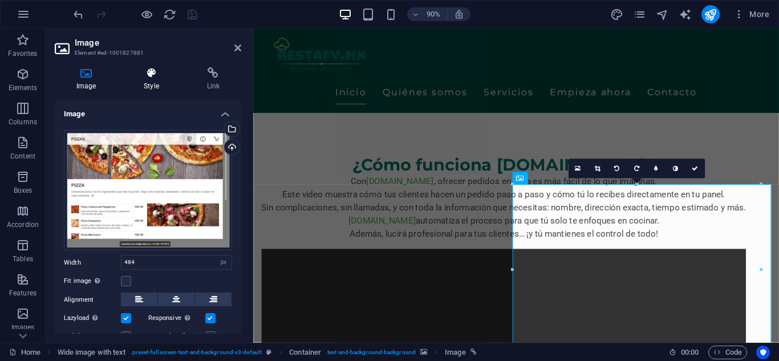
click at [137, 79] on h4 "Style" at bounding box center [153, 79] width 63 height 24
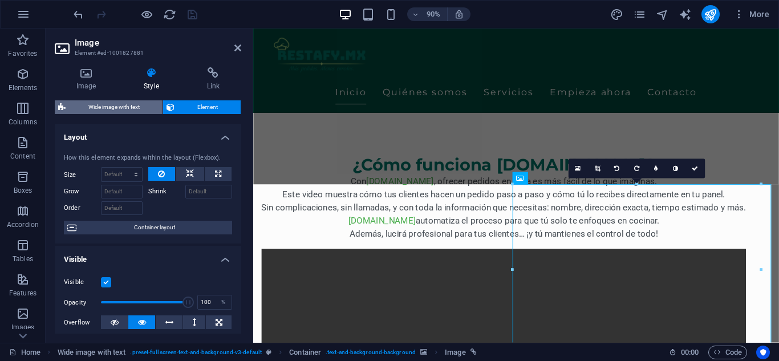
click at [103, 106] on span "Wide image with text" at bounding box center [114, 107] width 90 height 14
select select "%"
select select "rem"
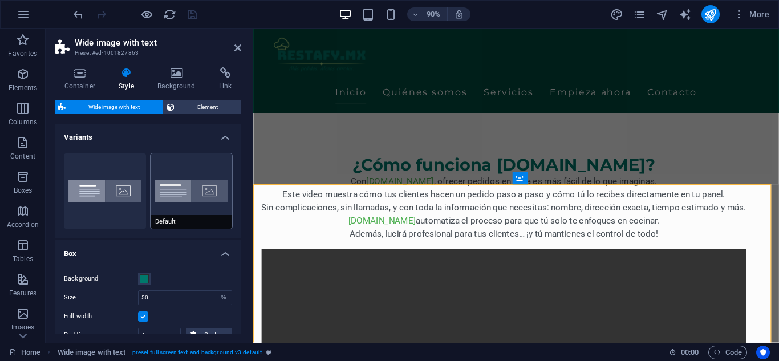
scroll to position [57, 0]
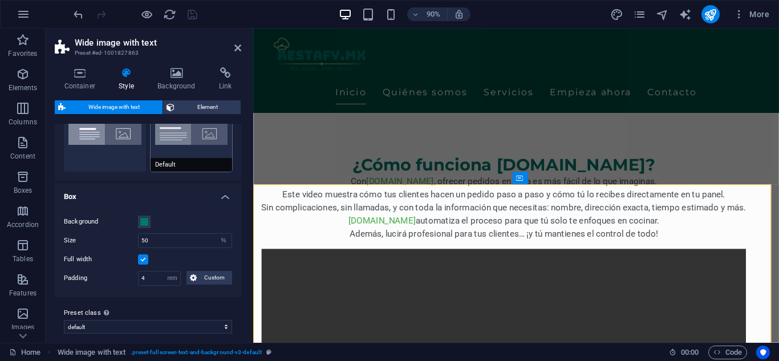
click at [195, 145] on button "Default" at bounding box center [192, 133] width 82 height 75
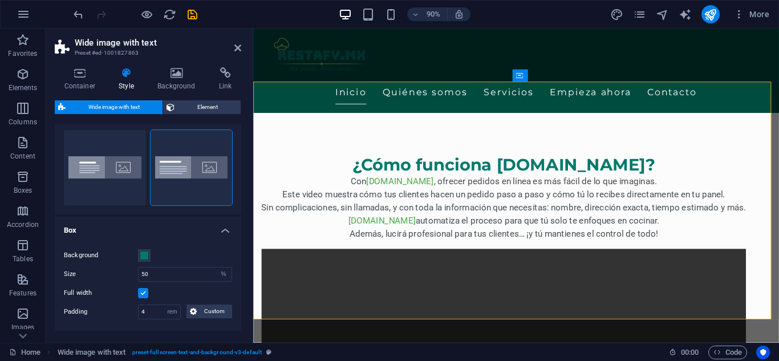
scroll to position [0, 0]
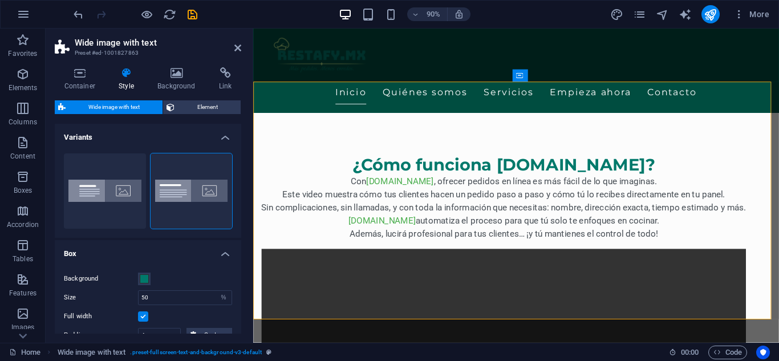
click at [236, 43] on h2 "Wide image with text" at bounding box center [158, 43] width 167 height 10
click at [234, 46] on icon at bounding box center [237, 47] width 7 height 9
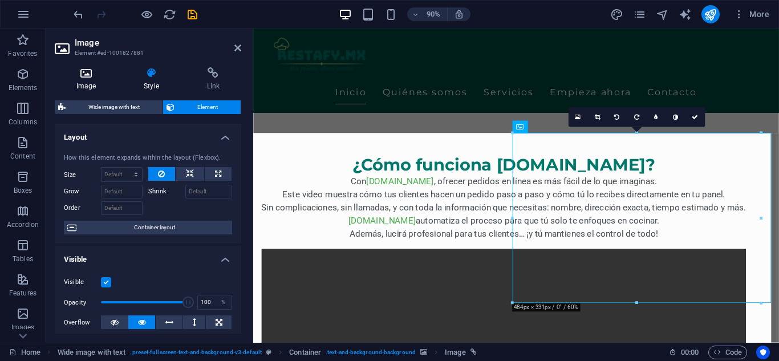
click at [85, 82] on h4 "Image" at bounding box center [88, 79] width 67 height 24
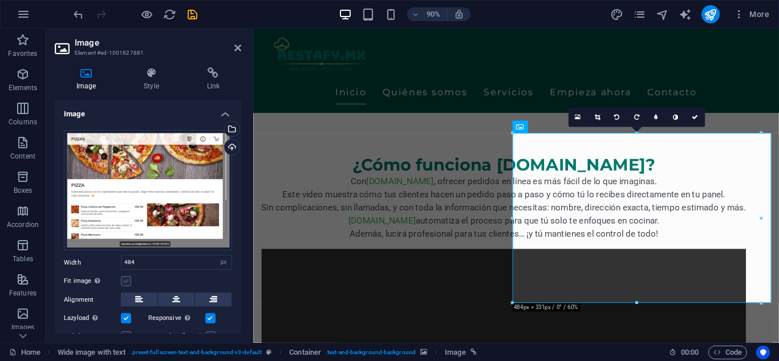
click at [130, 279] on label at bounding box center [126, 281] width 10 height 10
click at [0, 0] on input "Fit image Automatically fit image to a fixed width and height" at bounding box center [0, 0] width 0 height 0
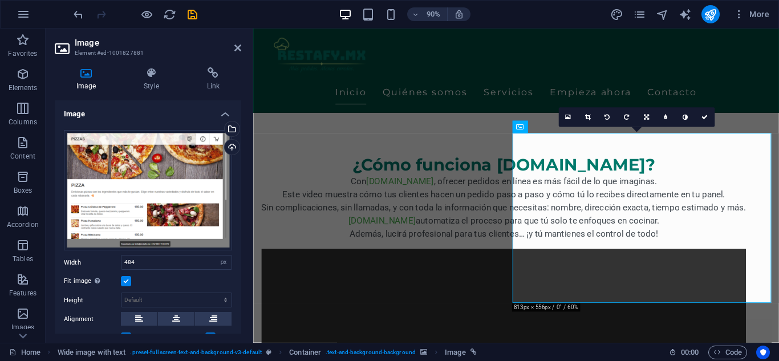
click at [130, 279] on label at bounding box center [126, 281] width 10 height 10
click at [0, 0] on input "Fit image Automatically fit image to a fixed width and height" at bounding box center [0, 0] width 0 height 0
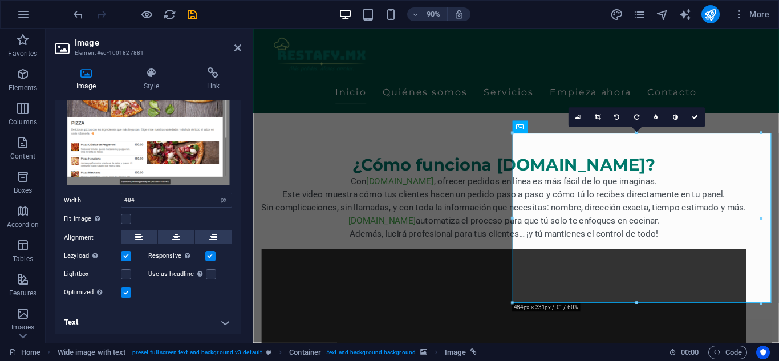
scroll to position [63, 0]
click at [153, 72] on icon at bounding box center [151, 72] width 58 height 11
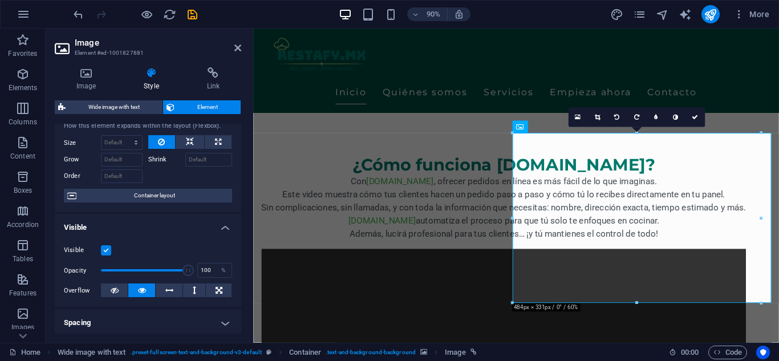
scroll to position [57, 0]
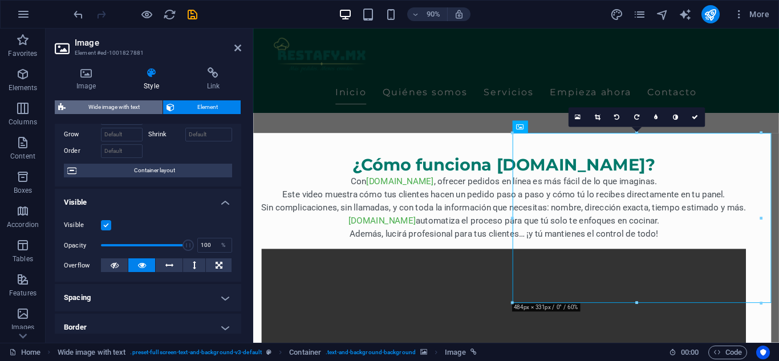
click at [139, 104] on span "Wide image with text" at bounding box center [114, 107] width 90 height 14
select select "%"
select select "rem"
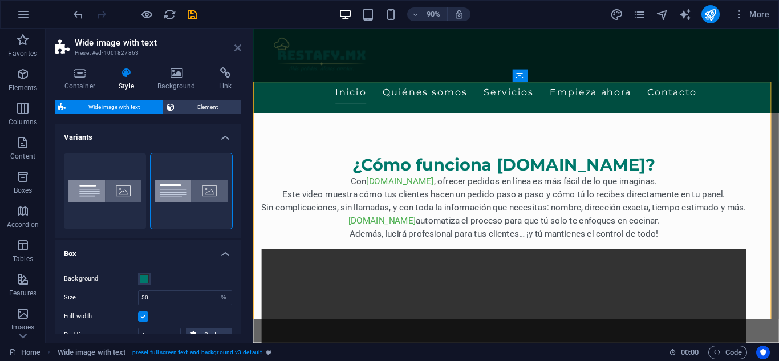
click at [237, 48] on icon at bounding box center [237, 47] width 7 height 9
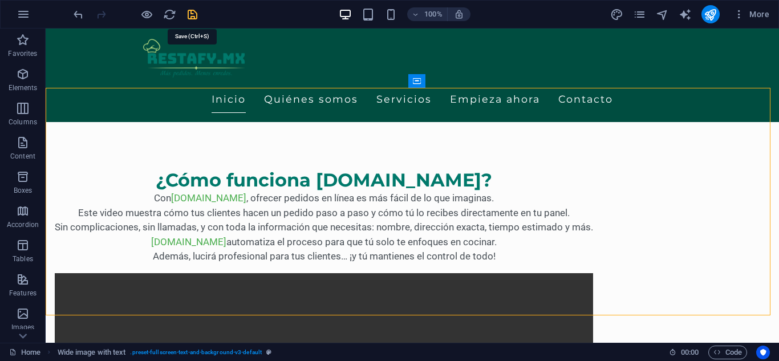
click at [195, 18] on icon "save" at bounding box center [192, 14] width 13 height 13
select select "px"
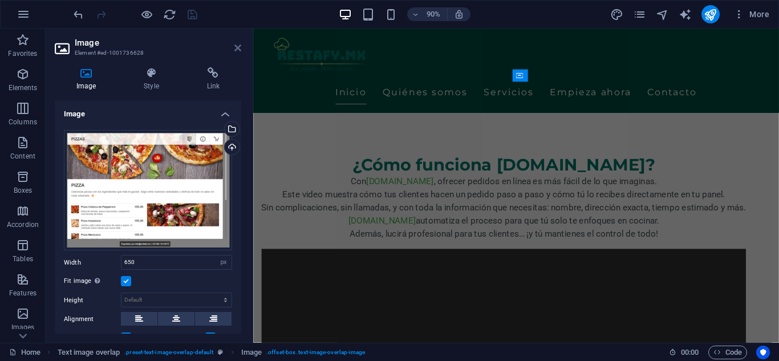
click at [237, 50] on icon at bounding box center [237, 47] width 7 height 9
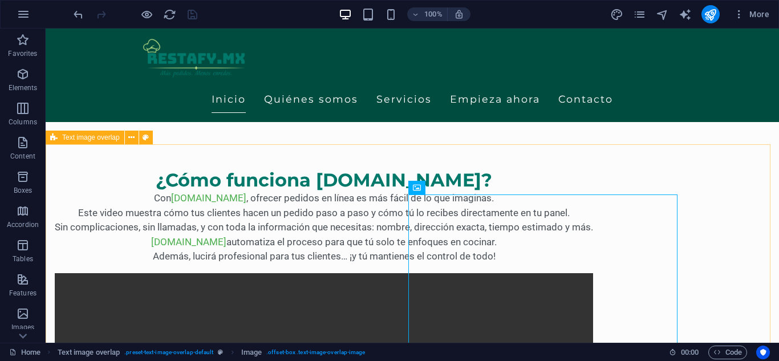
click at [100, 139] on span "Text image overlap" at bounding box center [91, 137] width 58 height 7
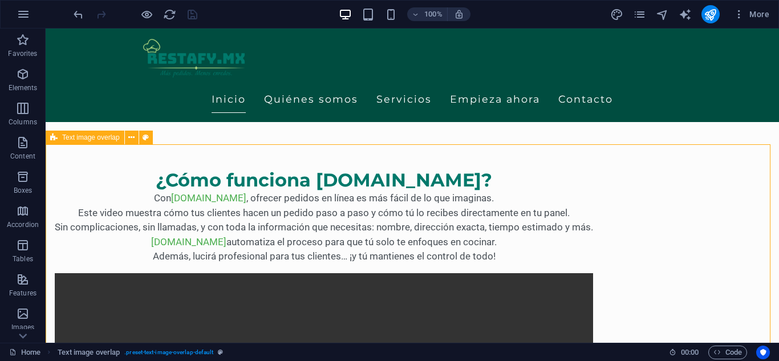
click at [100, 139] on span "Text image overlap" at bounding box center [91, 137] width 58 height 7
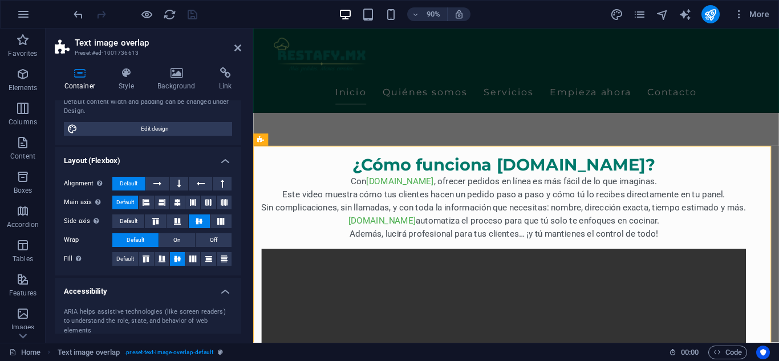
scroll to position [0, 0]
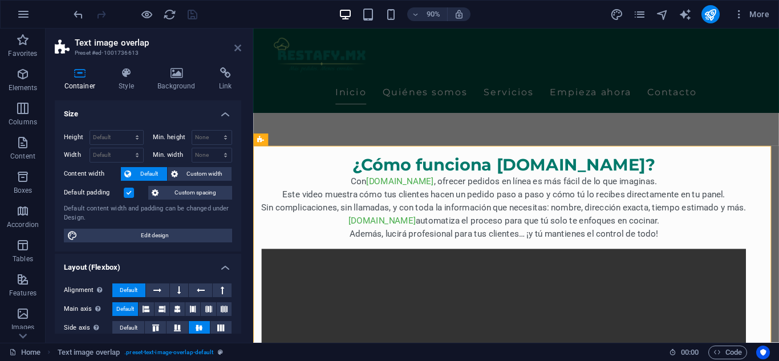
click at [238, 50] on icon at bounding box center [237, 47] width 7 height 9
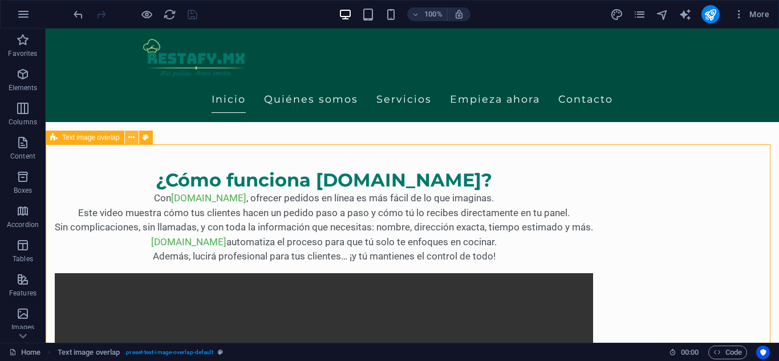
click at [130, 138] on icon at bounding box center [131, 138] width 6 height 12
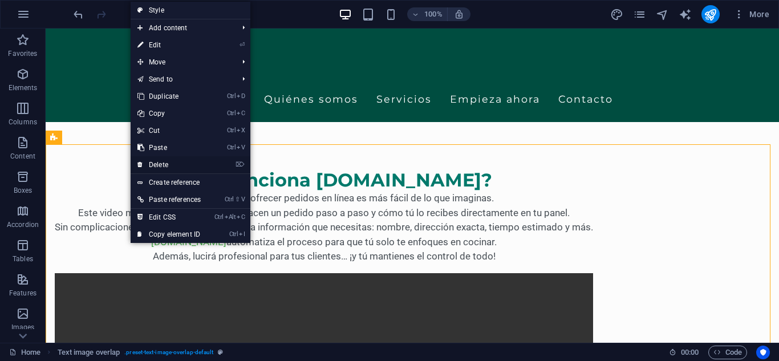
click at [152, 164] on link "⌦ Delete" at bounding box center [169, 164] width 77 height 17
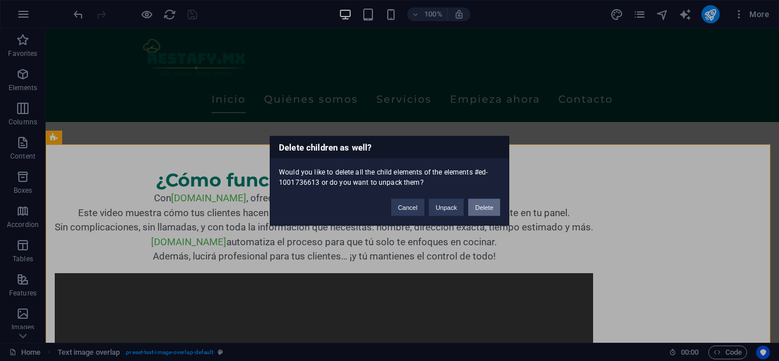
click at [480, 203] on button "Delete" at bounding box center [484, 207] width 32 height 17
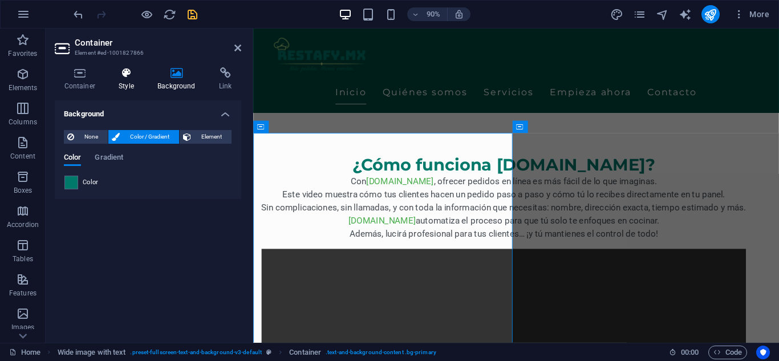
click at [117, 75] on icon at bounding box center [127, 72] width 34 height 11
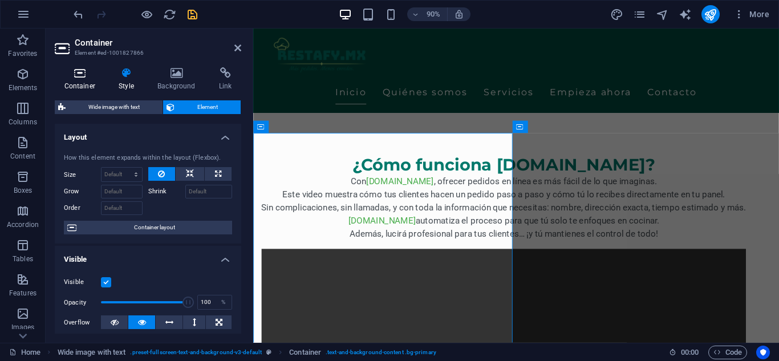
click at [76, 76] on icon at bounding box center [80, 72] width 50 height 11
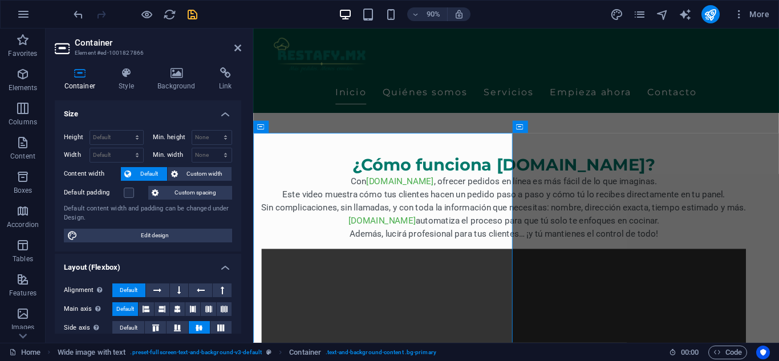
click at [233, 45] on h2 "Container" at bounding box center [158, 43] width 167 height 10
click at [236, 46] on icon at bounding box center [237, 47] width 7 height 9
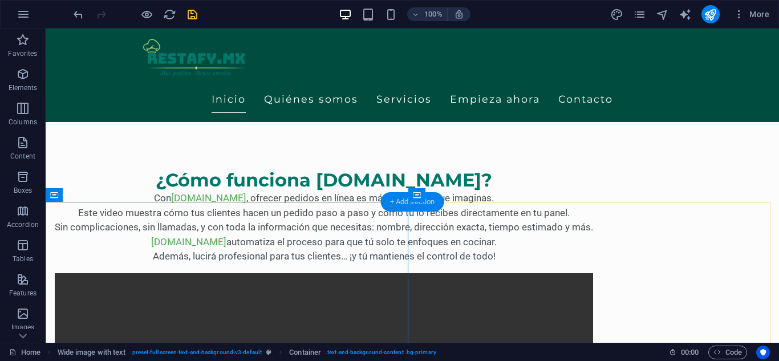
click at [403, 199] on div "+ Add section" at bounding box center [412, 201] width 63 height 19
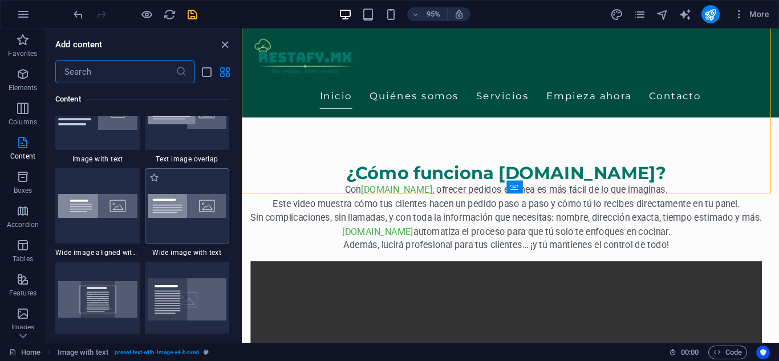
scroll to position [2167, 0]
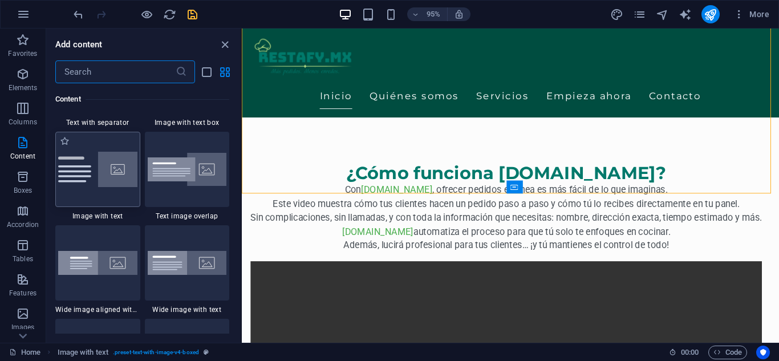
click at [130, 181] on img at bounding box center [97, 169] width 79 height 35
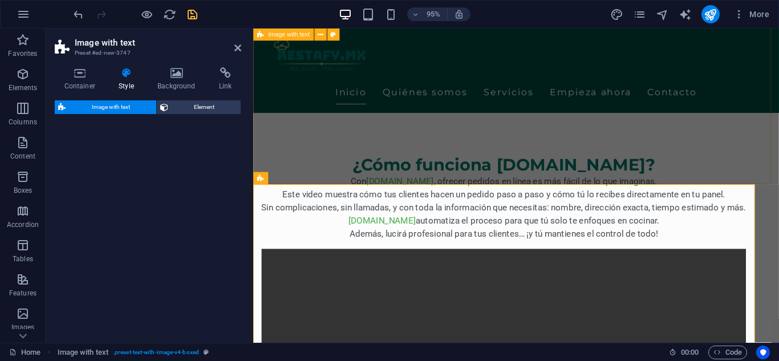
select select "rem"
select select "px"
select select "preset-text-with-image-v4-default"
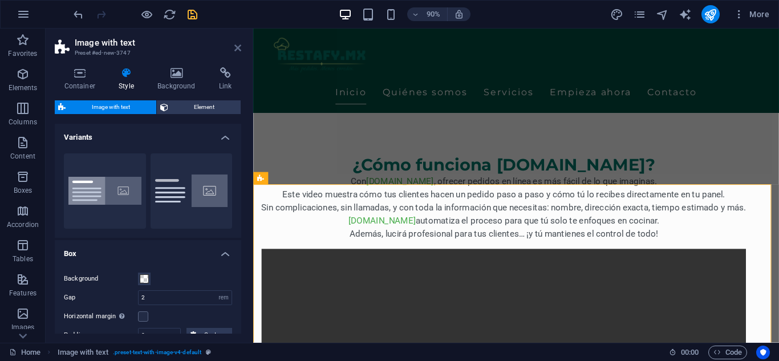
click at [238, 46] on icon at bounding box center [237, 47] width 7 height 9
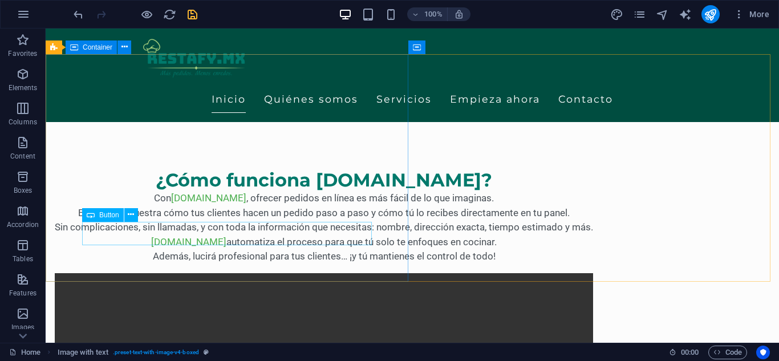
click at [143, 213] on div "Button" at bounding box center [113, 215] width 63 height 14
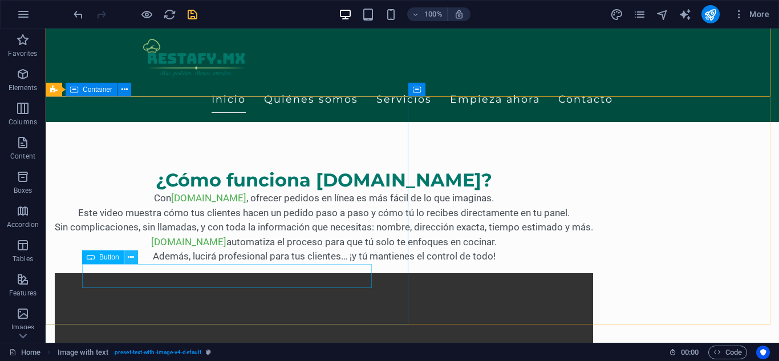
click at [134, 260] on icon at bounding box center [131, 258] width 6 height 12
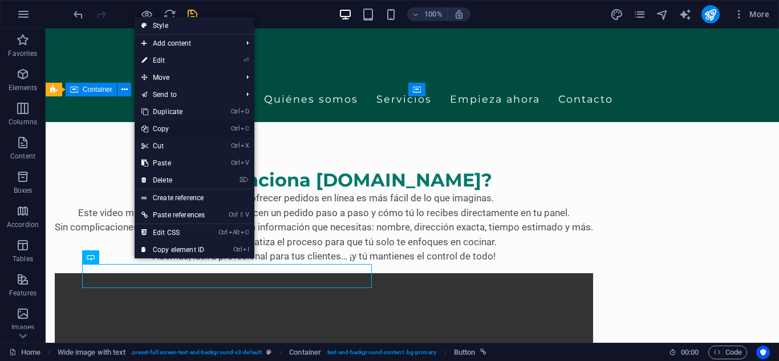
click at [173, 133] on link "Ctrl C Copy" at bounding box center [173, 128] width 77 height 17
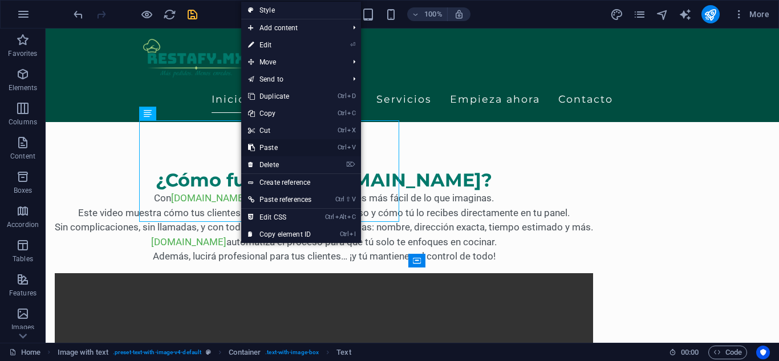
click at [276, 147] on link "Ctrl V Paste" at bounding box center [279, 147] width 77 height 17
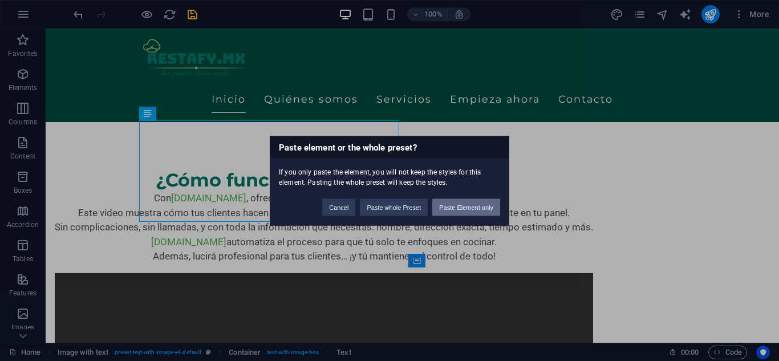
click at [463, 208] on button "Paste Element only" at bounding box center [466, 207] width 68 height 17
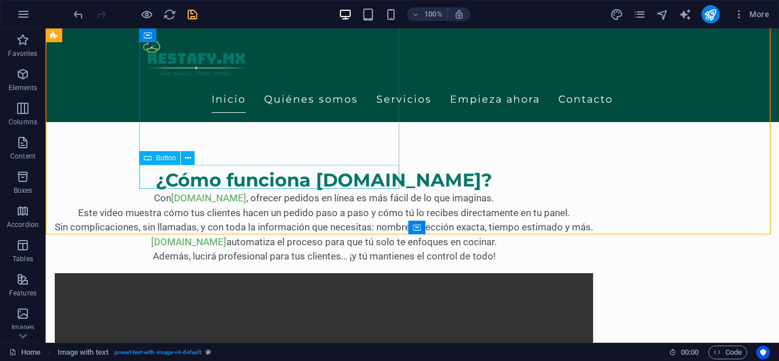
click at [199, 153] on div "Button" at bounding box center [170, 158] width 63 height 14
click at [199, 157] on div "Button" at bounding box center [170, 158] width 63 height 14
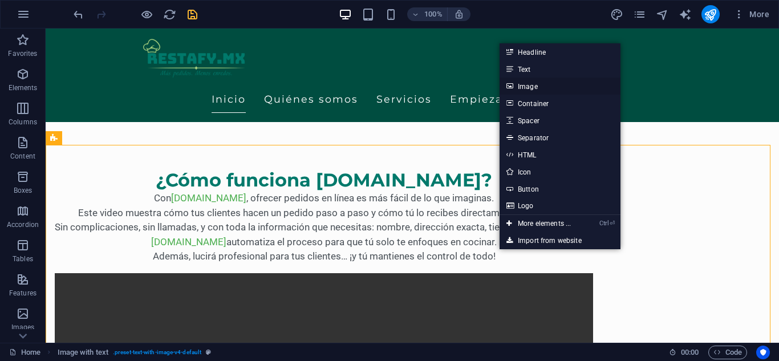
click at [530, 90] on link "Image" at bounding box center [560, 86] width 121 height 17
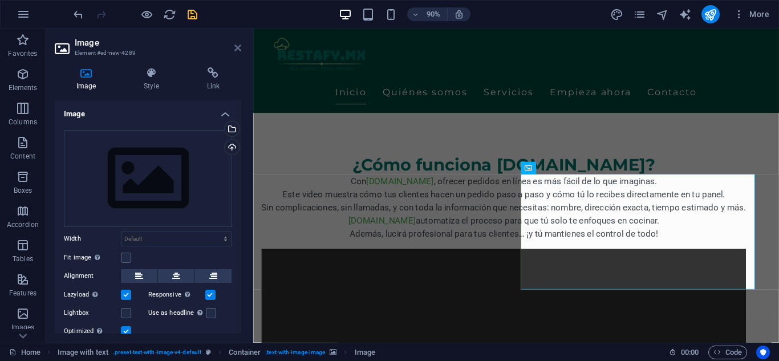
click at [237, 50] on icon at bounding box center [237, 47] width 7 height 9
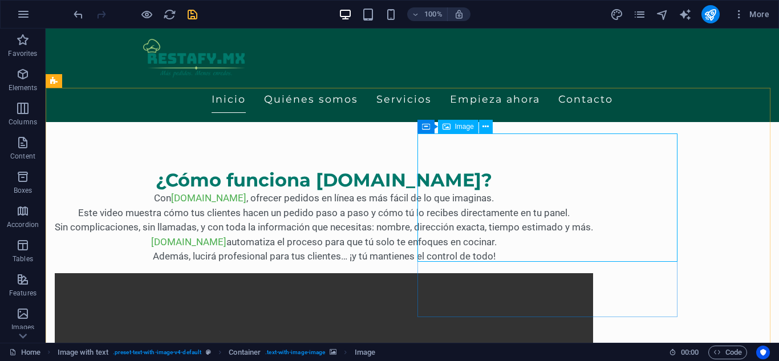
click at [455, 133] on div "Image" at bounding box center [458, 127] width 41 height 14
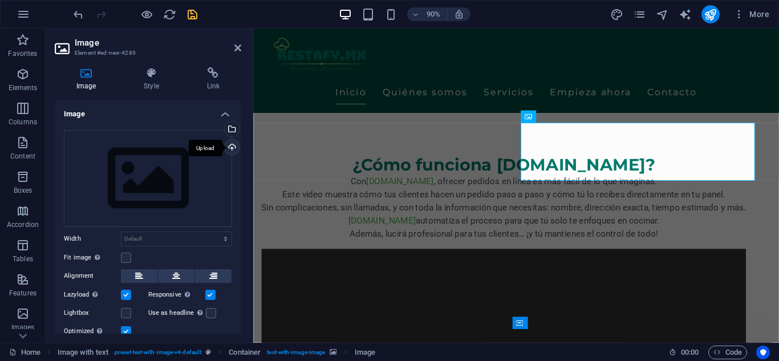
click at [226, 146] on div "Upload" at bounding box center [231, 148] width 17 height 17
click at [223, 128] on div "Select files from the file manager, stock photos, or upload file(s)" at bounding box center [185, 129] width 74 height 43
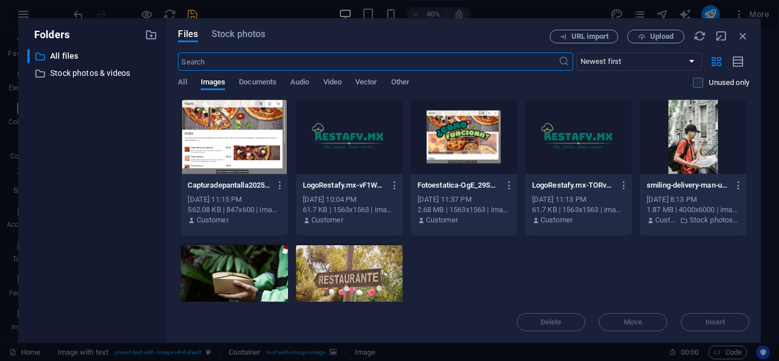
click at [250, 135] on div at bounding box center [234, 137] width 107 height 74
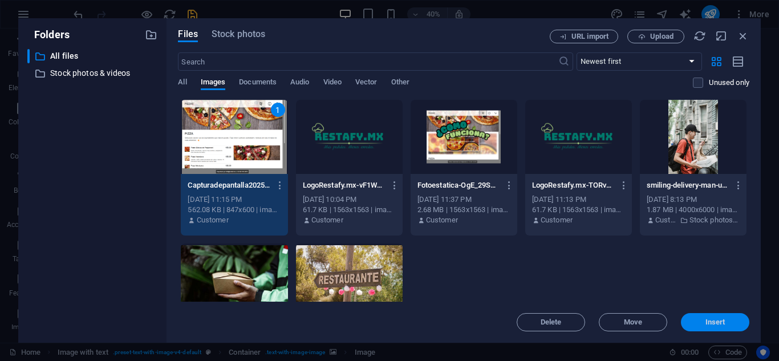
click at [718, 319] on span "Insert" at bounding box center [716, 322] width 20 height 7
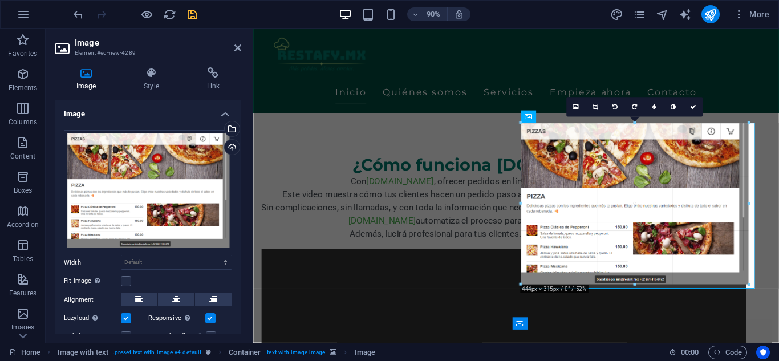
drag, startPoint x: 637, startPoint y: 289, endPoint x: 633, endPoint y: 284, distance: 7.0
type input "444"
select select "px"
drag, startPoint x: 750, startPoint y: 286, endPoint x: 756, endPoint y: 288, distance: 6.5
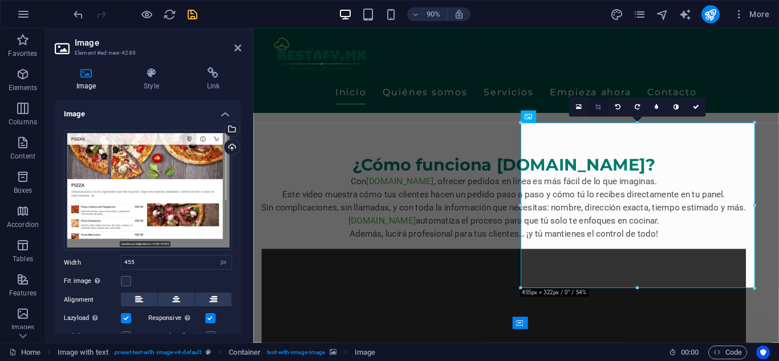
click at [600, 110] on icon at bounding box center [599, 107] width 6 height 6
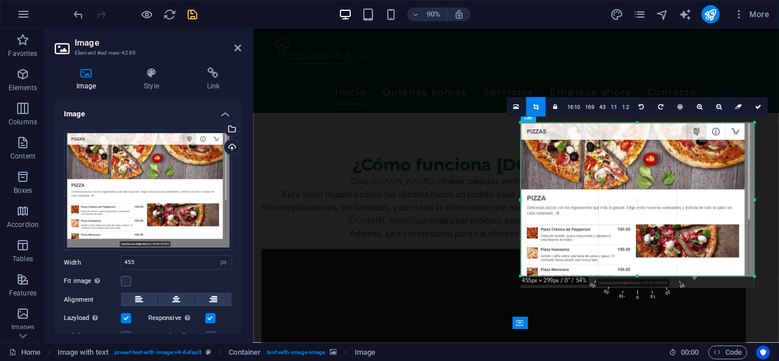
drag, startPoint x: 636, startPoint y: 289, endPoint x: 636, endPoint y: 276, distance: 13.1
click at [636, 276] on div at bounding box center [637, 276] width 234 height 3
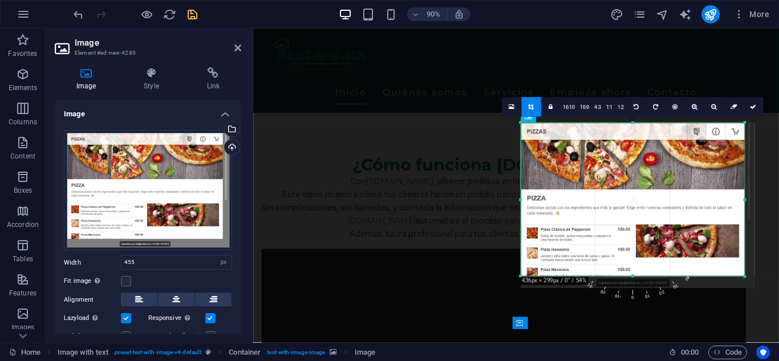
drag, startPoint x: 756, startPoint y: 200, endPoint x: 745, endPoint y: 202, distance: 11.0
click at [745, 202] on div at bounding box center [744, 199] width 3 height 153
click at [754, 111] on link at bounding box center [753, 107] width 19 height 19
type input "436"
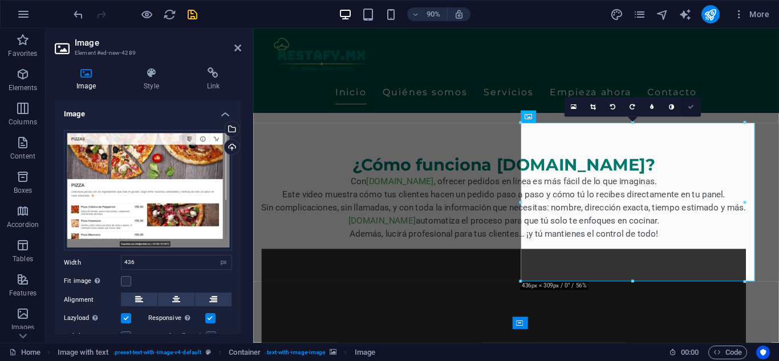
click at [686, 101] on link at bounding box center [690, 107] width 19 height 19
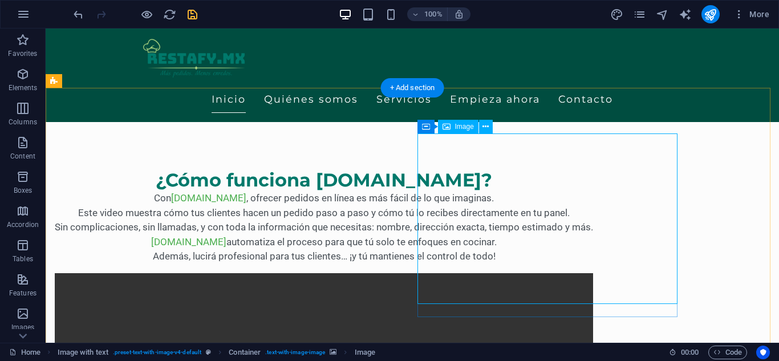
select select "px"
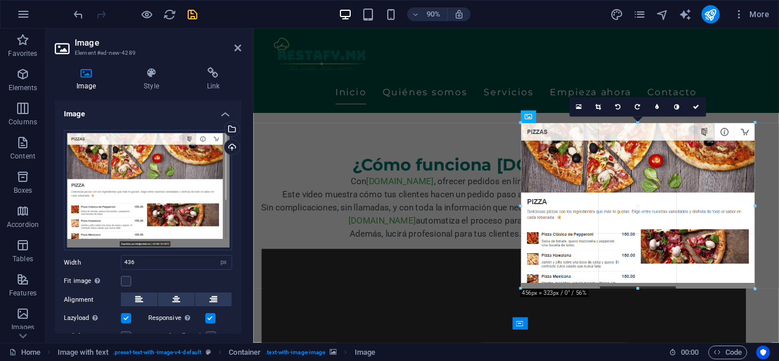
drag, startPoint x: 632, startPoint y: 276, endPoint x: 634, endPoint y: 288, distance: 12.2
type input "456"
drag, startPoint x: 637, startPoint y: 284, endPoint x: 640, endPoint y: 290, distance: 7.2
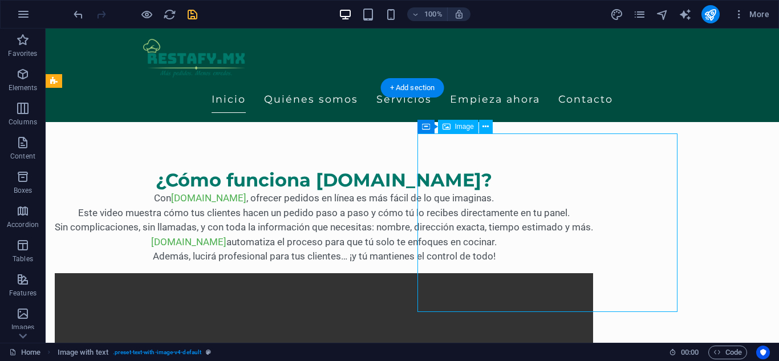
select select "px"
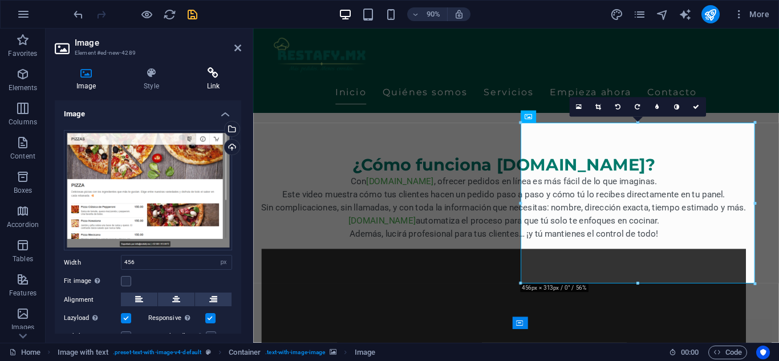
click at [207, 75] on icon at bounding box center [213, 72] width 56 height 11
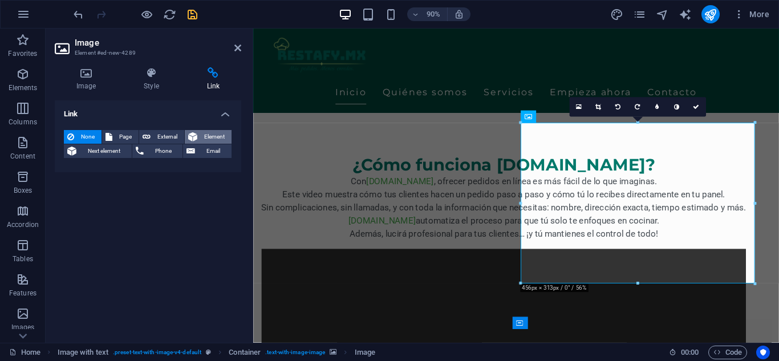
click at [206, 139] on span "Element" at bounding box center [214, 137] width 27 height 14
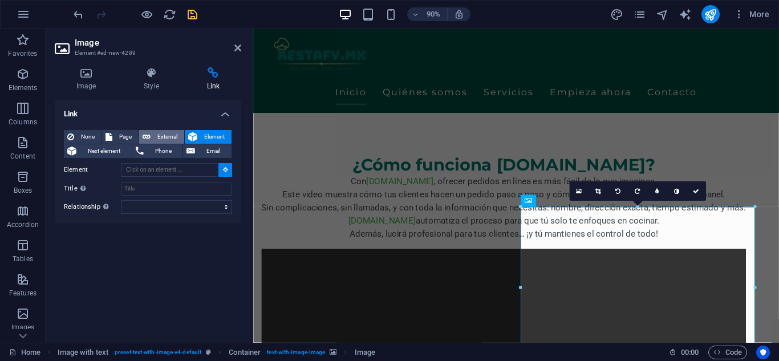
click at [164, 133] on span "External" at bounding box center [167, 137] width 27 height 14
select select "blank"
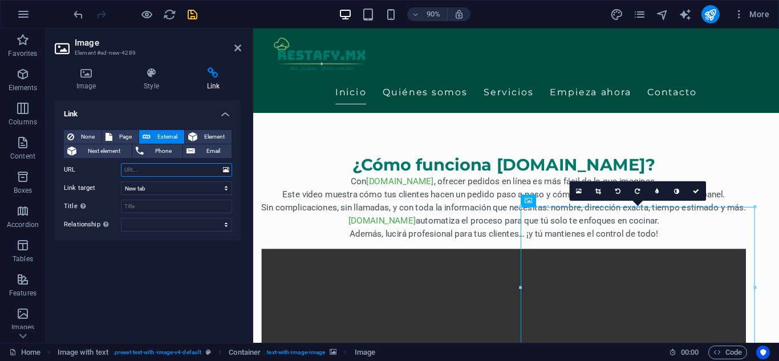
click at [163, 170] on input "URL" at bounding box center [176, 170] width 111 height 14
paste input "Haz clic aquí y prueba un menú de ejemplo, como el que le enviarías a tus clien…"
type input "Haz clic aquí y prueba un menú de ejemplo, como el que le enviarías a tus clien…"
click at [238, 49] on icon at bounding box center [237, 47] width 7 height 9
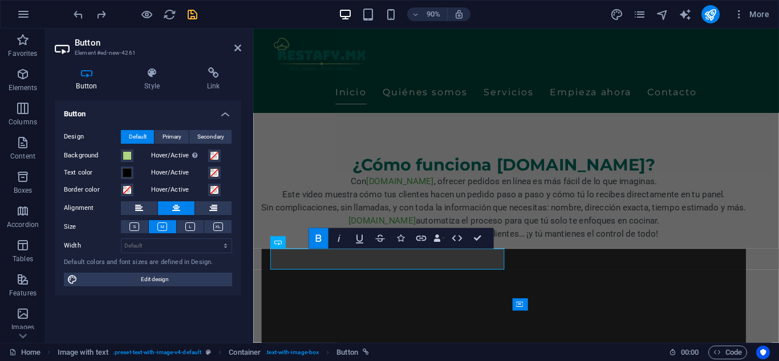
click at [212, 91] on div "Button Style Link Button Design Default Primary Secondary Background Hover/Acti…" at bounding box center [148, 200] width 187 height 266
click at [131, 153] on span at bounding box center [127, 155] width 9 height 9
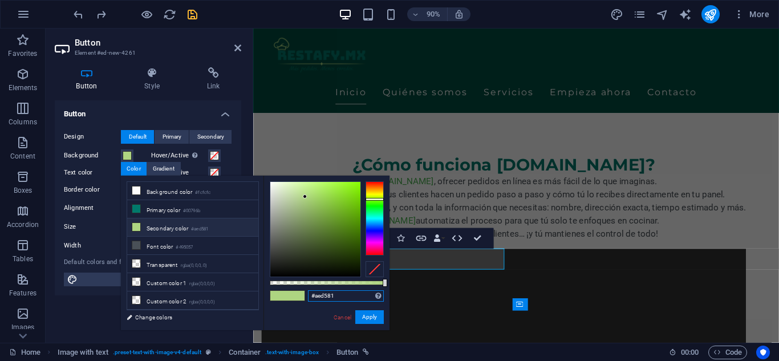
drag, startPoint x: 349, startPoint y: 296, endPoint x: 257, endPoint y: 284, distance: 92.6
click at [257, 284] on div "less Background color #fcfcfc Primary color #00796b Secondary color #aed581 Fon…" at bounding box center [255, 253] width 269 height 155
click at [367, 319] on button "Apply" at bounding box center [369, 317] width 29 height 14
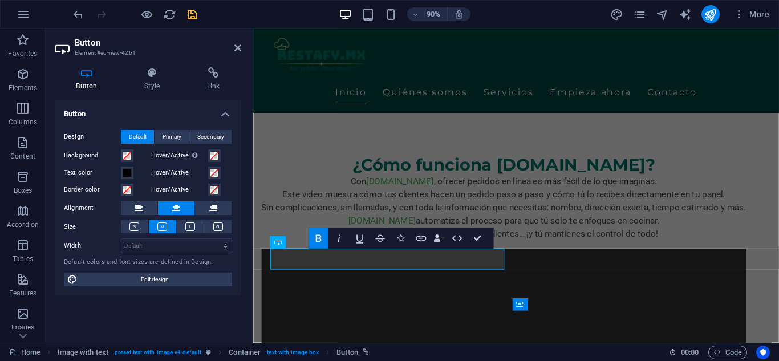
click at [120, 171] on label "Text color" at bounding box center [92, 173] width 57 height 14
click at [121, 171] on button "Text color" at bounding box center [127, 173] width 13 height 13
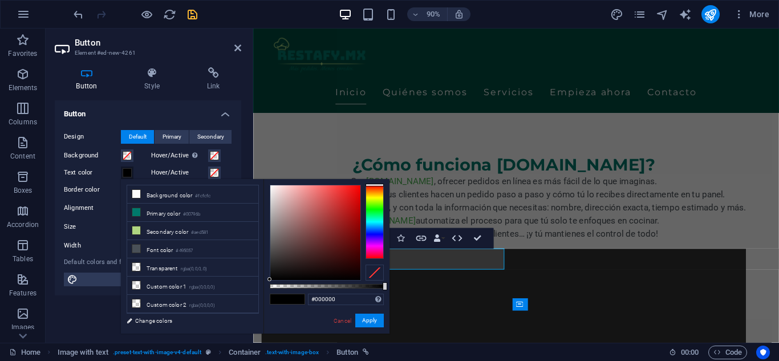
click at [120, 171] on label "Text color" at bounding box center [92, 173] width 57 height 14
click at [121, 171] on button "Text color" at bounding box center [127, 173] width 13 height 13
drag, startPoint x: 354, startPoint y: 298, endPoint x: 262, endPoint y: 297, distance: 91.3
click at [262, 297] on div "less Background color #fcfcfc Primary color #00796b Secondary color #aed581 Fon…" at bounding box center [255, 256] width 269 height 155
click at [374, 319] on button "Apply" at bounding box center [369, 321] width 29 height 14
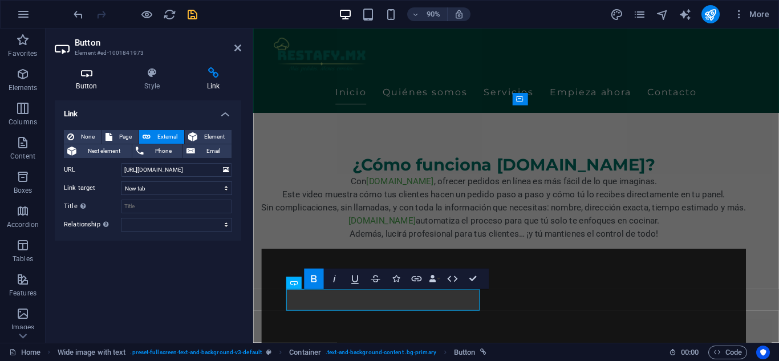
click at [88, 87] on h4 "Button" at bounding box center [89, 79] width 68 height 24
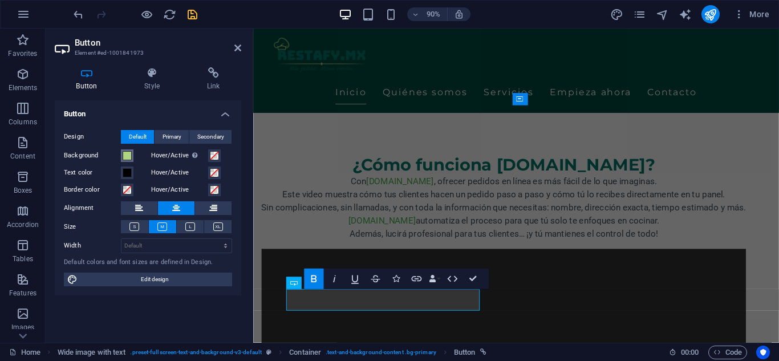
click at [121, 157] on button "Background" at bounding box center [127, 155] width 13 height 13
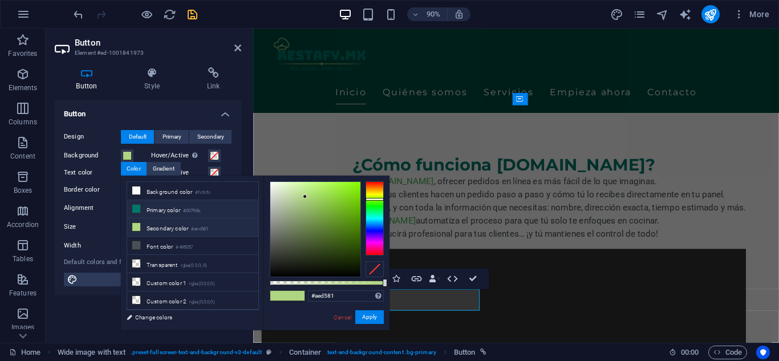
click at [167, 204] on li "Primary color #00796b" at bounding box center [192, 209] width 131 height 18
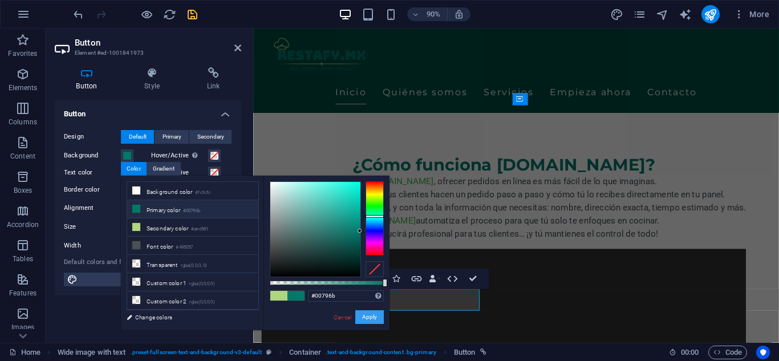
click at [371, 315] on button "Apply" at bounding box center [369, 317] width 29 height 14
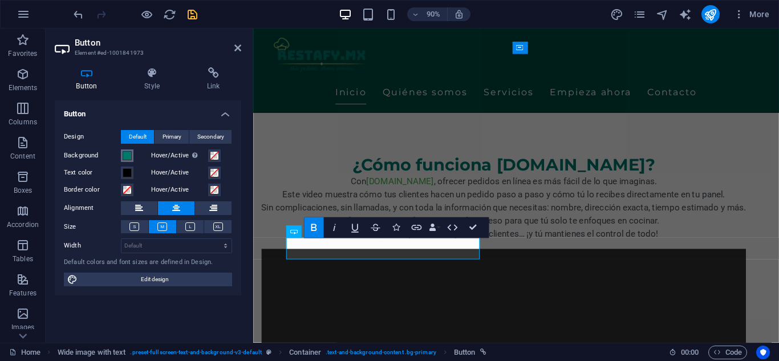
click at [126, 154] on span at bounding box center [127, 155] width 9 height 9
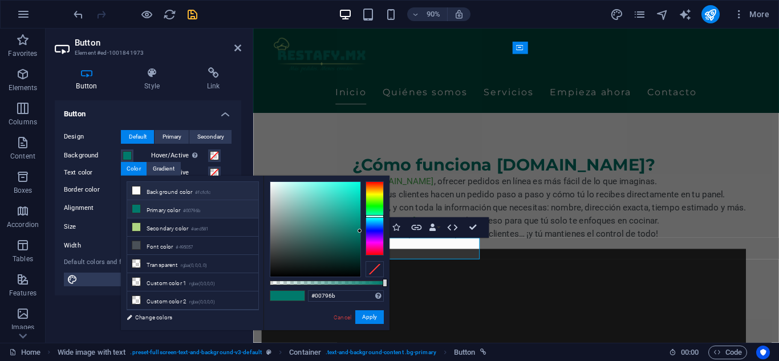
click at [189, 193] on li "Background color #fcfcfc" at bounding box center [192, 191] width 131 height 18
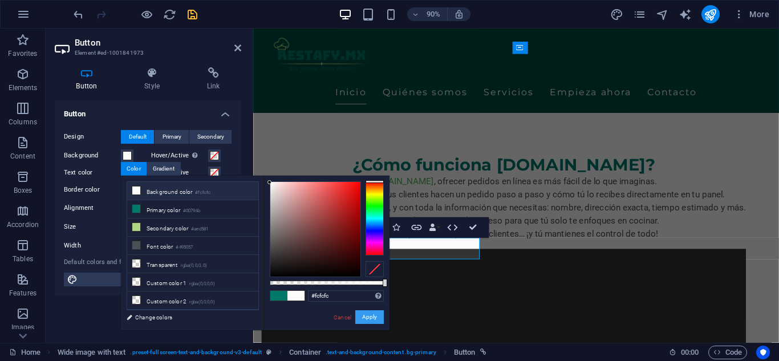
click at [368, 321] on button "Apply" at bounding box center [369, 317] width 29 height 14
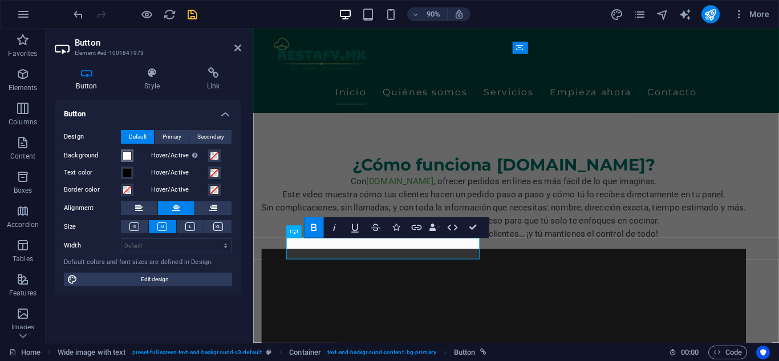
click at [131, 155] on span at bounding box center [127, 155] width 9 height 9
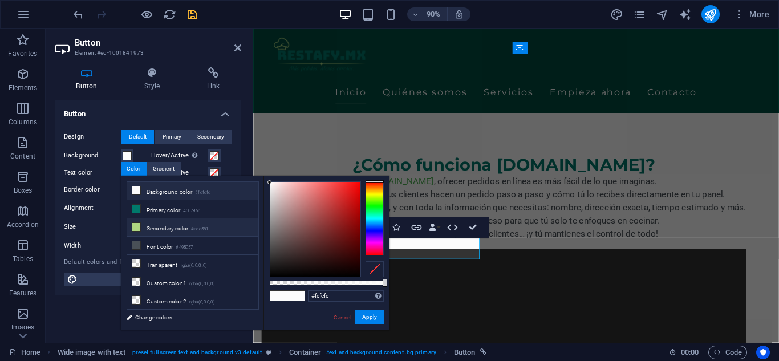
click at [178, 232] on li "Secondary color #aed581" at bounding box center [192, 228] width 131 height 18
type input "#aed581"
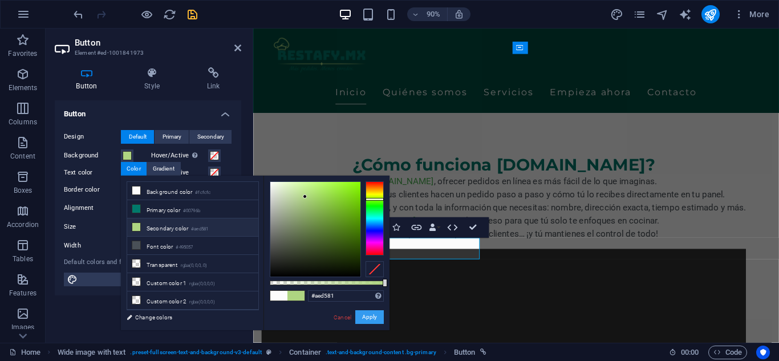
click at [371, 316] on button "Apply" at bounding box center [369, 317] width 29 height 14
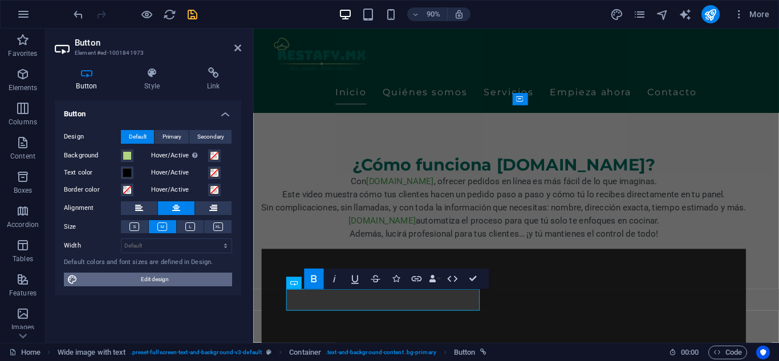
click at [169, 279] on span "Edit design" at bounding box center [155, 280] width 148 height 14
select select "px"
select select "200"
select select "px"
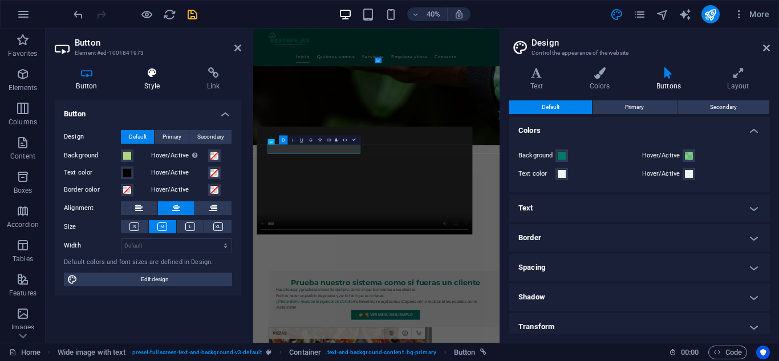
click at [152, 84] on h4 "Style" at bounding box center [154, 79] width 63 height 24
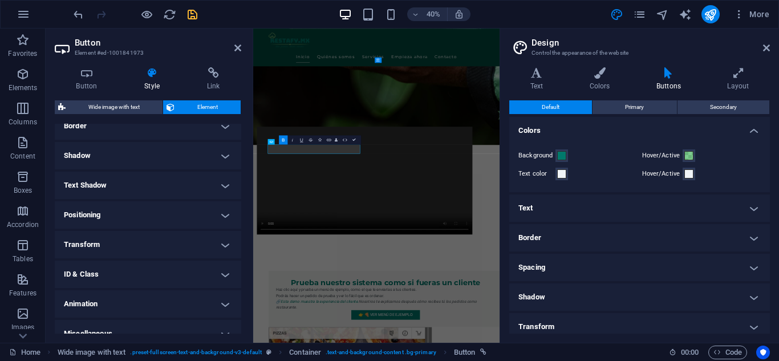
scroll to position [272, 0]
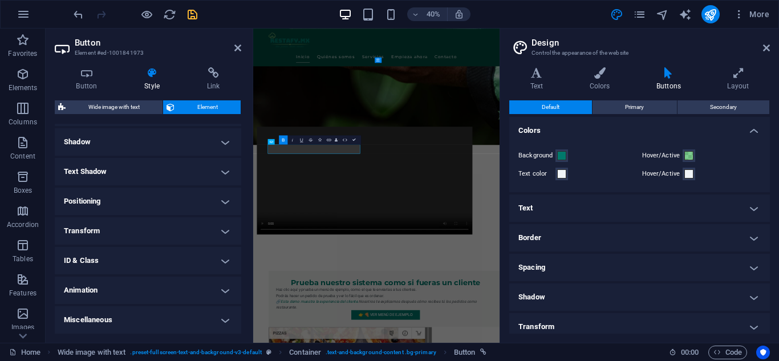
click at [191, 236] on h4 "Transform" at bounding box center [148, 230] width 187 height 27
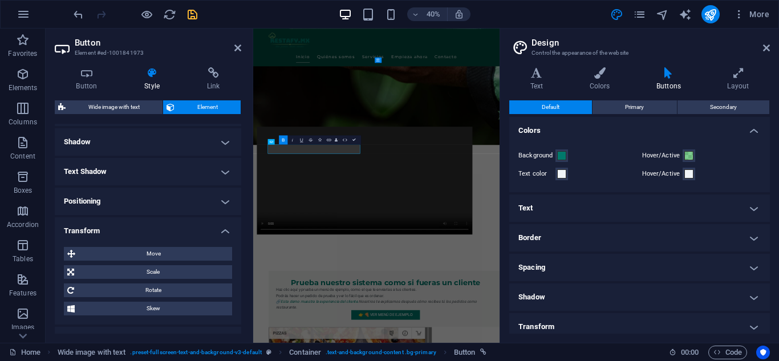
click at [191, 236] on h4 "Transform" at bounding box center [148, 227] width 187 height 21
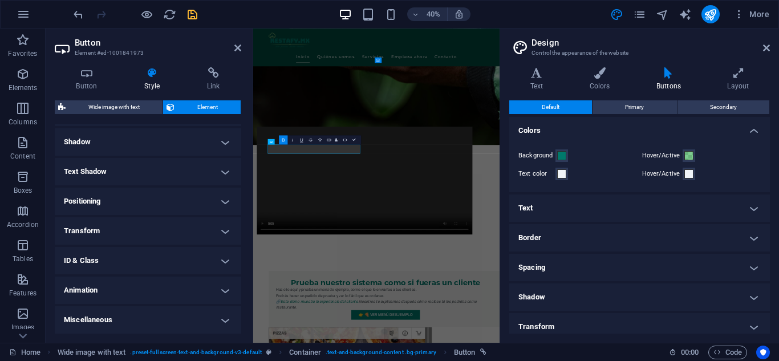
click at [193, 293] on h4 "Animation" at bounding box center [148, 290] width 187 height 27
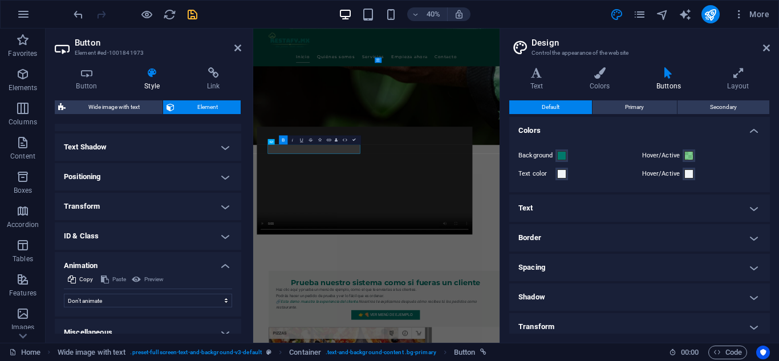
scroll to position [309, 0]
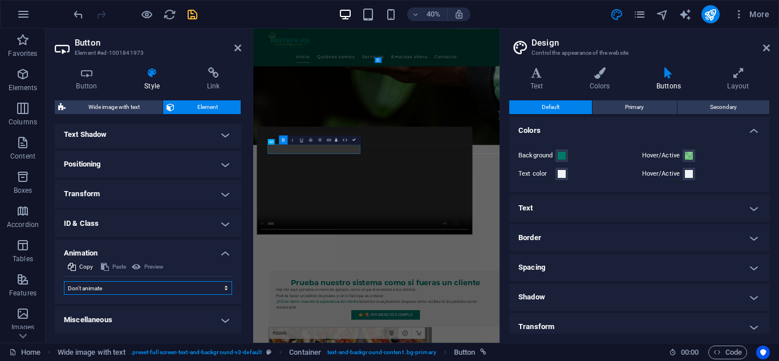
click at [193, 285] on select "Don't animate Show / Hide Slide up/down Zoom in/out Slide left to right Slide r…" at bounding box center [148, 288] width 168 height 14
select select "pulse"
click at [64, 281] on select "Don't animate Show / Hide Slide up/down Zoom in/out Slide left to right Slide r…" at bounding box center [148, 288] width 168 height 14
select select "scroll"
click at [201, 293] on select "Don't animate Show / Hide Slide up/down Zoom in/out Slide left to right Slide r…" at bounding box center [148, 288] width 168 height 14
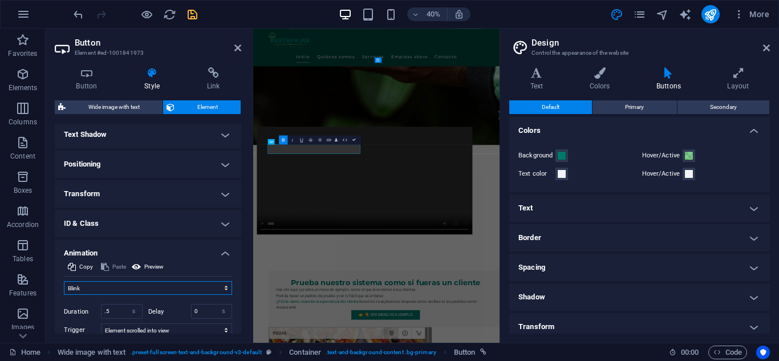
click at [64, 281] on select "Don't animate Show / Hide Slide up/down Zoom in/out Slide left to right Slide r…" at bounding box center [148, 288] width 168 height 14
click at [191, 284] on select "Don't animate Show / Hide Slide up/down Zoom in/out Slide left to right Slide r…" at bounding box center [148, 288] width 168 height 14
select select "pulse"
click at [64, 281] on select "Don't animate Show / Hide Slide up/down Zoom in/out Slide left to right Slide r…" at bounding box center [148, 288] width 168 height 14
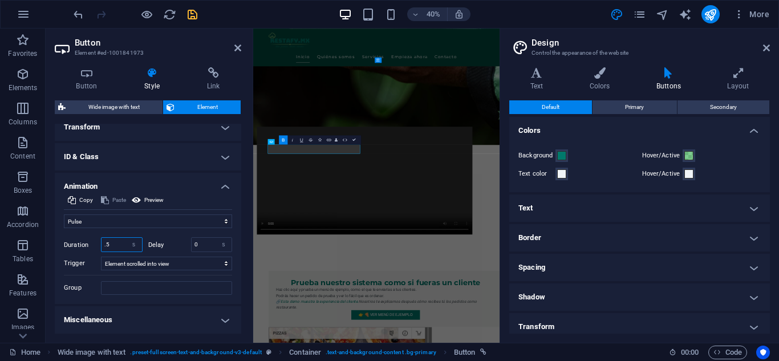
click at [122, 246] on input ".5" at bounding box center [122, 245] width 41 height 14
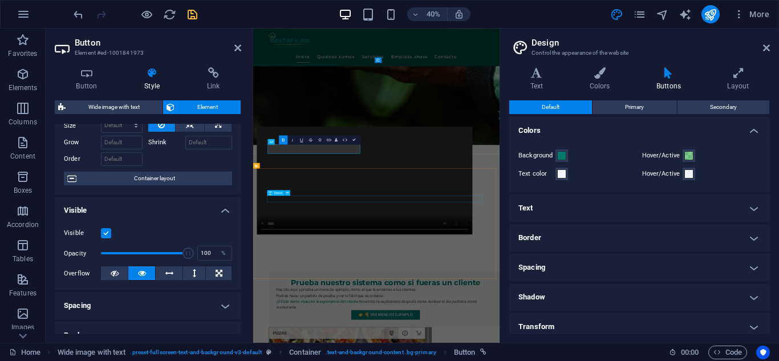
scroll to position [34, 0]
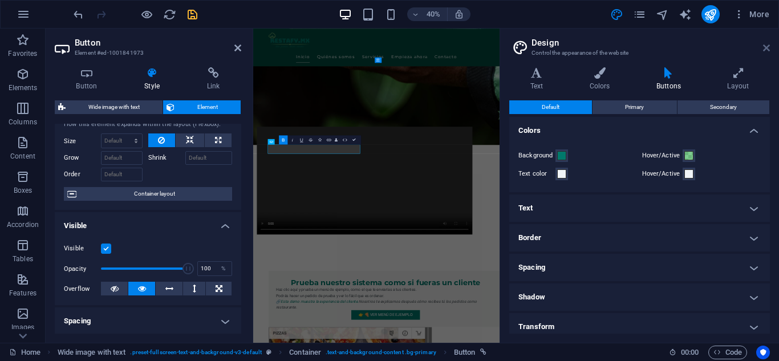
type input ".6"
click at [763, 44] on icon at bounding box center [766, 47] width 7 height 9
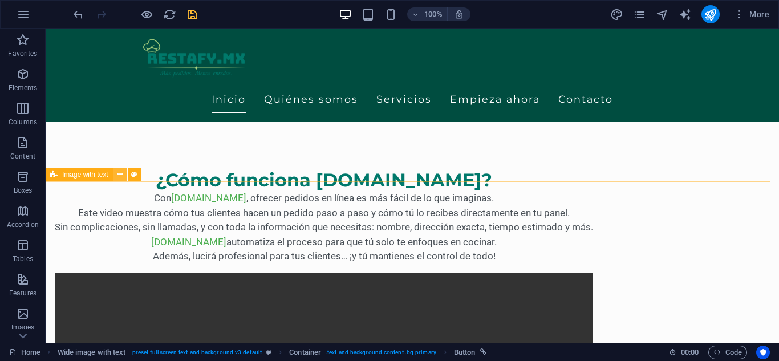
click at [122, 175] on icon at bounding box center [120, 175] width 6 height 12
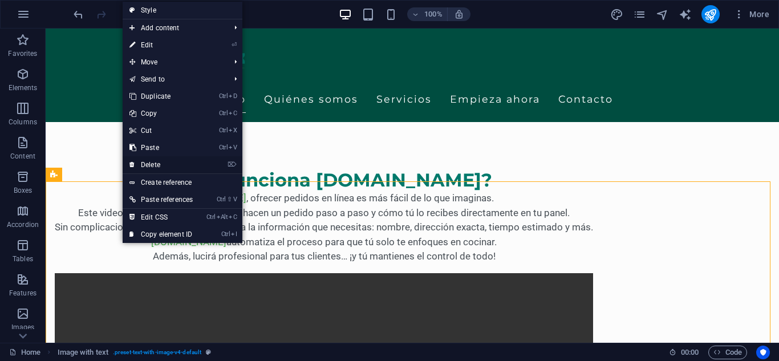
click at [168, 161] on link "⌦ Delete" at bounding box center [161, 164] width 77 height 17
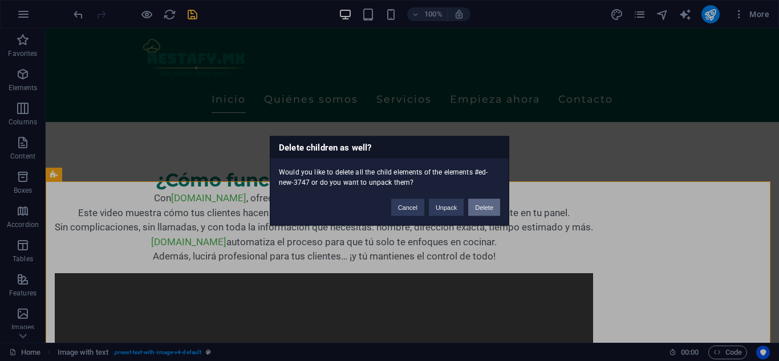
click at [484, 212] on button "Delete" at bounding box center [484, 207] width 32 height 17
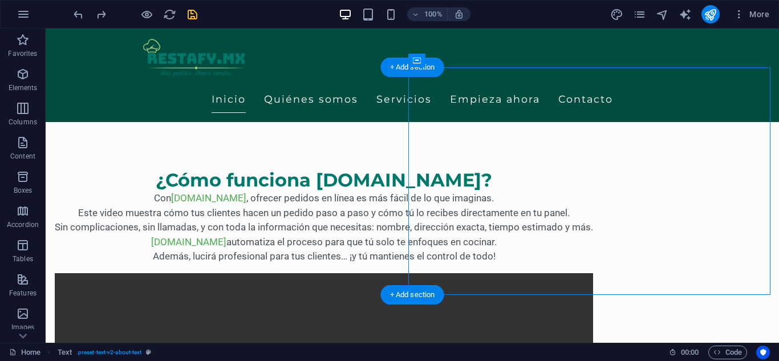
select select "px"
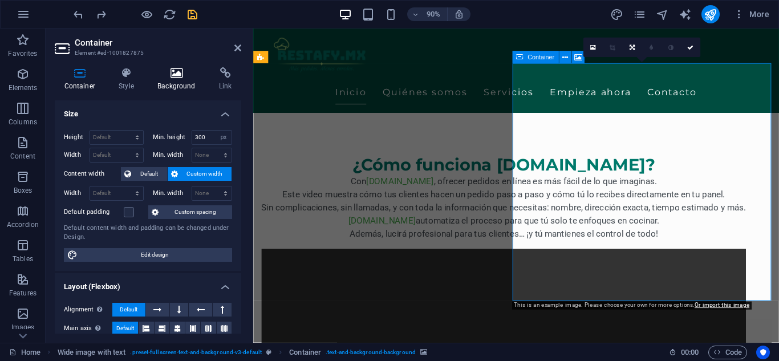
click at [183, 84] on h4 "Background" at bounding box center [179, 79] width 62 height 24
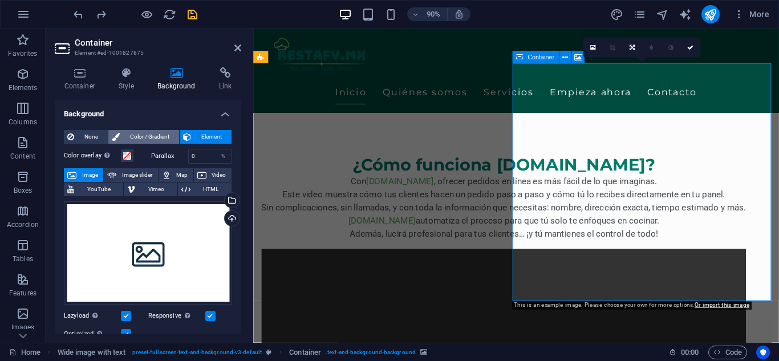
click at [131, 136] on span "Color / Gradient" at bounding box center [149, 137] width 52 height 14
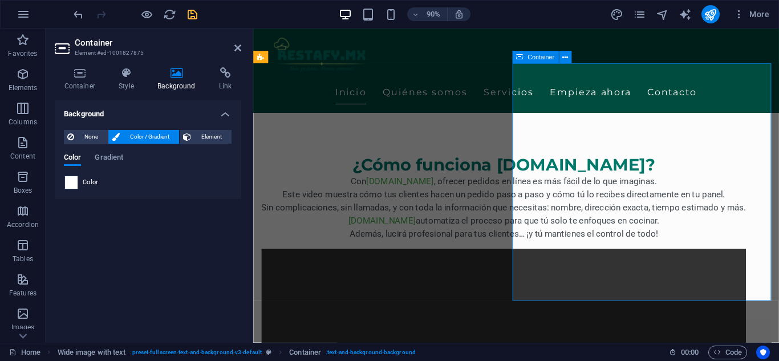
click at [77, 180] on span at bounding box center [71, 182] width 13 height 13
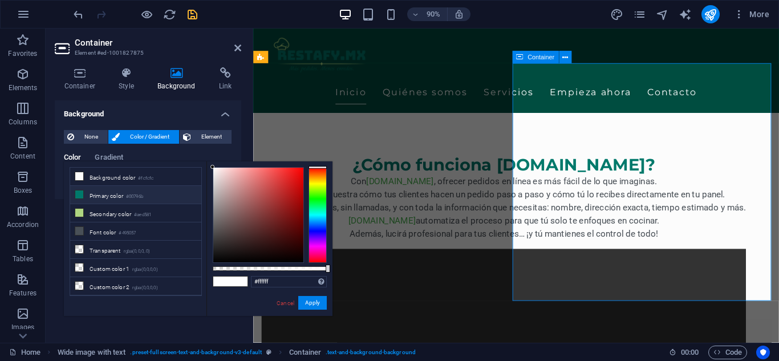
click at [84, 190] on li "Primary color #00796b" at bounding box center [135, 195] width 131 height 18
type input "#00796b"
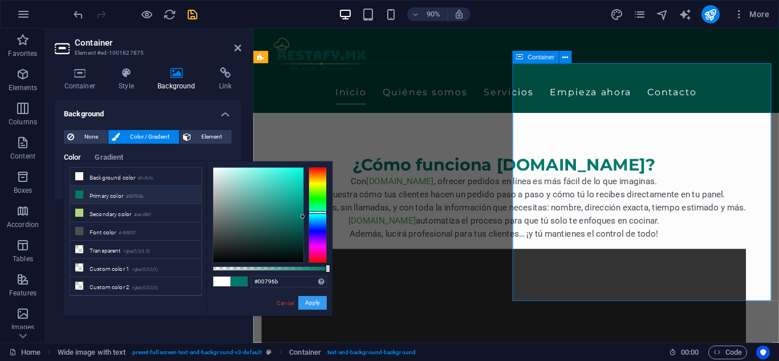
click at [318, 301] on button "Apply" at bounding box center [312, 303] width 29 height 14
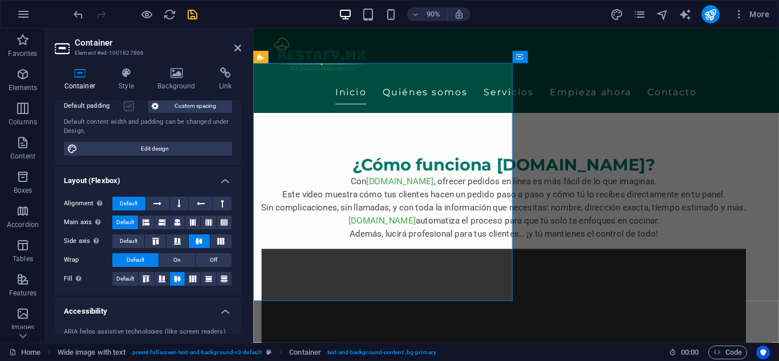
scroll to position [86, 0]
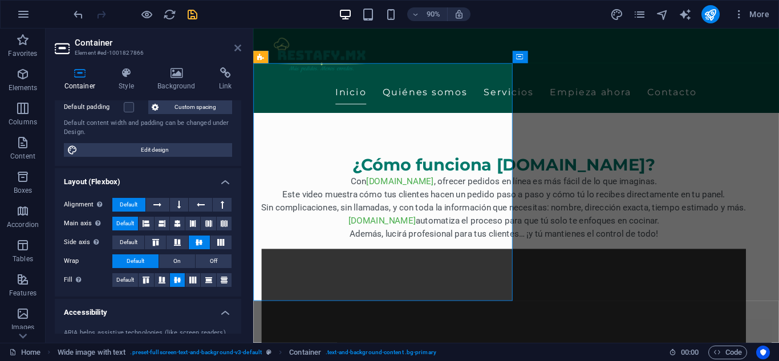
click at [238, 46] on icon at bounding box center [237, 47] width 7 height 9
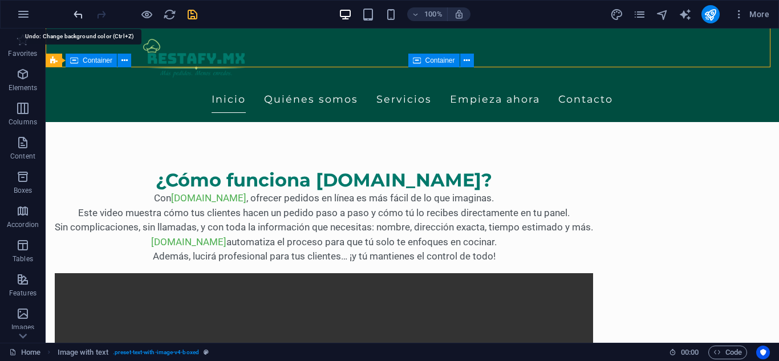
click at [73, 12] on icon "undo" at bounding box center [78, 14] width 13 height 13
click at [96, 15] on icon "redo" at bounding box center [101, 14] width 13 height 13
click at [75, 17] on icon "undo" at bounding box center [78, 14] width 13 height 13
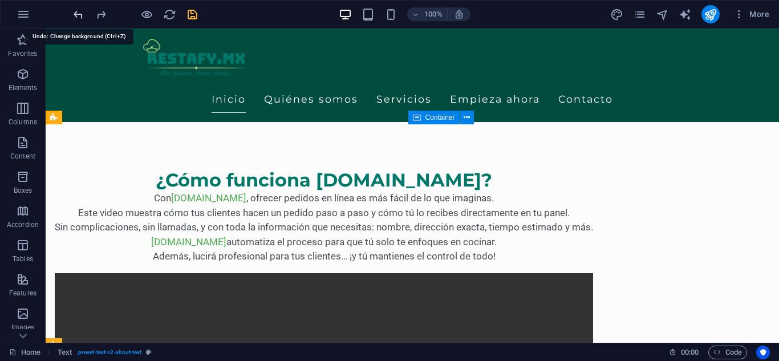
click at [80, 15] on icon "undo" at bounding box center [78, 14] width 13 height 13
click at [99, 14] on icon "redo" at bounding box center [101, 14] width 13 height 13
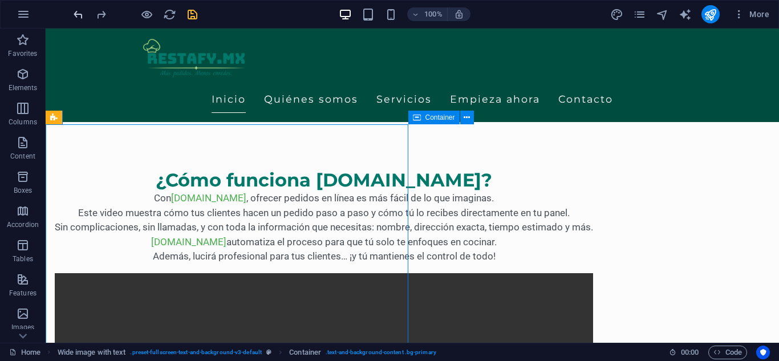
click at [73, 16] on icon "undo" at bounding box center [78, 14] width 13 height 13
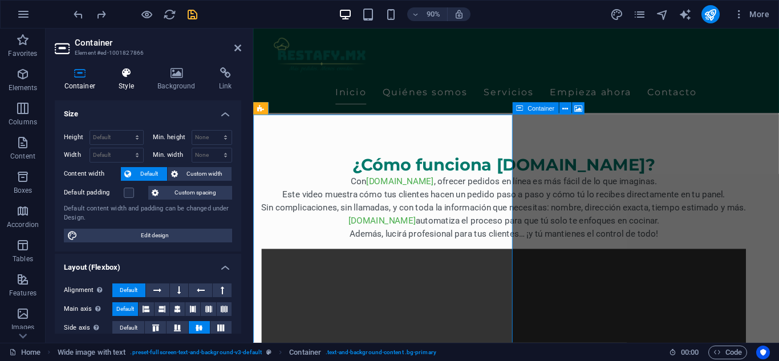
click at [122, 73] on icon at bounding box center [127, 72] width 34 height 11
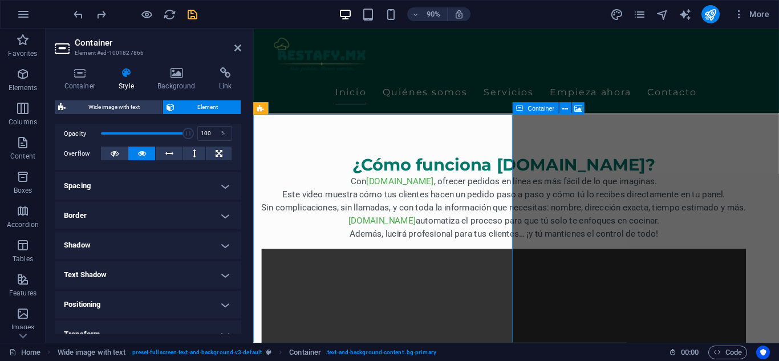
scroll to position [272, 0]
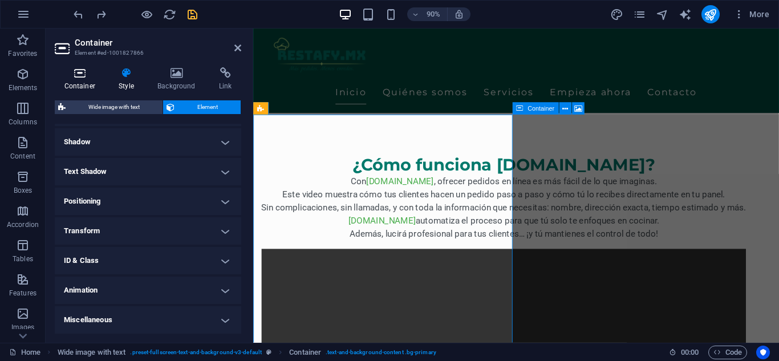
click at [79, 76] on icon at bounding box center [80, 72] width 50 height 11
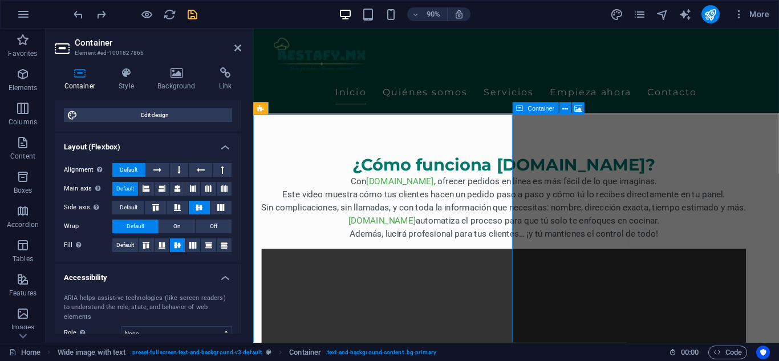
scroll to position [200, 0]
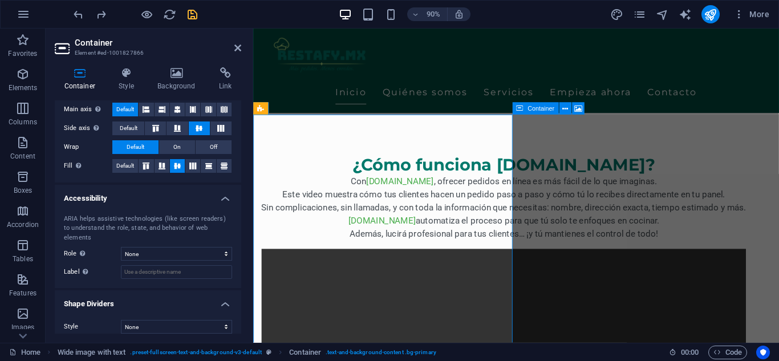
click at [236, 41] on h2 "Container" at bounding box center [158, 43] width 167 height 10
click at [237, 44] on icon at bounding box center [237, 47] width 7 height 9
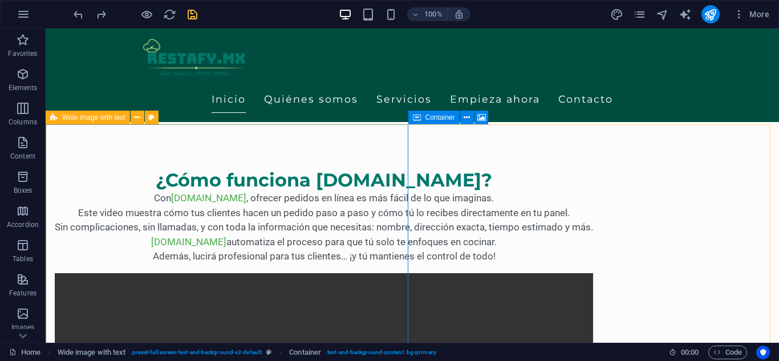
click at [57, 118] on icon at bounding box center [53, 118] width 7 height 14
select select "%"
select select "rem"
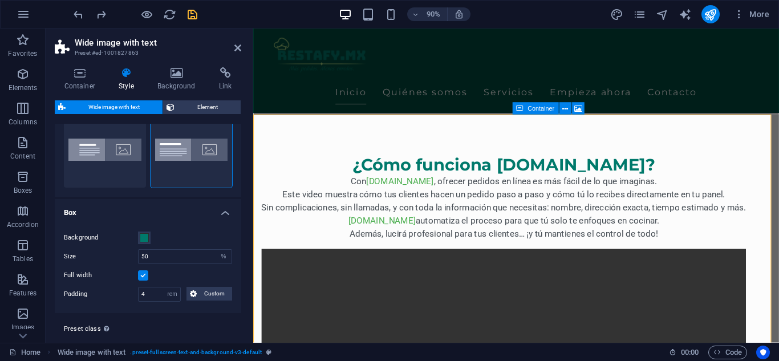
scroll to position [57, 0]
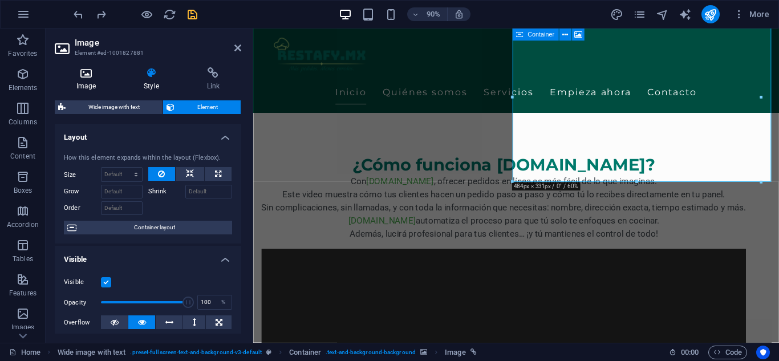
click at [96, 82] on h4 "Image" at bounding box center [88, 79] width 67 height 24
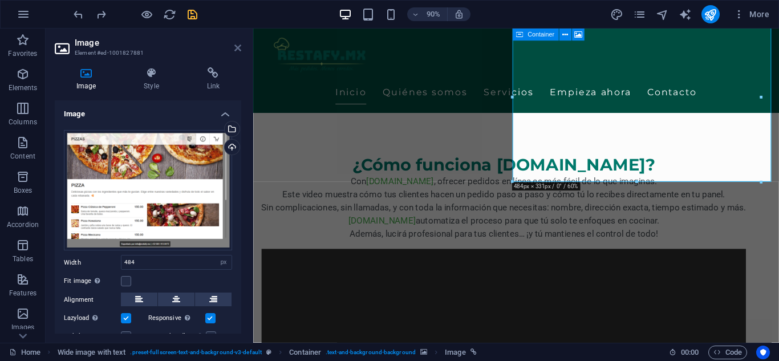
click at [237, 47] on icon at bounding box center [237, 47] width 7 height 9
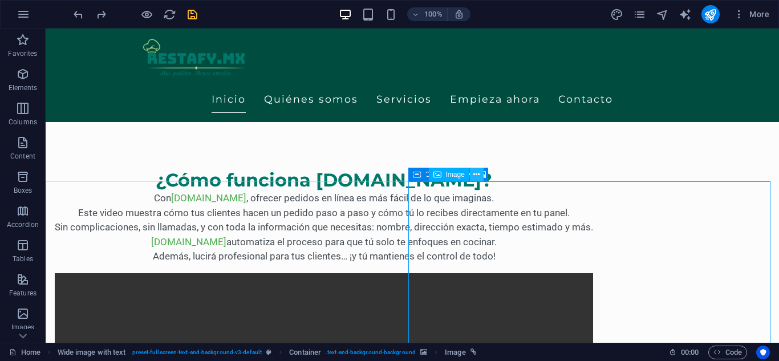
click at [477, 177] on icon at bounding box center [477, 175] width 6 height 12
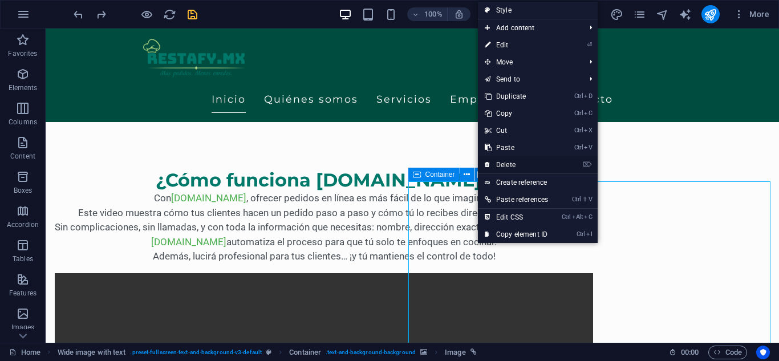
click at [517, 167] on link "⌦ Delete" at bounding box center [516, 164] width 77 height 17
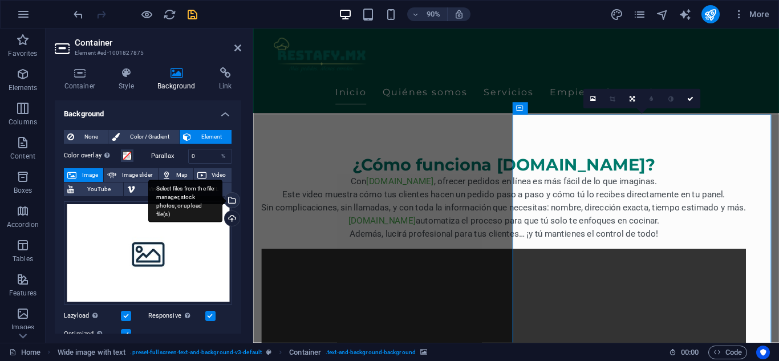
click at [231, 199] on div "Select files from the file manager, stock photos, or upload file(s)" at bounding box center [231, 201] width 17 height 17
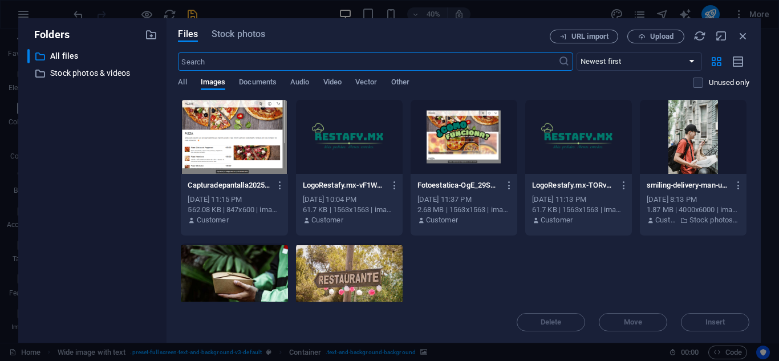
click at [225, 162] on div at bounding box center [234, 137] width 107 height 74
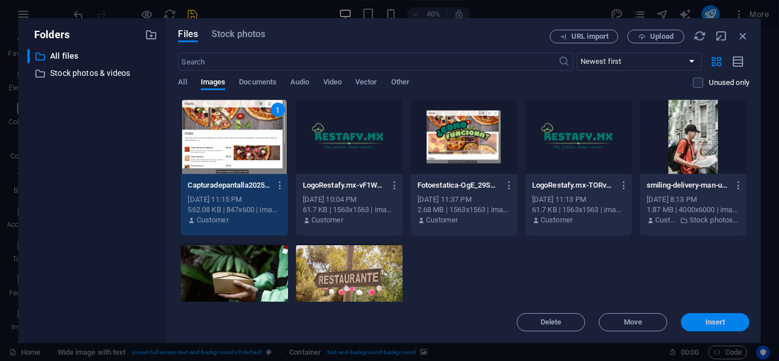
click at [714, 322] on span "Insert" at bounding box center [716, 322] width 20 height 7
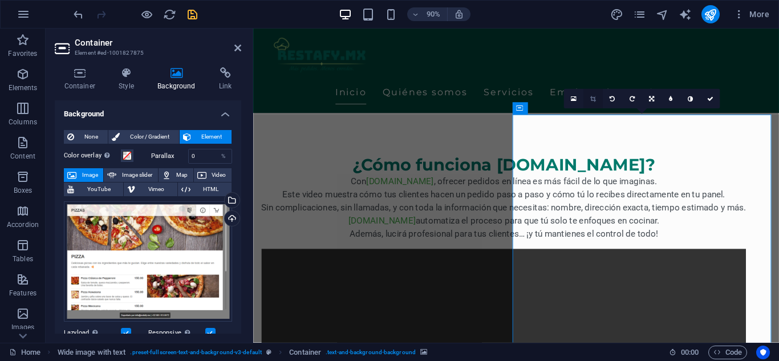
click at [597, 98] on link at bounding box center [592, 98] width 19 height 19
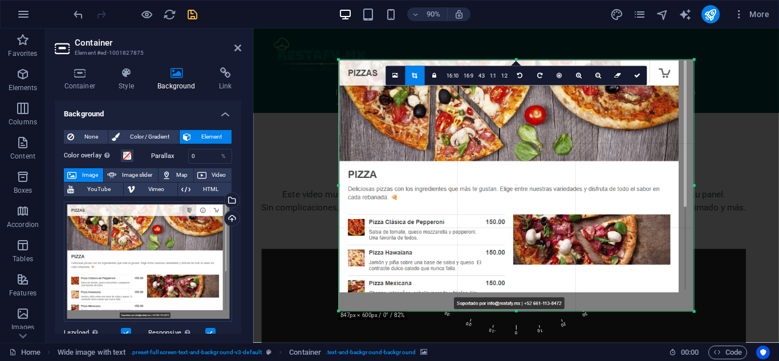
click at [518, 305] on div "180 170 160 150 140 130 120 110 100 90 80 70 60 50 40 30 20 10 0 -10 -20 -30 -4…" at bounding box center [516, 186] width 355 height 252
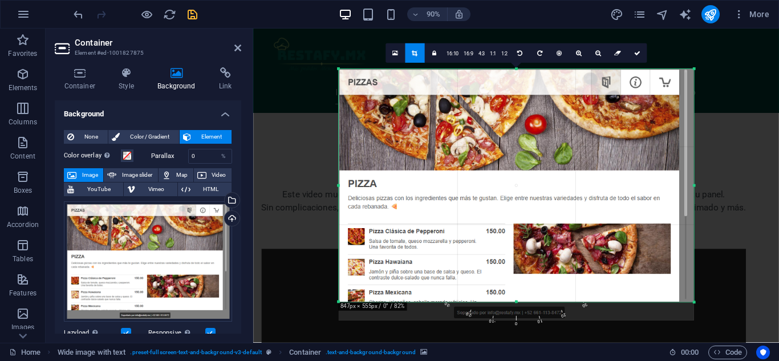
drag, startPoint x: 516, startPoint y: 309, endPoint x: 514, endPoint y: 293, distance: 15.6
click at [514, 293] on div "180 170 160 150 140 130 120 110 100 90 80 70 60 50 40 30 20 10 0 -10 -20 -30 -4…" at bounding box center [516, 185] width 355 height 233
click at [638, 51] on icon at bounding box center [637, 53] width 6 height 6
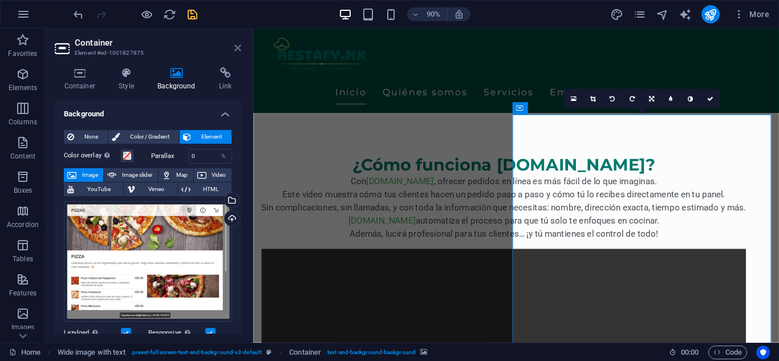
click at [240, 50] on icon at bounding box center [237, 47] width 7 height 9
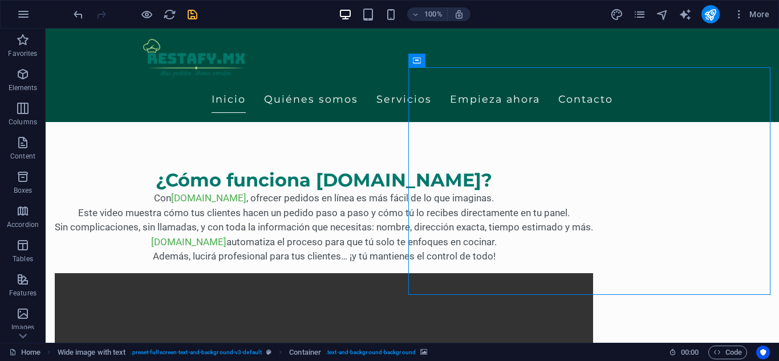
click at [138, 14] on div at bounding box center [135, 14] width 128 height 18
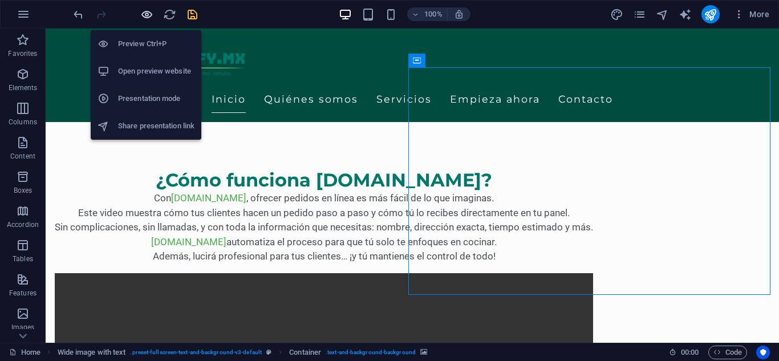
click at [144, 16] on icon "button" at bounding box center [146, 14] width 13 height 13
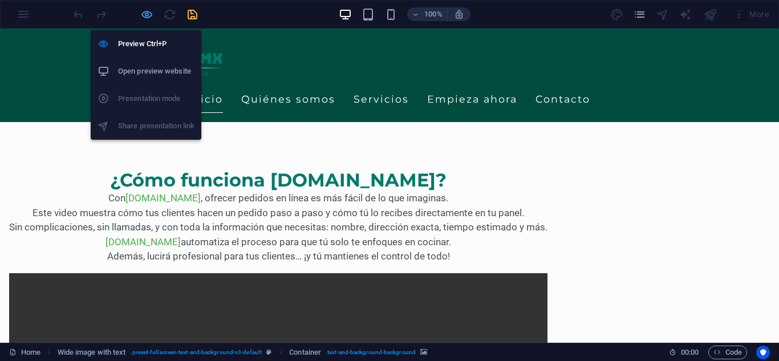
click at [149, 17] on icon "button" at bounding box center [146, 14] width 13 height 13
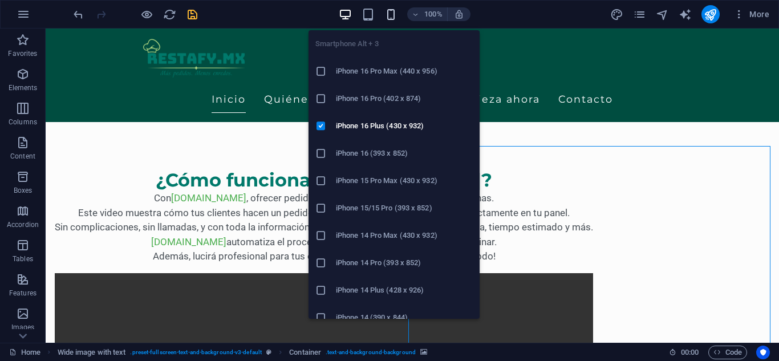
click at [388, 9] on icon "button" at bounding box center [391, 14] width 13 height 13
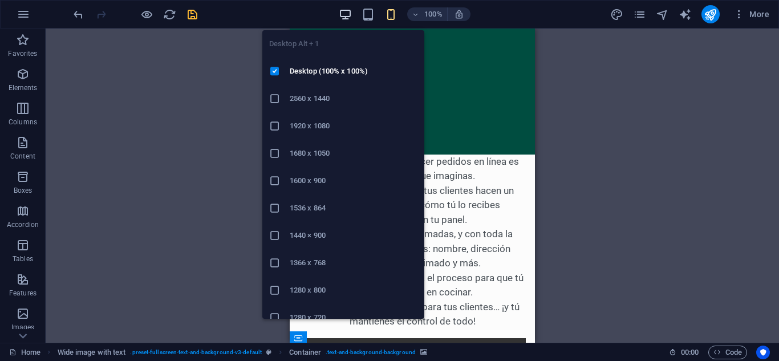
click at [342, 15] on icon "button" at bounding box center [345, 14] width 13 height 13
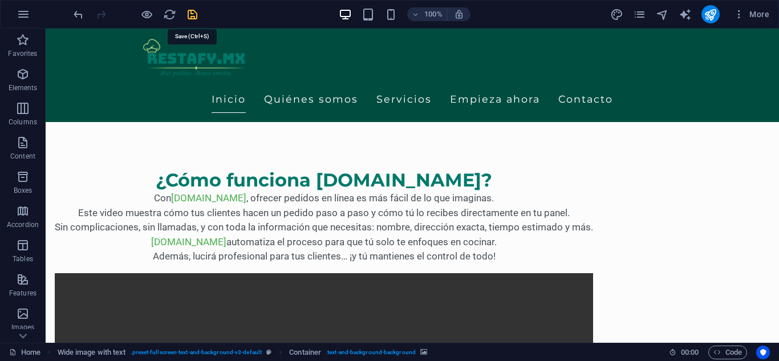
click at [189, 13] on icon "save" at bounding box center [192, 14] width 13 height 13
